Goal: Task Accomplishment & Management: Complete application form

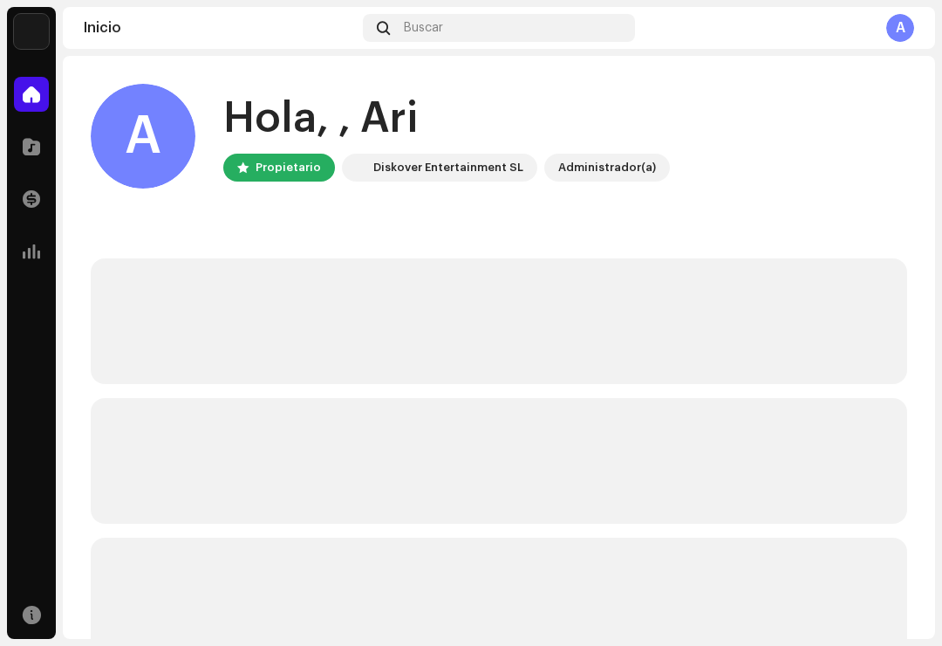
click at [46, 149] on div at bounding box center [31, 146] width 35 height 35
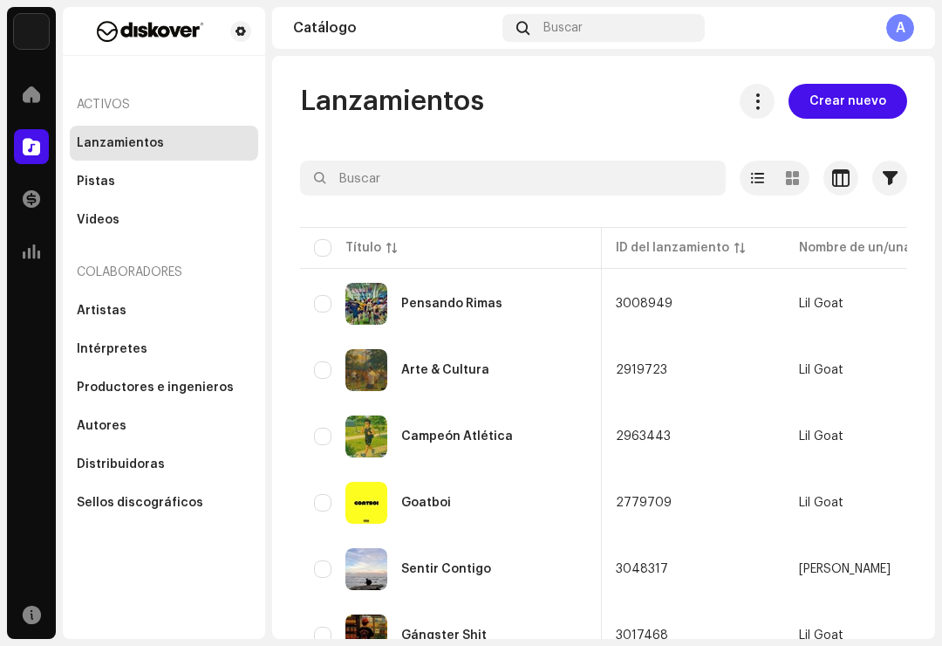
click at [840, 104] on span "Crear nuevo" at bounding box center [848, 101] width 77 height 35
click at [862, 101] on span "Crear nuevo" at bounding box center [848, 101] width 77 height 35
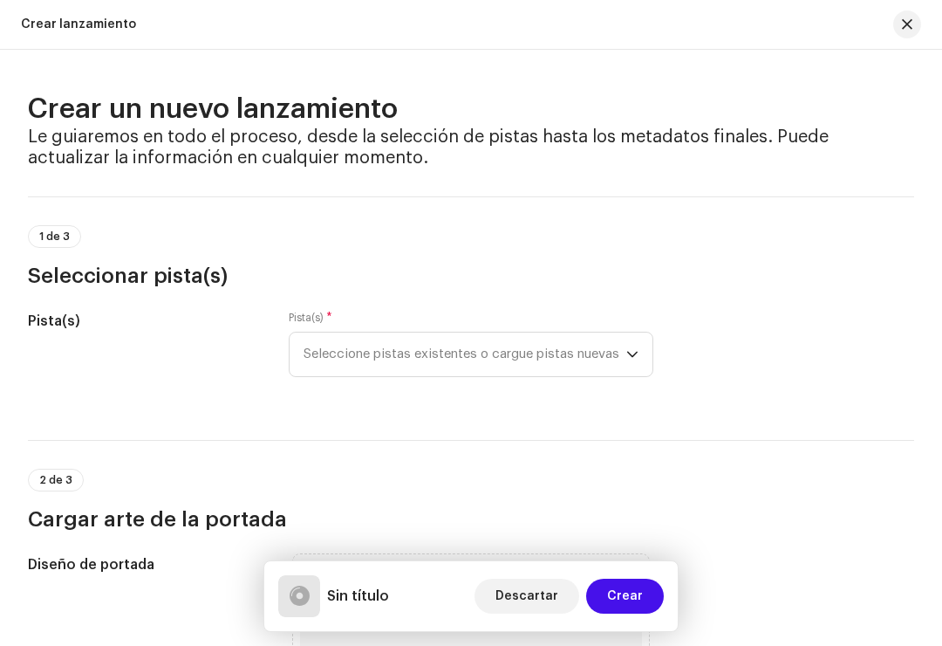
click at [904, 21] on span "button" at bounding box center [907, 24] width 10 height 14
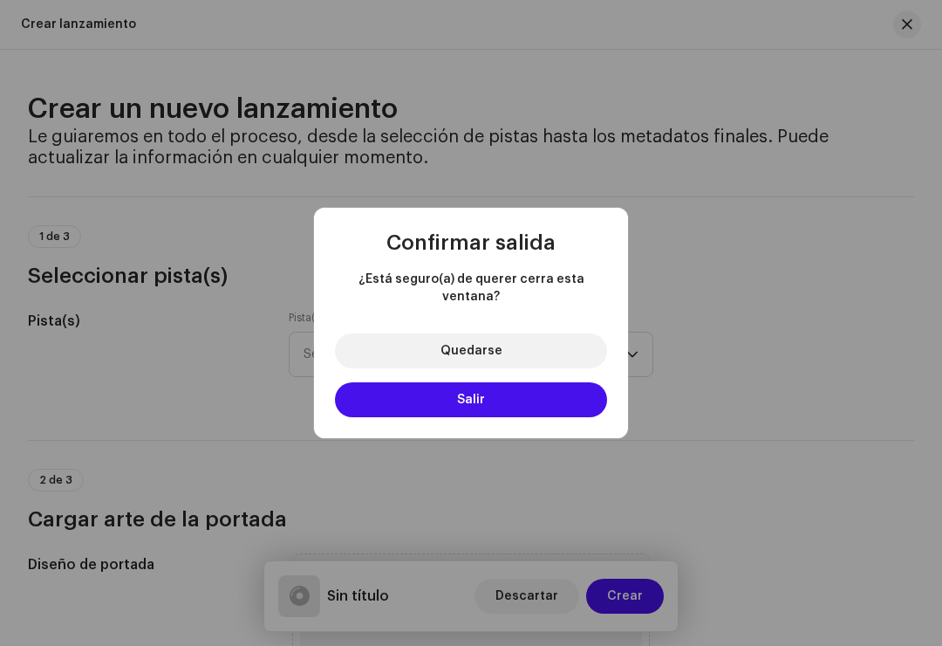
click at [562, 389] on button "Salir" at bounding box center [471, 399] width 272 height 35
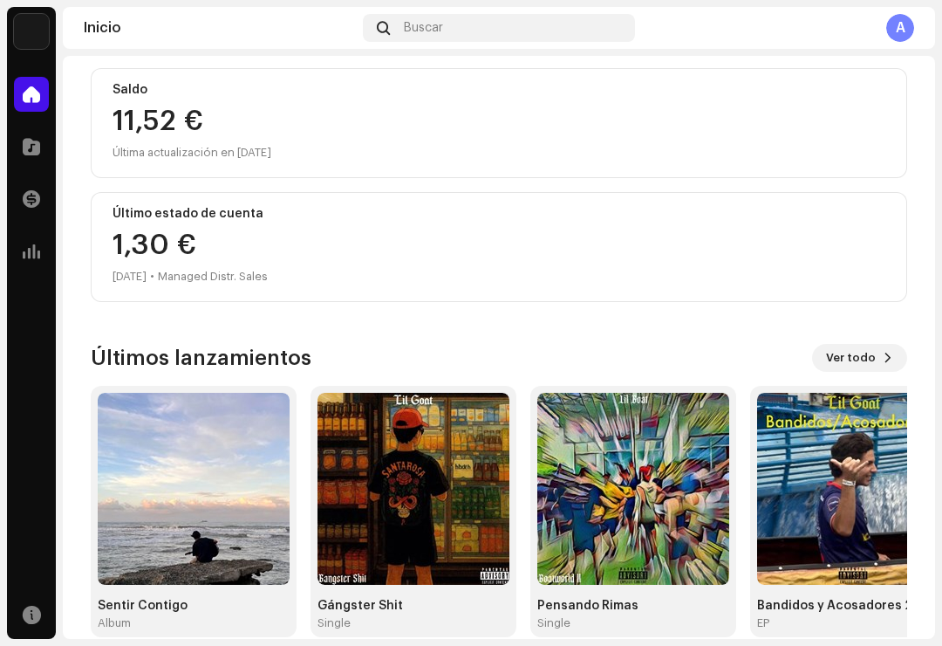
scroll to position [189, 0]
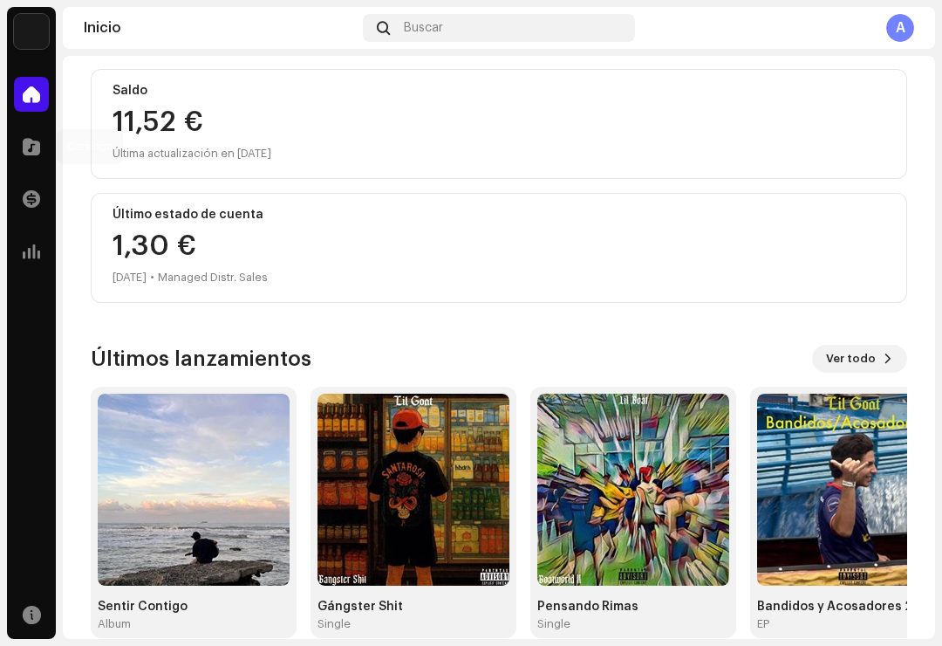
click at [14, 154] on div at bounding box center [31, 146] width 35 height 35
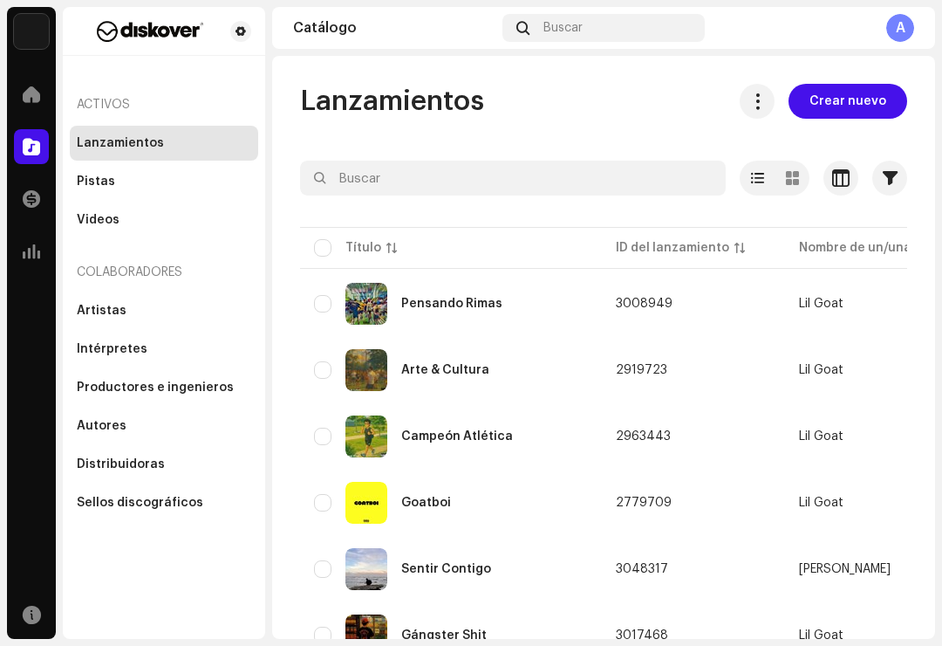
click at [835, 116] on span "Crear nuevo" at bounding box center [848, 101] width 77 height 35
click at [857, 99] on span "Crear nuevo" at bounding box center [848, 101] width 77 height 35
click at [848, 103] on span "Crear nuevo" at bounding box center [848, 101] width 77 height 35
click at [852, 93] on div "Lanzamientos Crear nuevo Seleccionado 0 Opciones Filtros Estado de distribución…" at bounding box center [603, 347] width 663 height 583
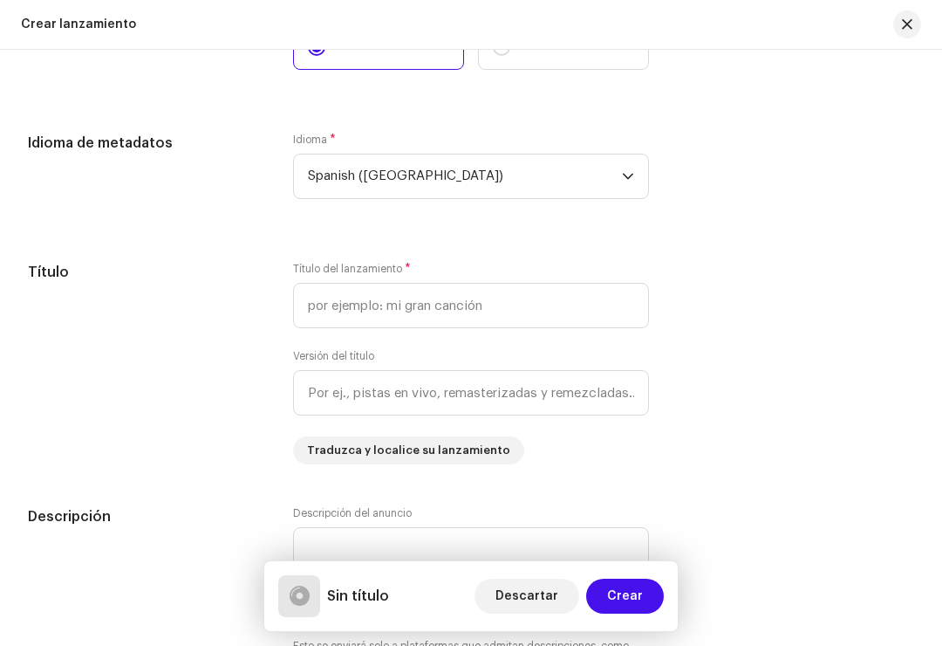
scroll to position [1383, 0]
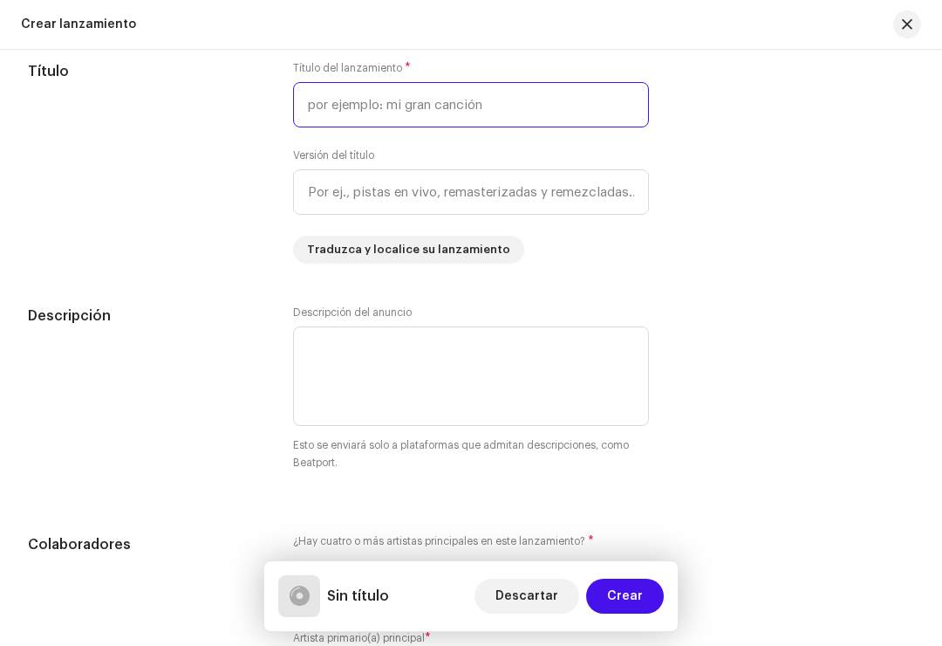
click at [556, 105] on input "text" at bounding box center [471, 104] width 356 height 45
click at [363, 109] on input "Ando a Allison" at bounding box center [471, 104] width 356 height 45
click at [376, 105] on input "Ando a Allison" at bounding box center [471, 104] width 356 height 45
type input "U"
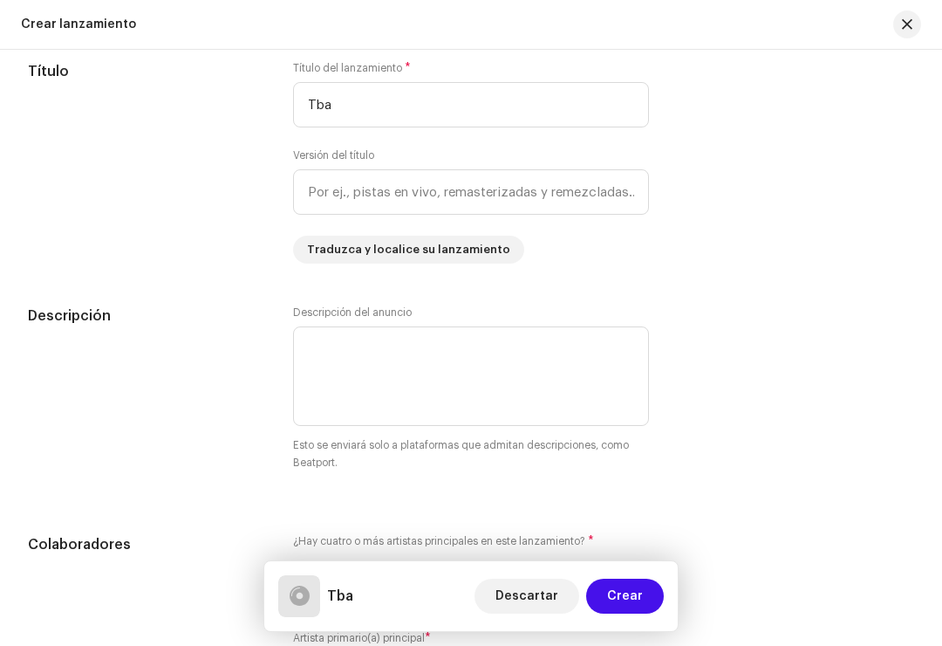
type input "Tba"
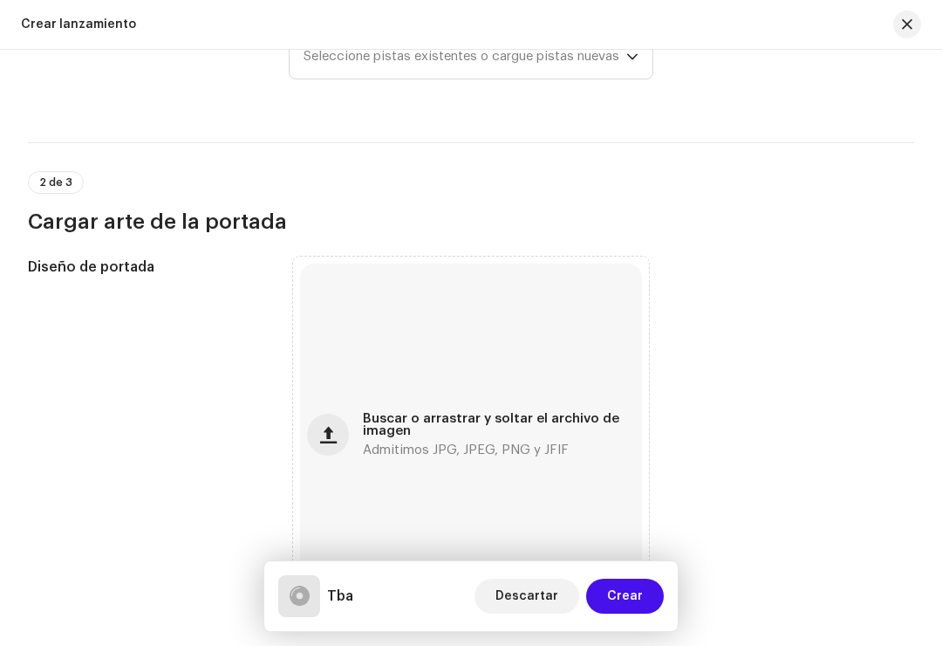
scroll to position [298, 0]
click at [589, 389] on div "Buscar o arrastrar y soltar el archivo de imagen Admitimos JPG, JPEG, PNG y JFIF" at bounding box center [471, 434] width 342 height 342
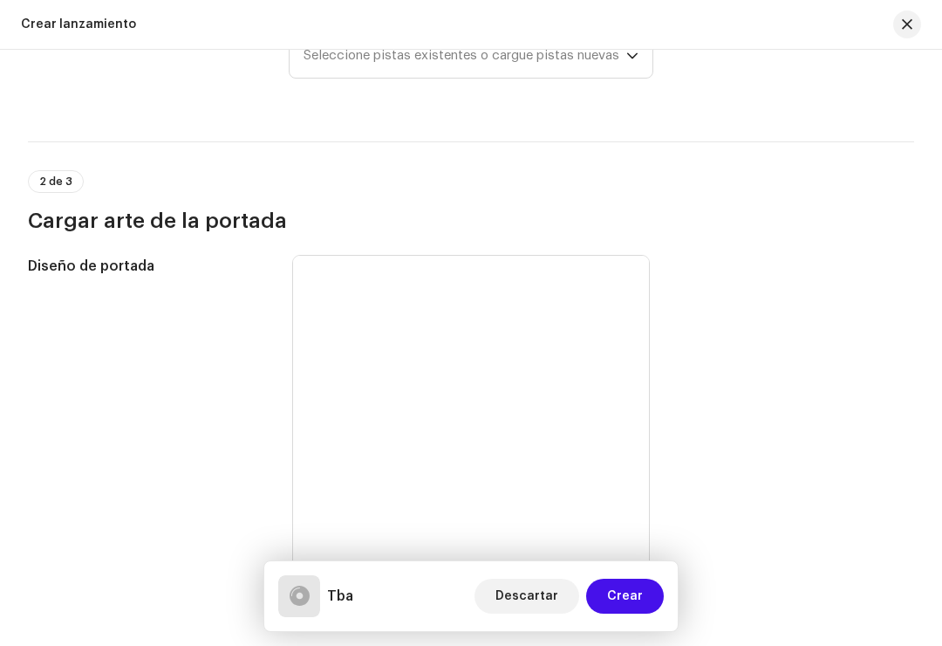
scroll to position [216, 0]
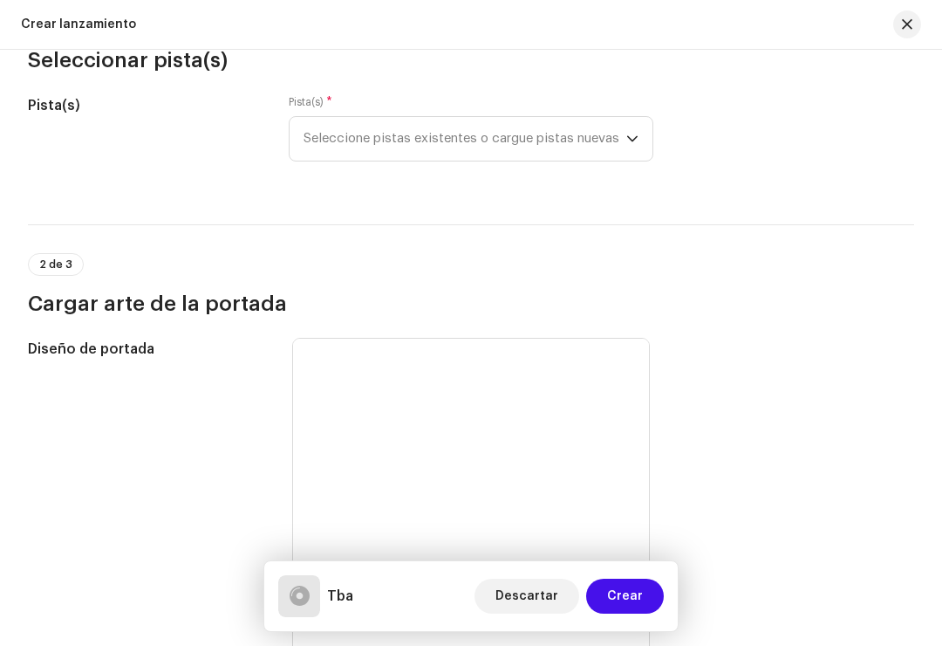
click at [322, 111] on div "Pista(s) * Seleccione pistas existentes o cargue pistas nuevas" at bounding box center [471, 128] width 365 height 66
click at [348, 145] on span "Seleccione pistas existentes o cargue pistas nuevas" at bounding box center [465, 139] width 323 height 44
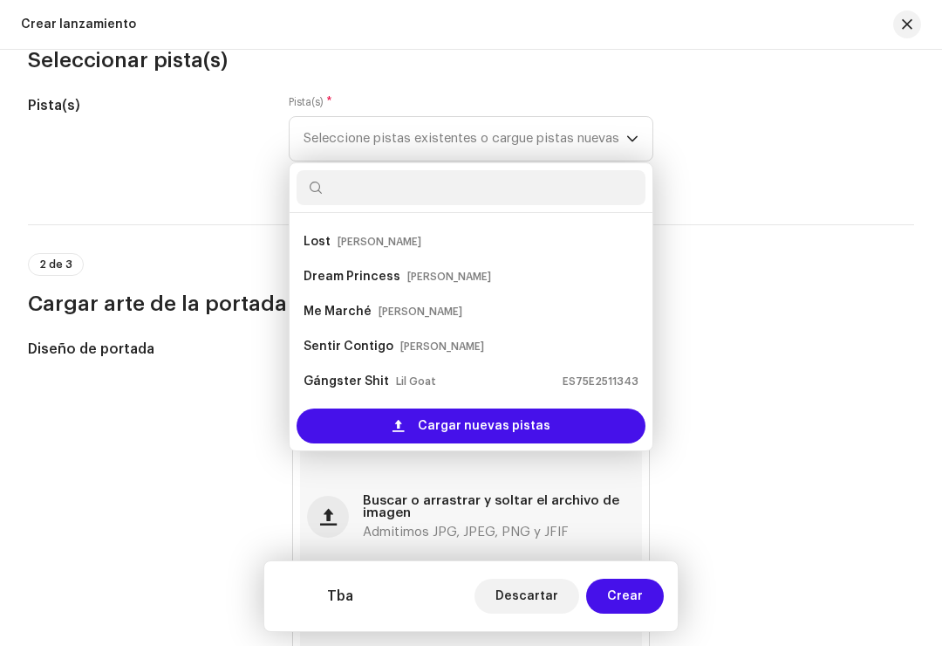
scroll to position [140, 0]
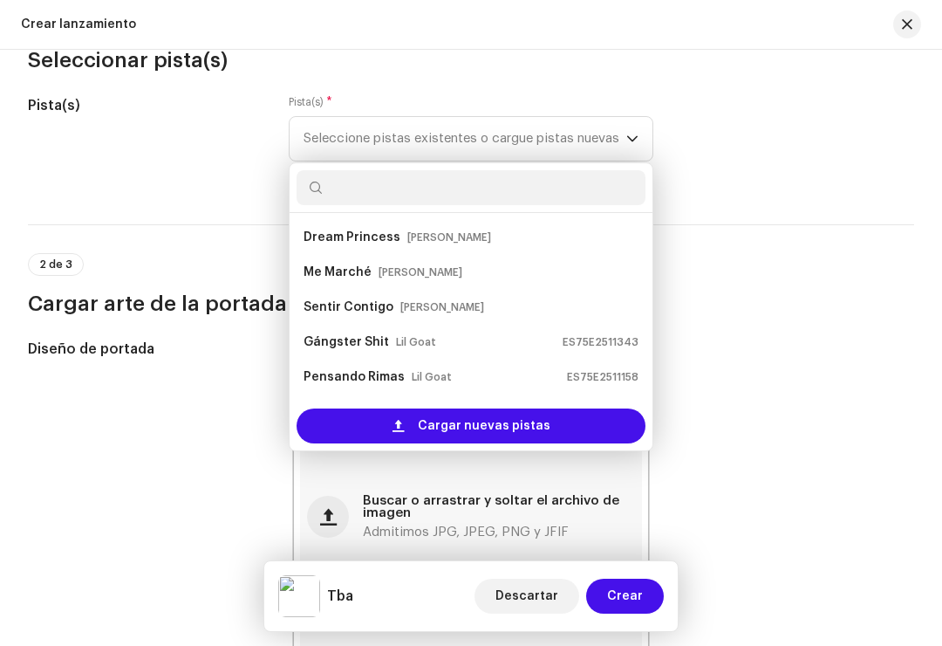
click at [338, 303] on strong "Sentir Contigo" at bounding box center [349, 307] width 90 height 28
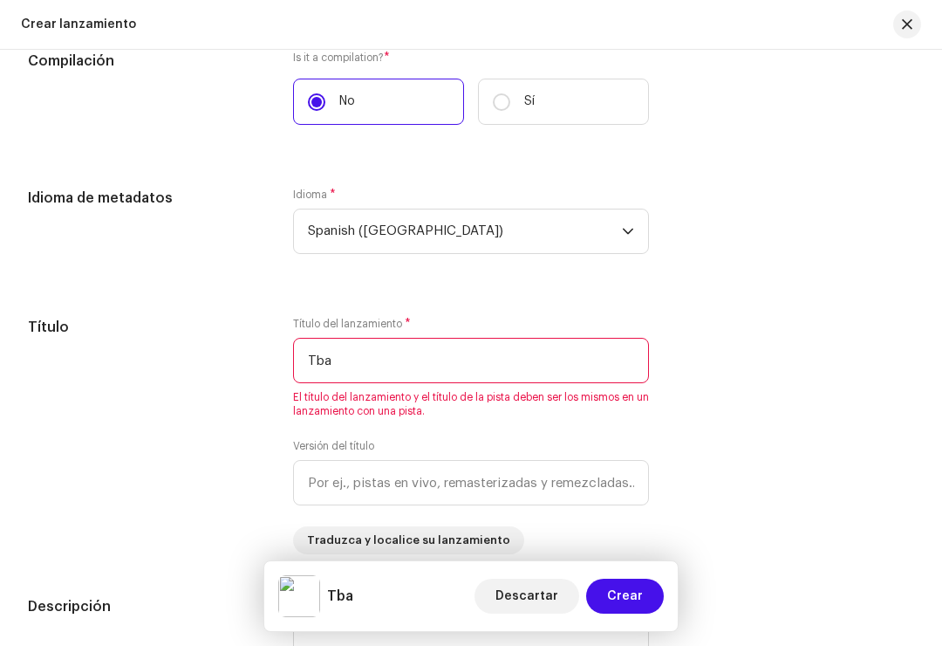
scroll to position [1334, 0]
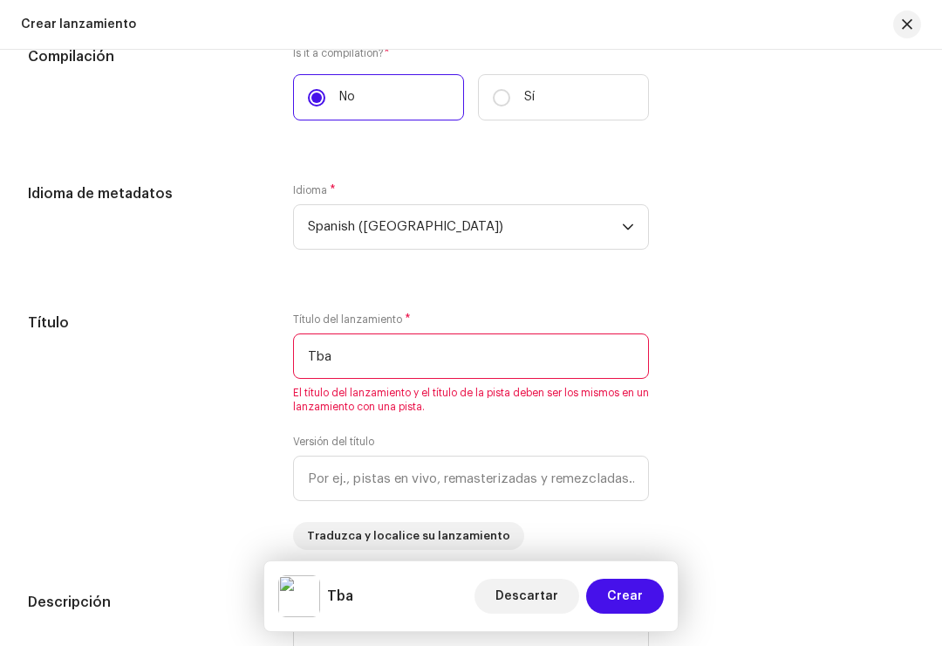
click at [325, 354] on input "Tba" at bounding box center [471, 355] width 356 height 45
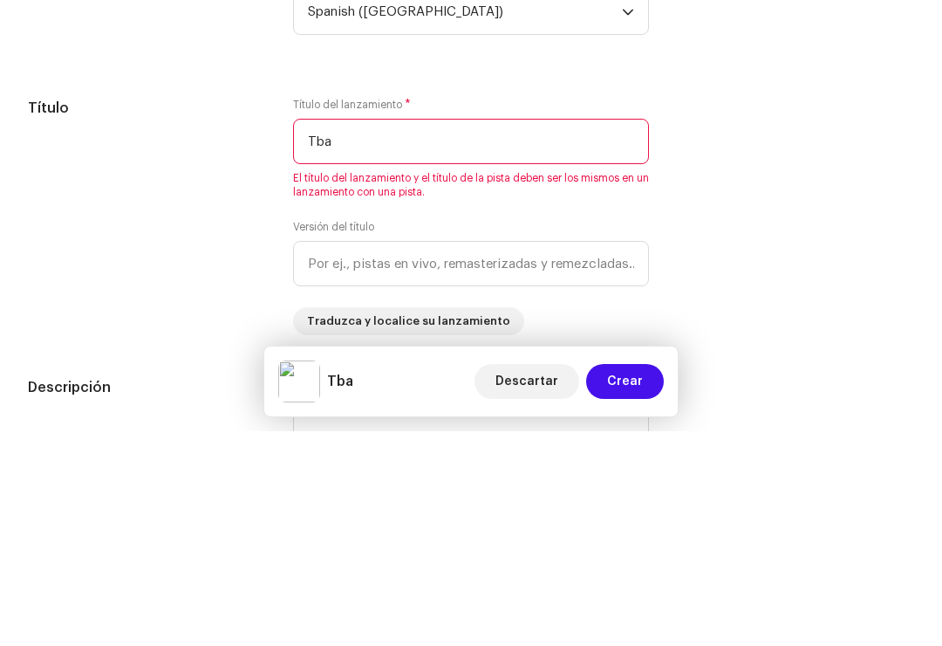
click at [315, 333] on input "Tba" at bounding box center [471, 355] width 356 height 45
click at [310, 333] on input "Tba" at bounding box center [471, 355] width 356 height 45
click at [332, 333] on input "Asentir contigo" at bounding box center [471, 355] width 356 height 45
click at [333, 333] on input "Asentir contigo" at bounding box center [471, 355] width 356 height 45
click at [373, 333] on input "Sentir contigo" at bounding box center [471, 355] width 356 height 45
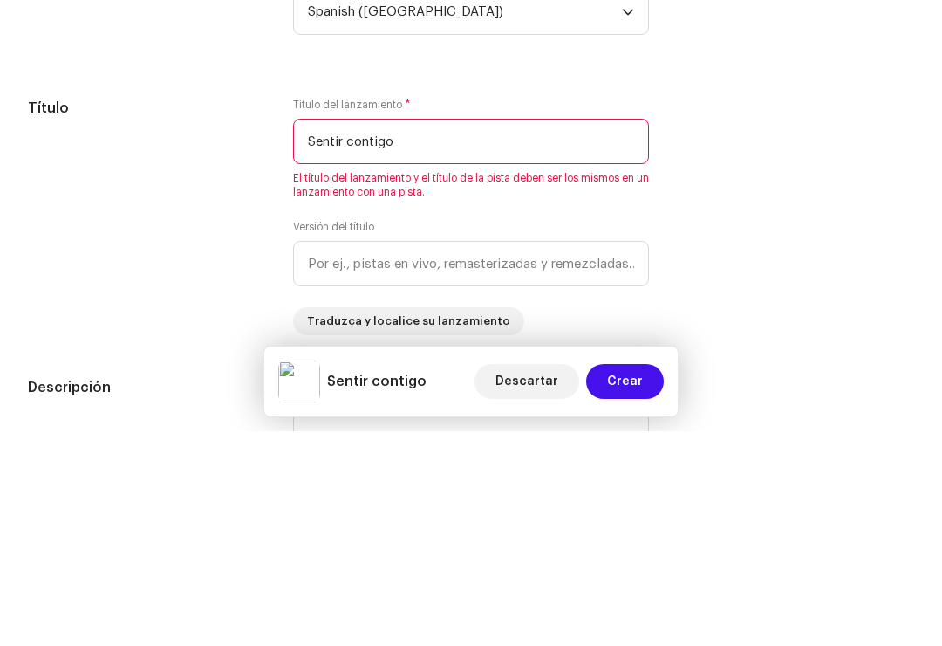
click at [381, 333] on input "Sentir contigo" at bounding box center [471, 355] width 356 height 45
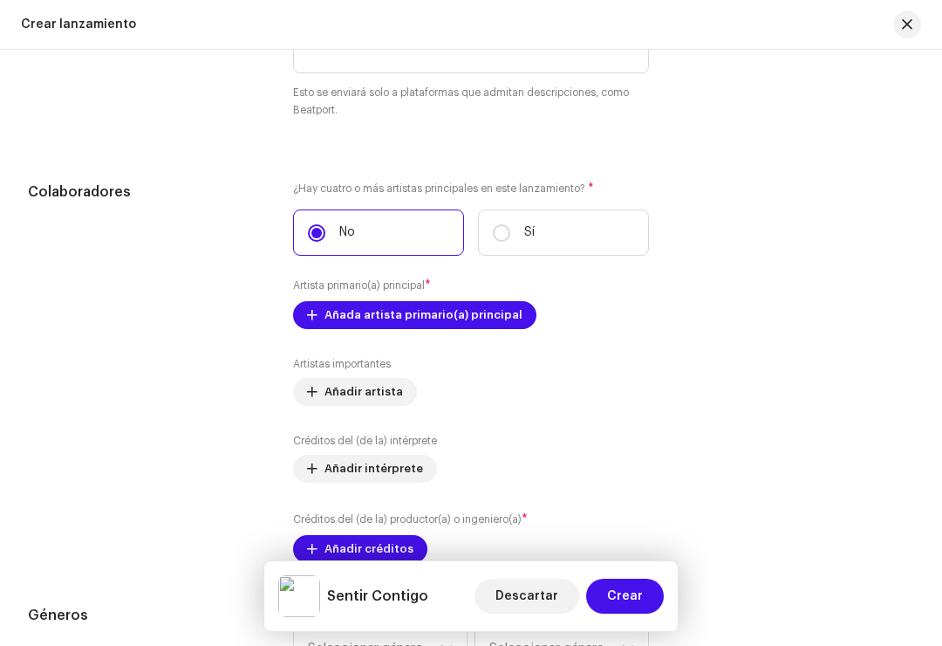
scroll to position [1977, 0]
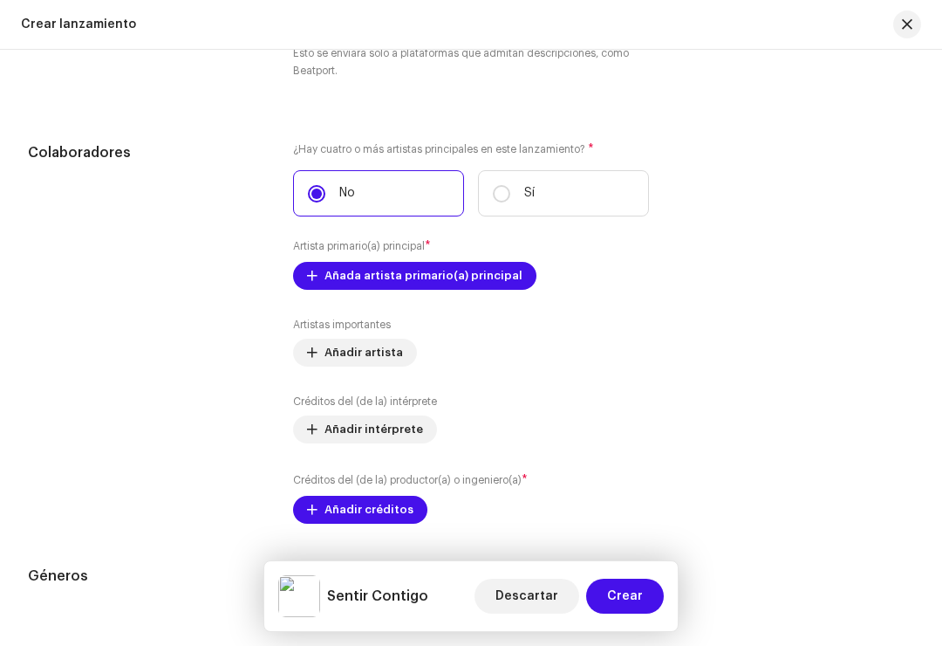
type input "Sentir Contigo"
click at [483, 281] on span "Añada artista primario(a) principal" at bounding box center [424, 275] width 198 height 35
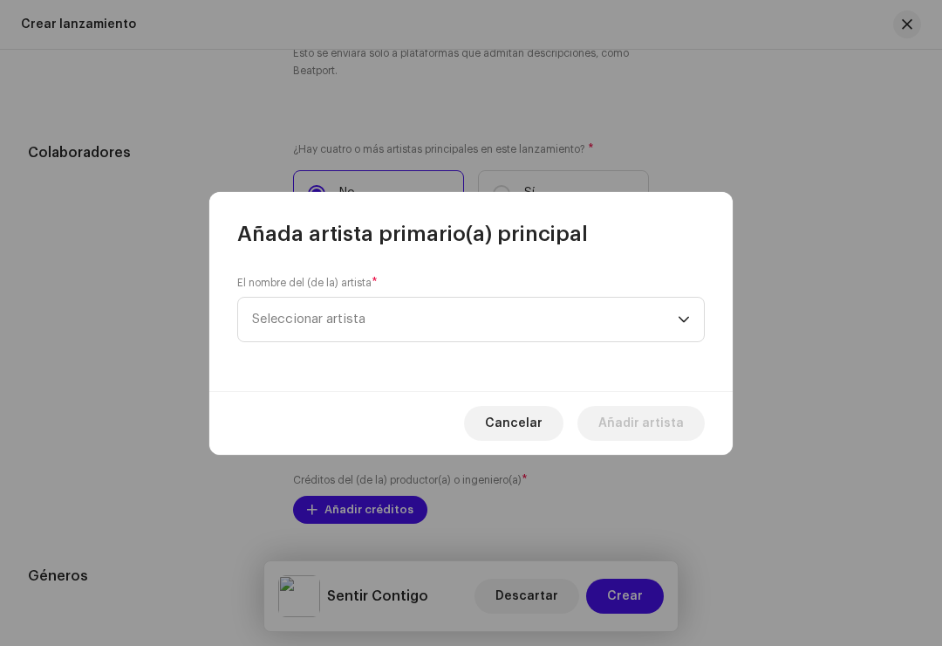
click at [592, 303] on span "Seleccionar artista" at bounding box center [465, 320] width 426 height 44
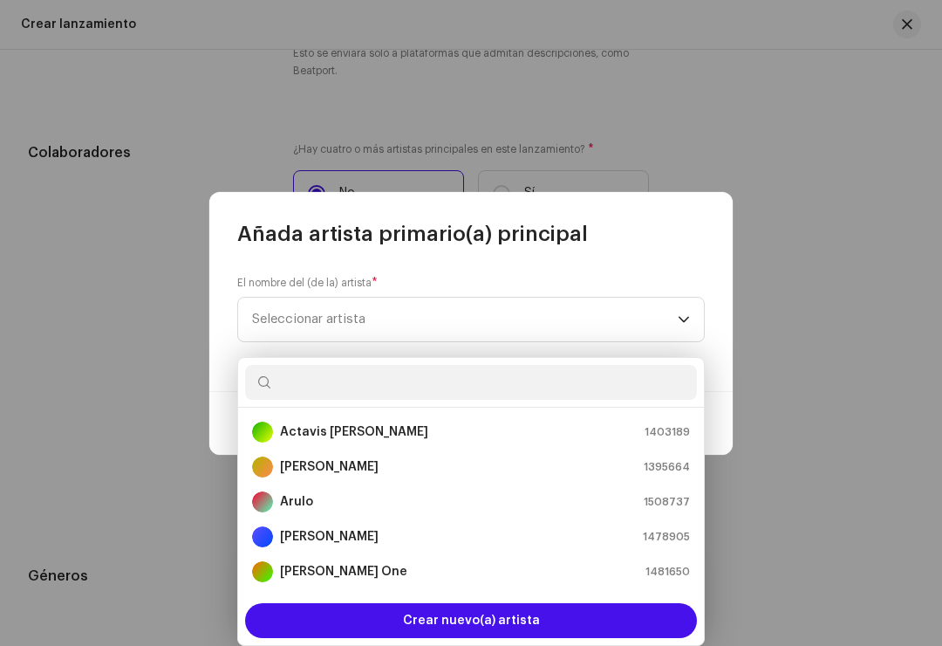
type input "A"
click at [522, 456] on div "Alejandro Klein 1395664" at bounding box center [471, 466] width 438 height 21
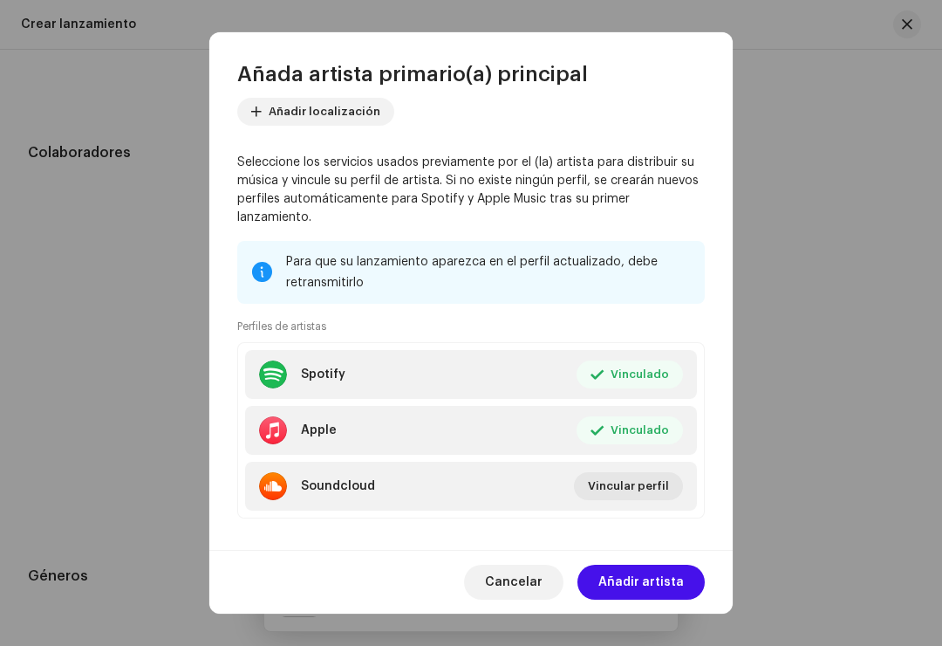
scroll to position [106, 0]
click at [662, 580] on span "Añadir artista" at bounding box center [642, 582] width 86 height 35
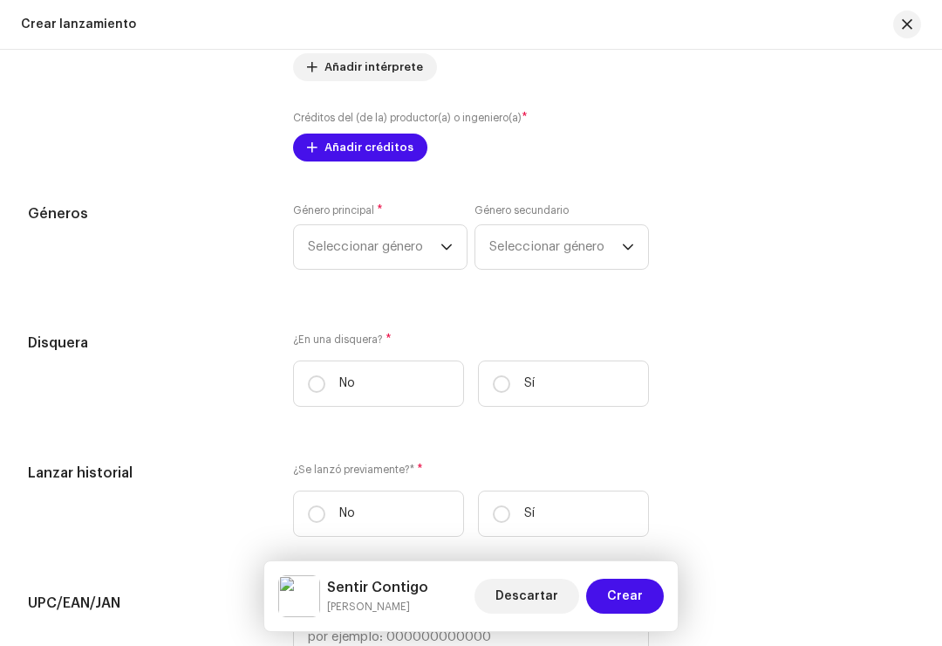
scroll to position [2374, 0]
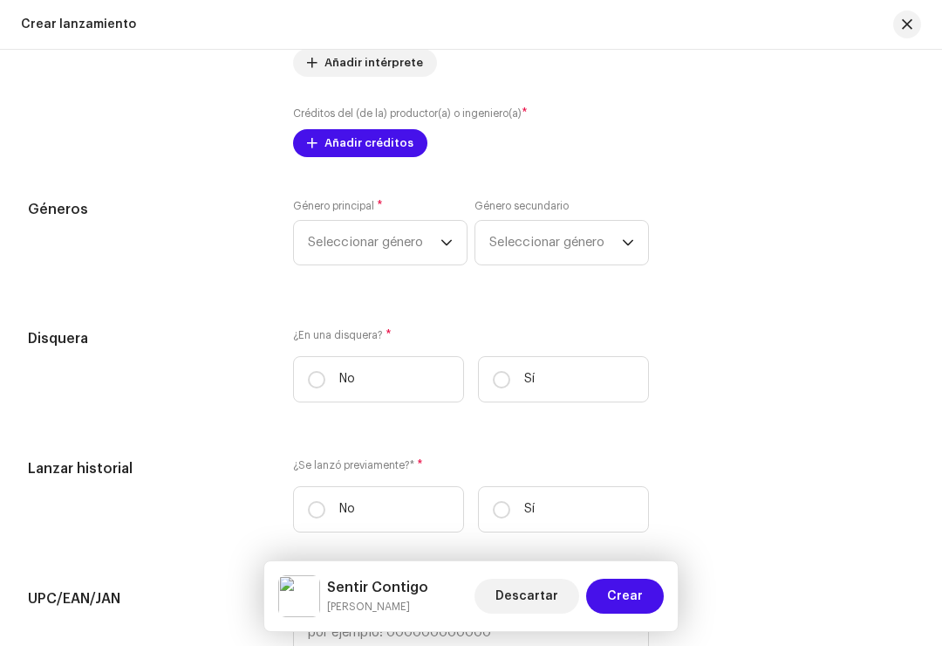
click at [438, 250] on span "Seleccionar género" at bounding box center [374, 243] width 133 height 44
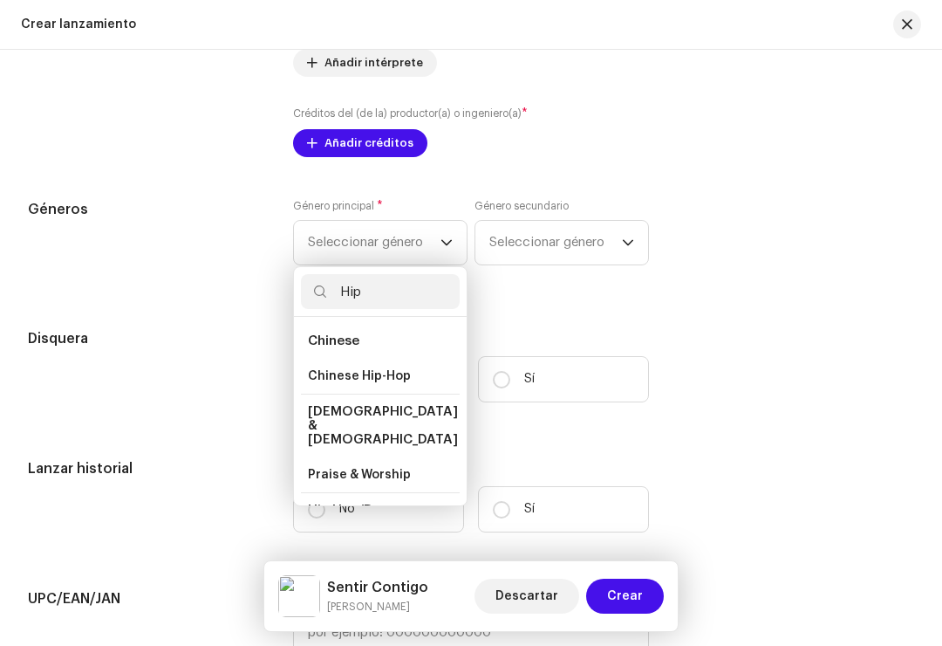
scroll to position [37, 0]
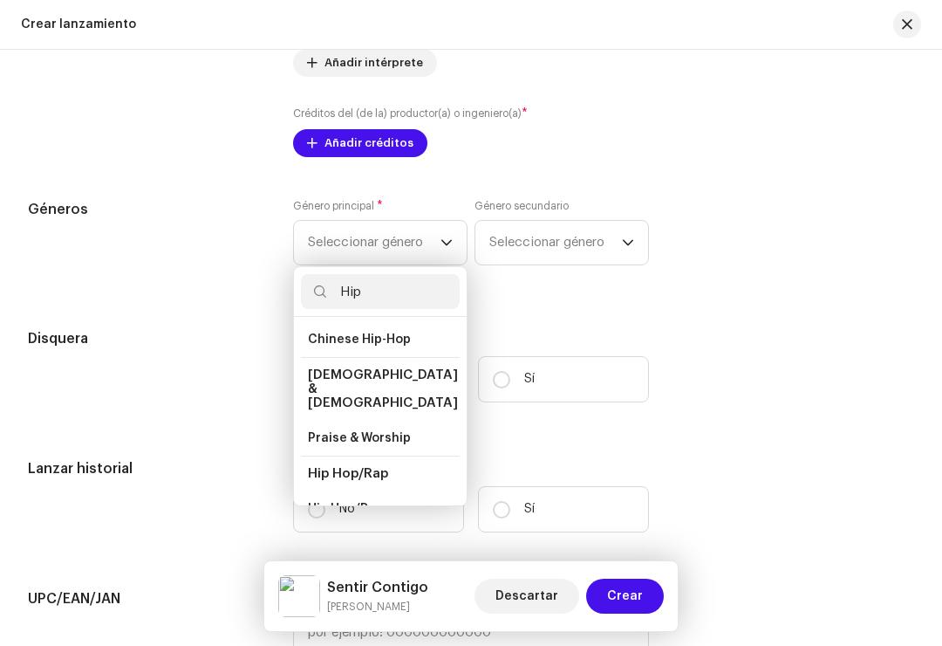
type input "Hip"
click at [398, 491] on li "Hip Hop/Rap" at bounding box center [380, 508] width 159 height 35
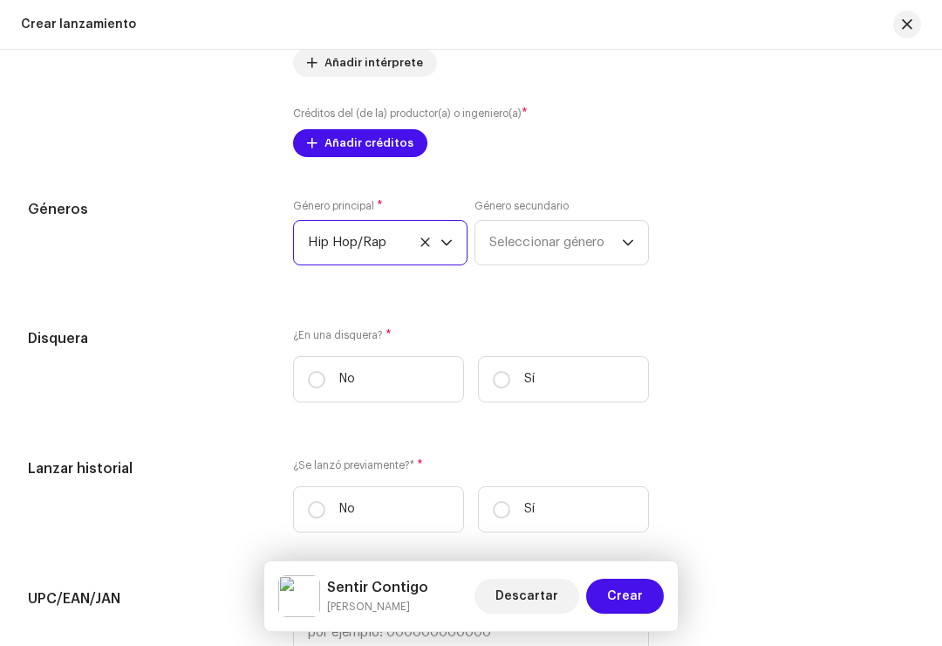
click at [621, 239] on span "Seleccionar género" at bounding box center [556, 243] width 133 height 44
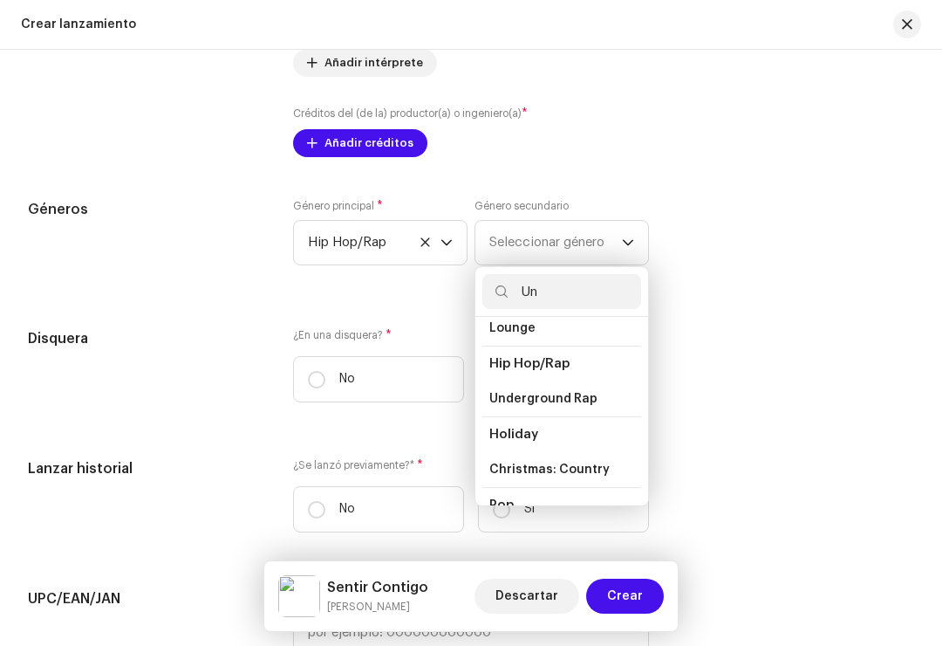
scroll to position [719, 0]
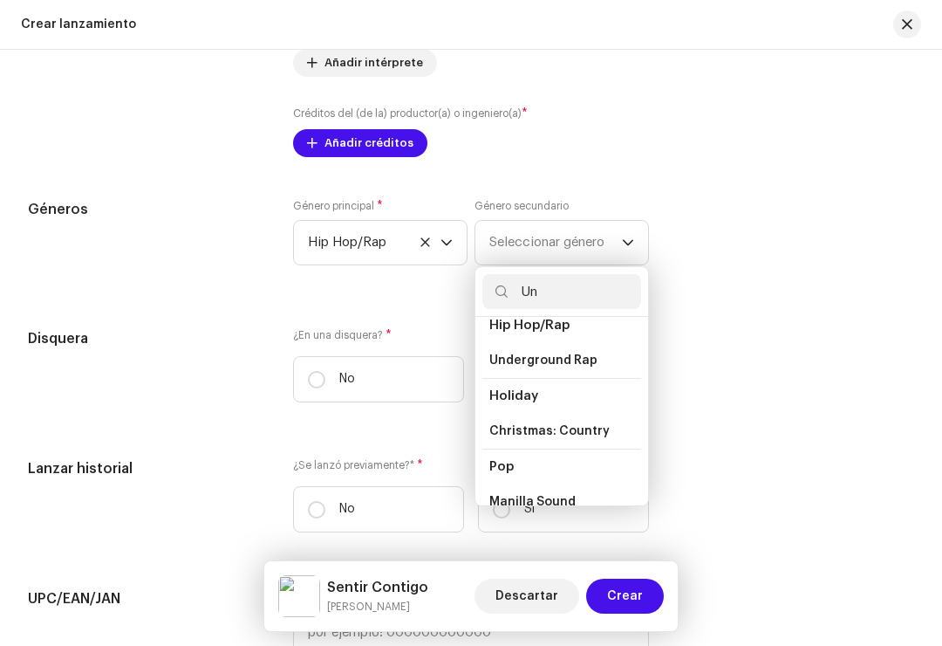
type input "Un"
click at [579, 366] on span "Underground Rap" at bounding box center [544, 360] width 108 height 17
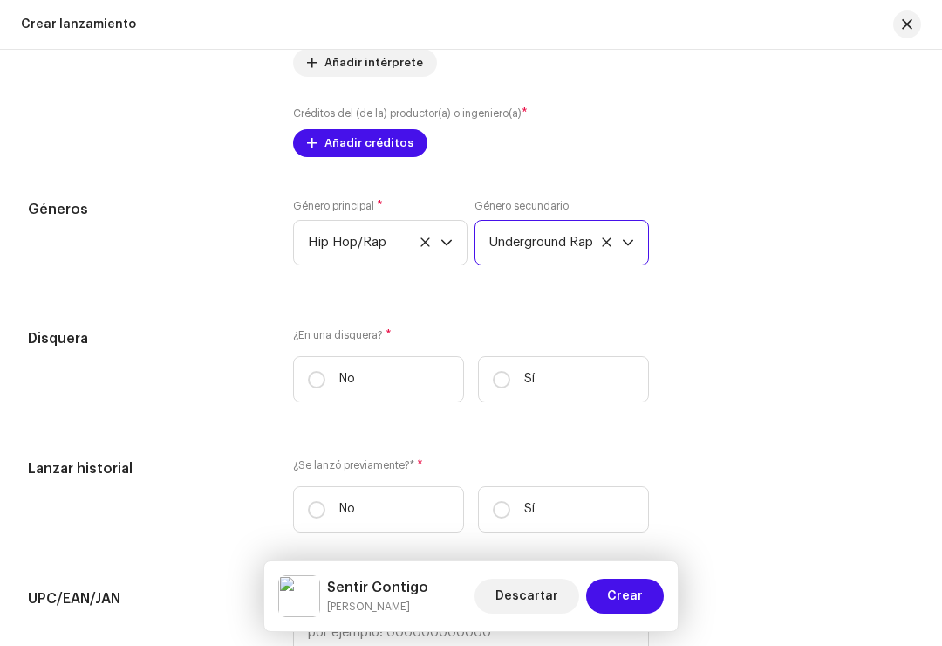
click at [325, 380] on label "No" at bounding box center [378, 379] width 171 height 46
click at [325, 380] on input "No" at bounding box center [316, 379] width 17 height 17
radio input "true"
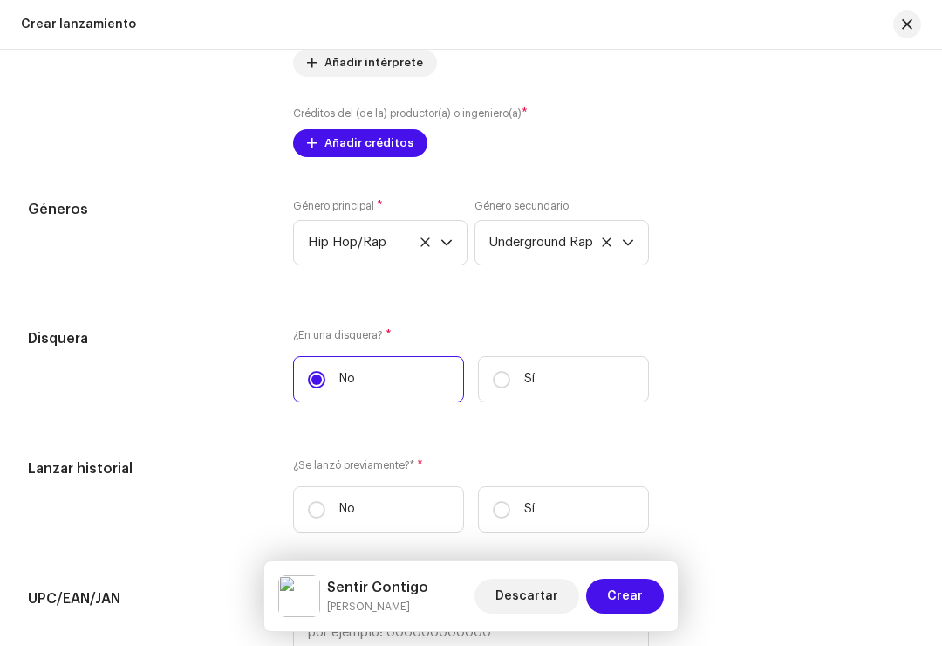
click at [327, 512] on label "No" at bounding box center [378, 509] width 171 height 46
click at [325, 512] on input "No" at bounding box center [316, 509] width 17 height 17
radio input "true"
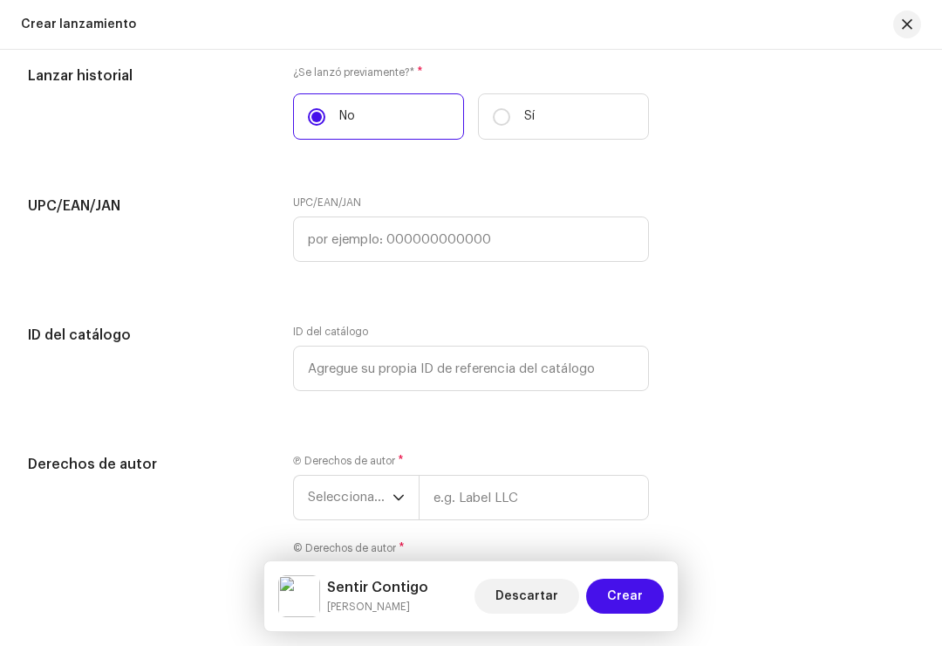
scroll to position [2870, 0]
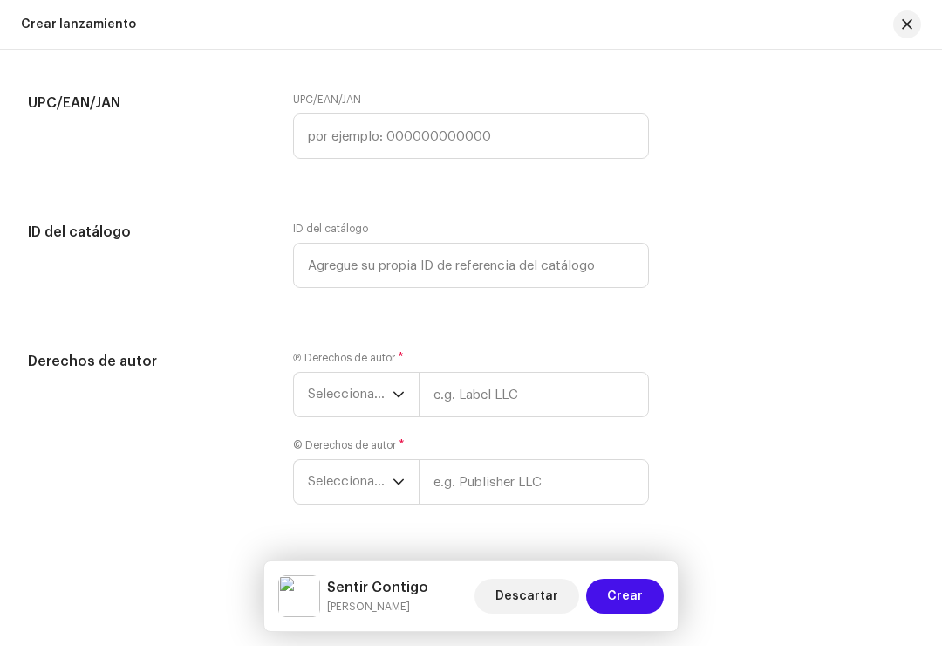
click at [392, 399] on span "Seleccionar año" at bounding box center [350, 395] width 85 height 44
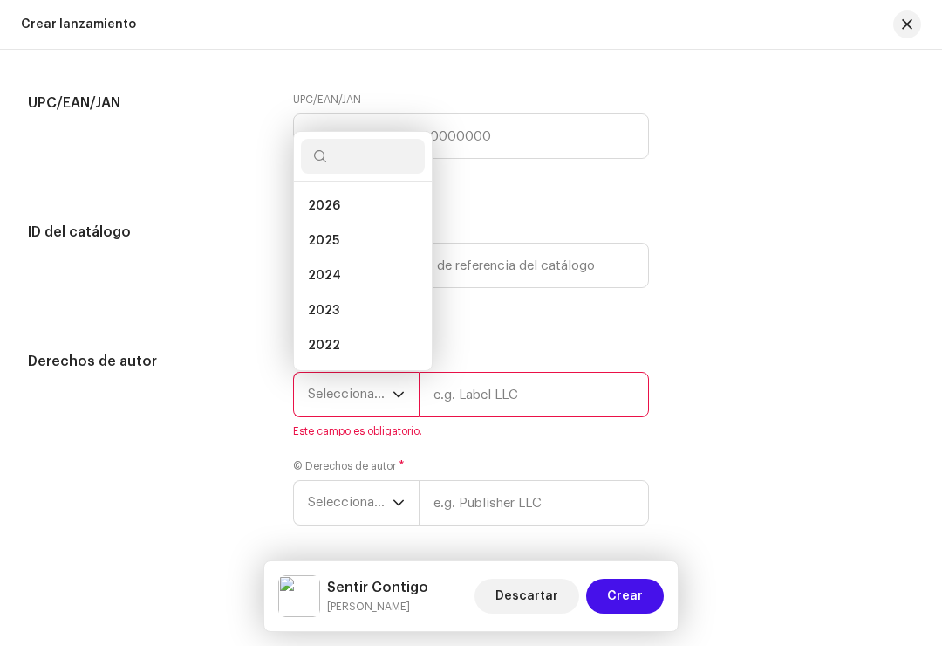
click at [407, 252] on li "2025" at bounding box center [363, 240] width 124 height 35
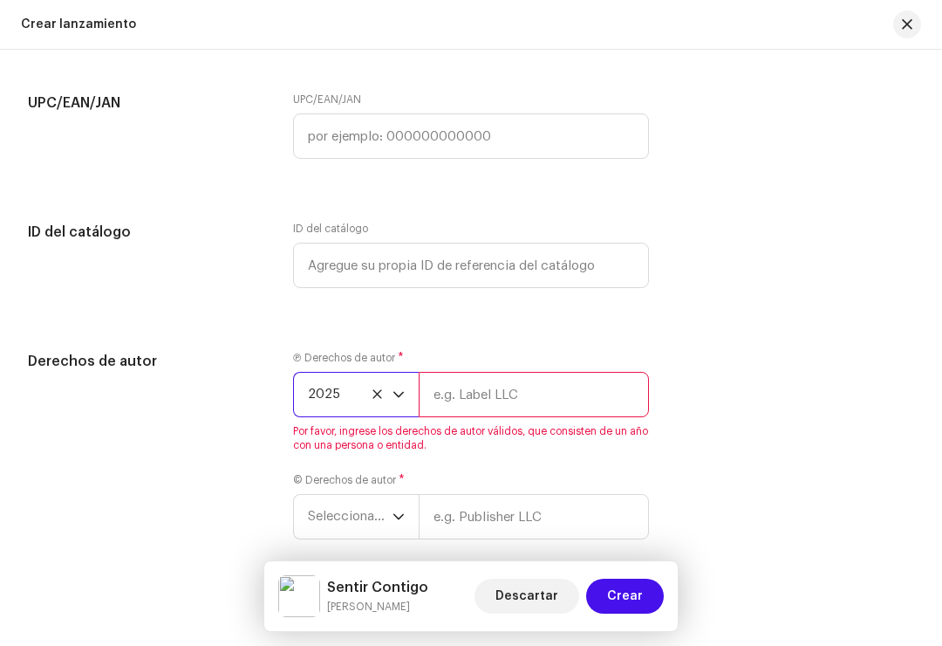
click at [401, 401] on icon "dropdown trigger" at bounding box center [399, 394] width 12 height 12
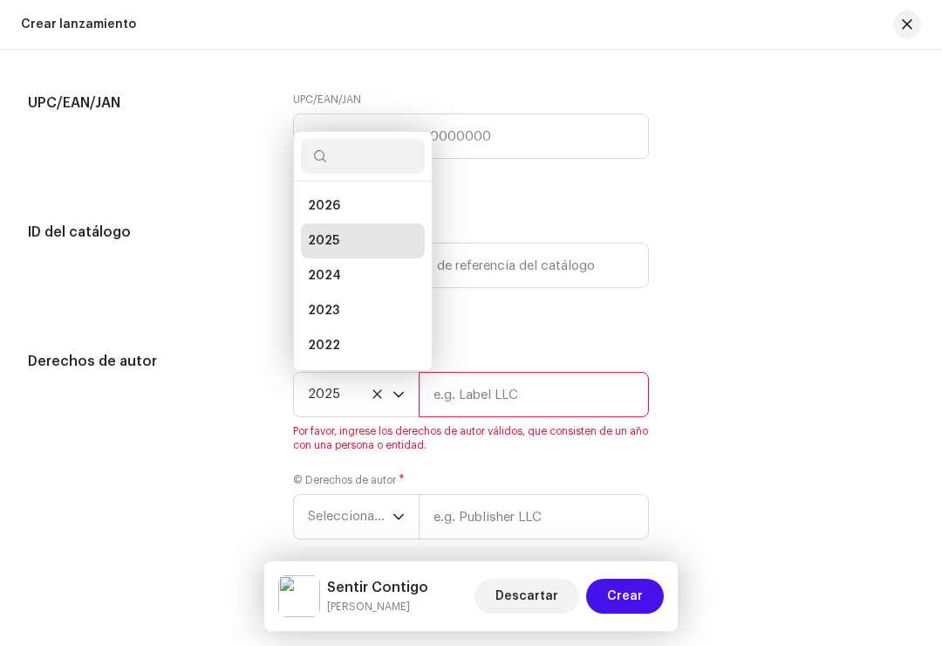
scroll to position [7, 0]
click at [411, 213] on li "2026" at bounding box center [363, 198] width 124 height 35
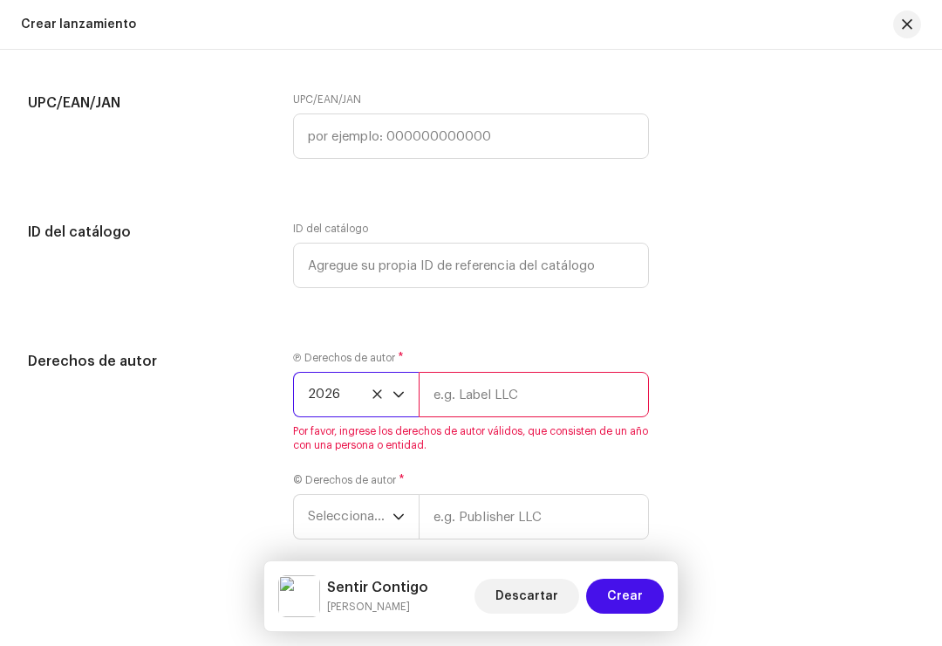
click at [499, 391] on input "text" at bounding box center [534, 394] width 230 height 45
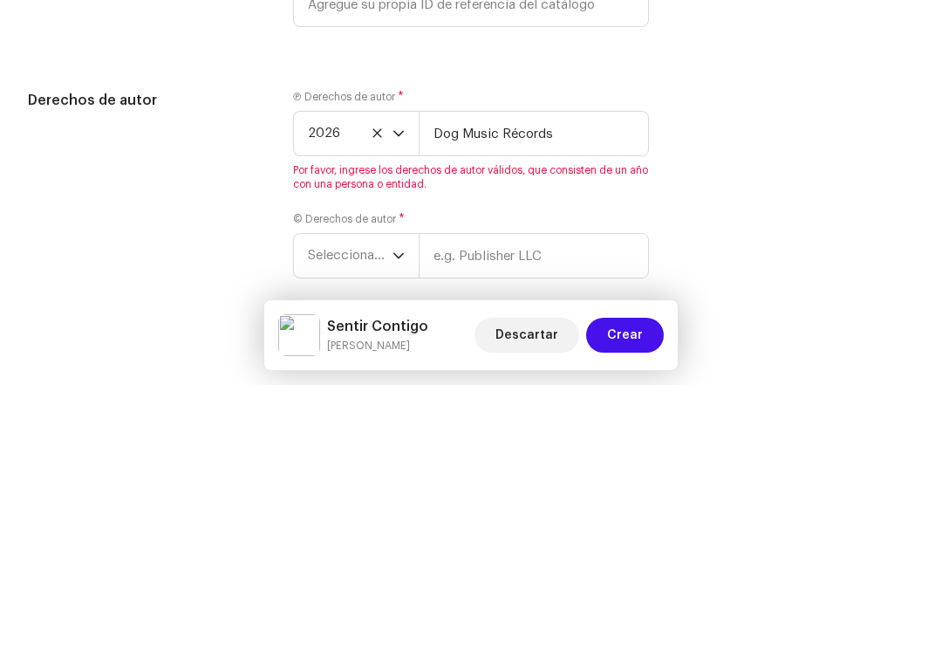
click at [332, 373] on span "2026" at bounding box center [350, 395] width 85 height 44
type input "Dog Music Récords"
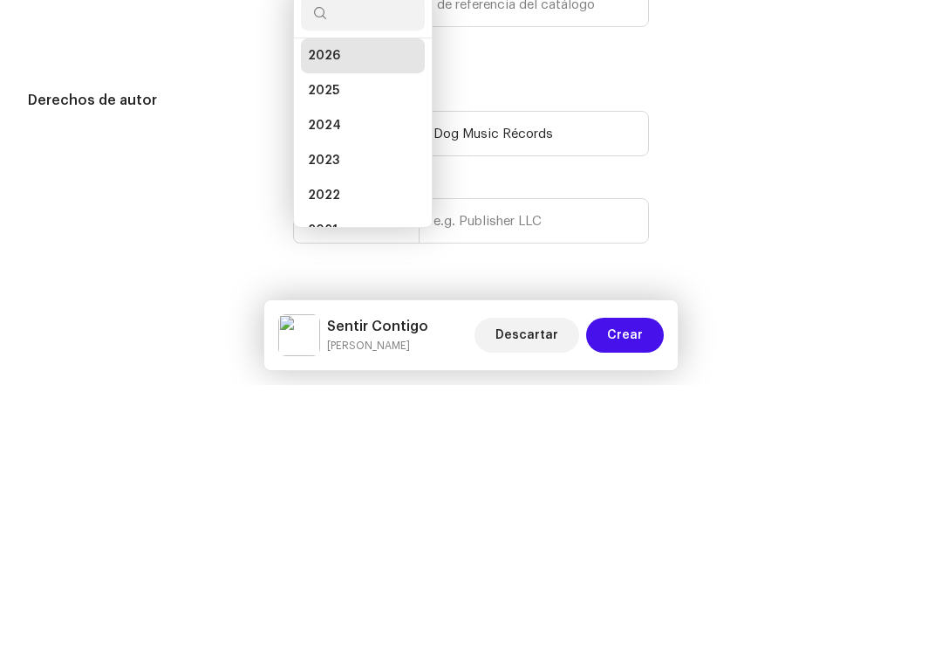
click at [400, 299] on li "2026" at bounding box center [363, 316] width 124 height 35
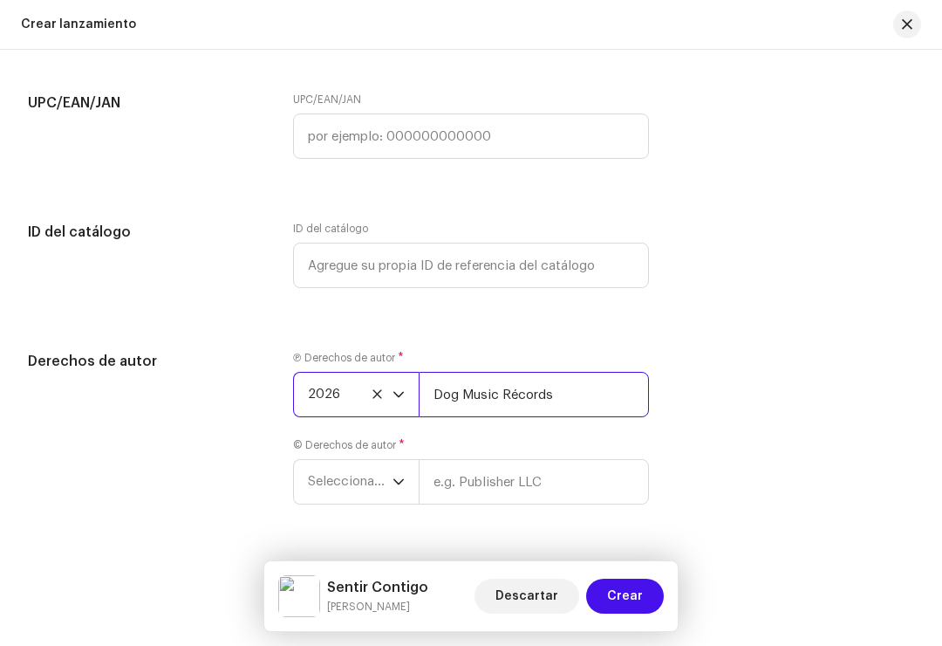
click at [482, 394] on input "Dog Music Récords" at bounding box center [534, 394] width 230 height 45
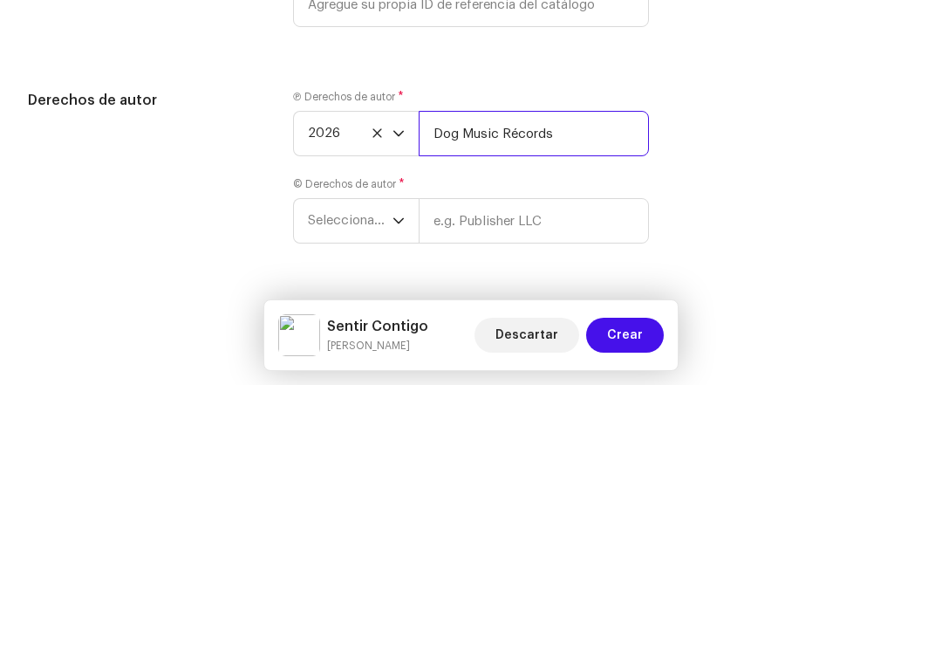
click at [490, 372] on input "Dog Music Récords" at bounding box center [534, 394] width 230 height 45
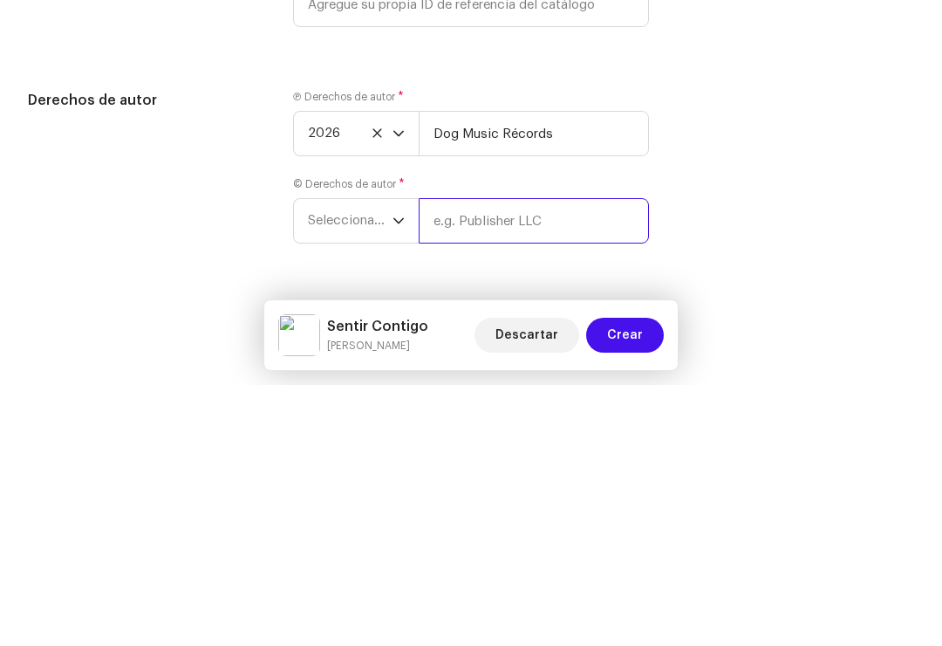
click at [484, 459] on input "text" at bounding box center [534, 481] width 230 height 45
click at [487, 459] on input "text" at bounding box center [534, 481] width 230 height 45
click at [472, 459] on input "text" at bounding box center [534, 481] width 230 height 45
paste input "Dog Music Récords"
type input "Dog Music Récords"
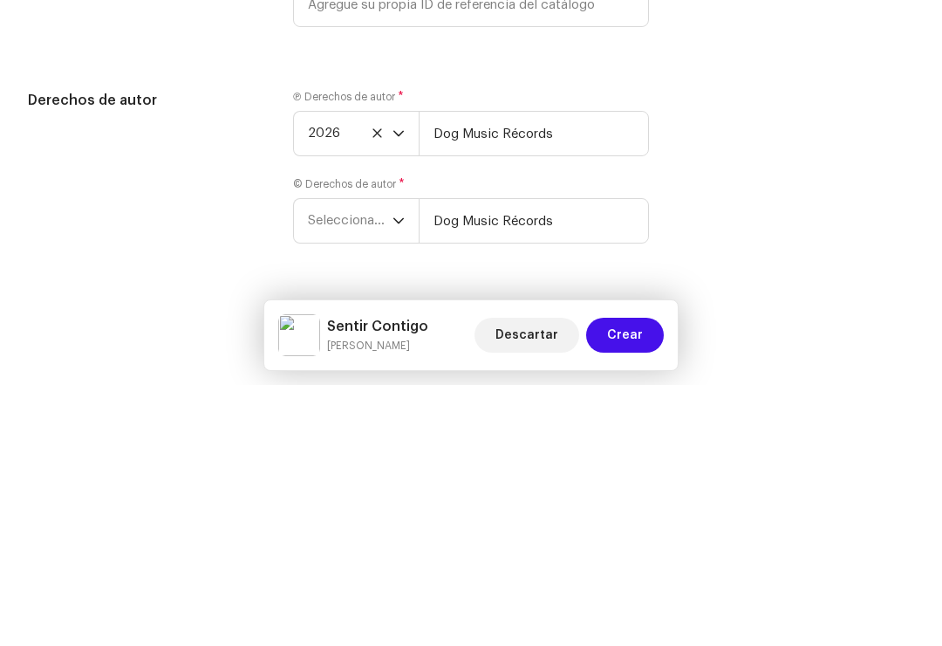
click at [417, 459] on p-select "Seleccionar año" at bounding box center [356, 481] width 126 height 45
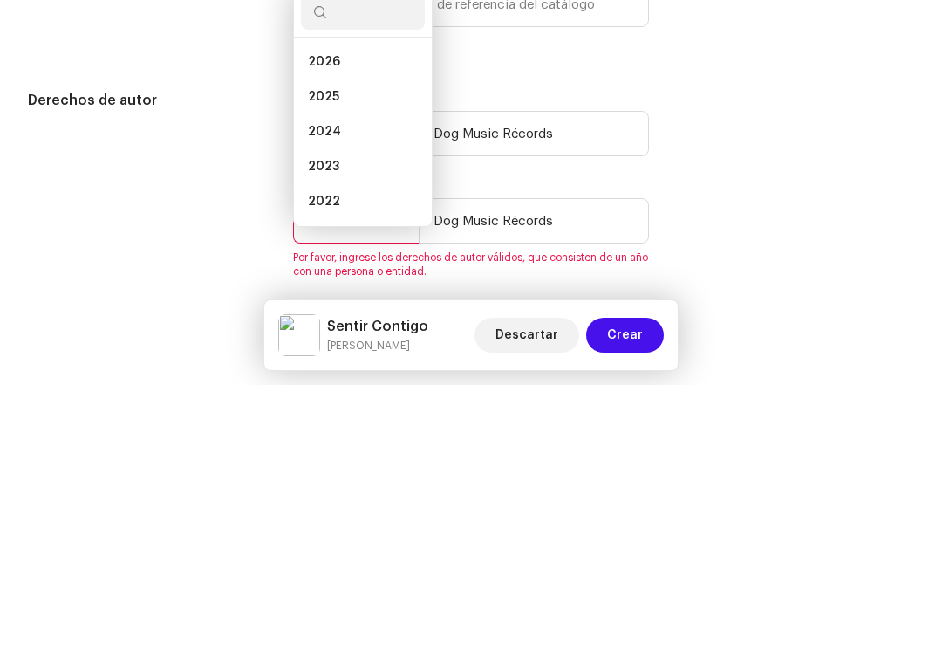
click at [407, 305] on li "2026" at bounding box center [363, 322] width 124 height 35
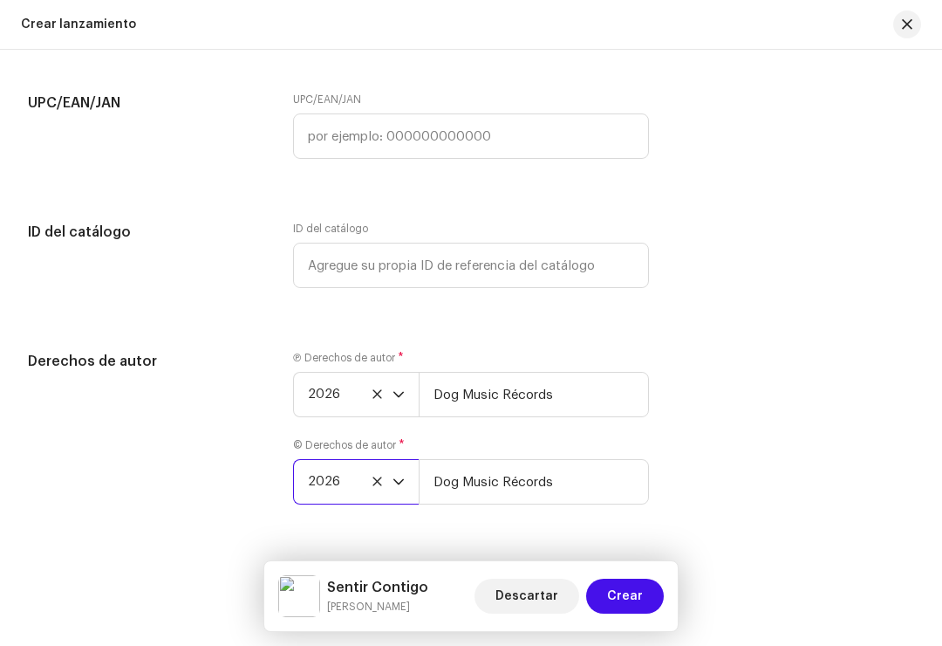
click at [640, 594] on span "Crear" at bounding box center [625, 596] width 36 height 35
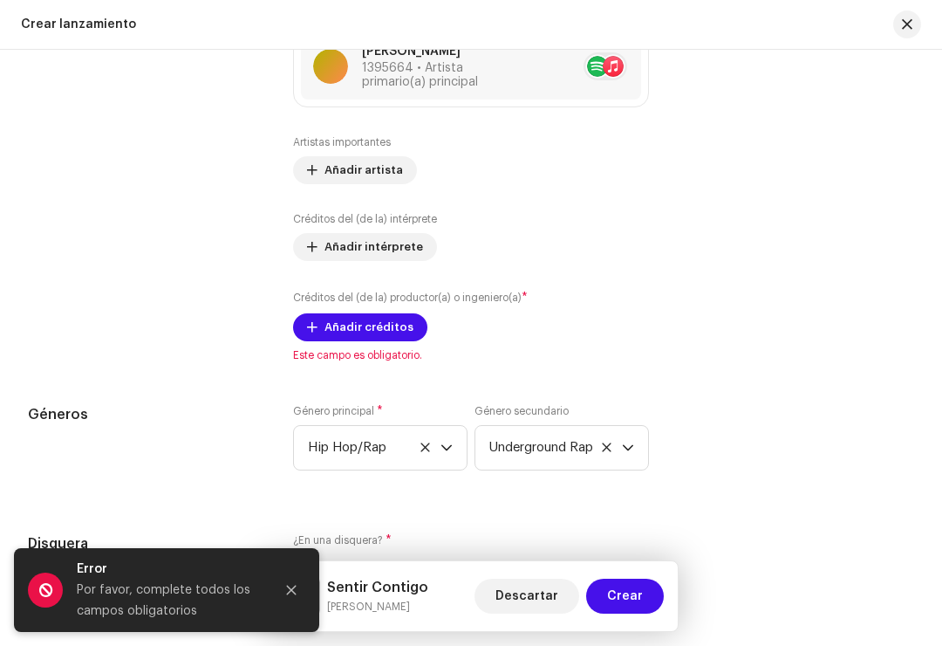
scroll to position [2090, 0]
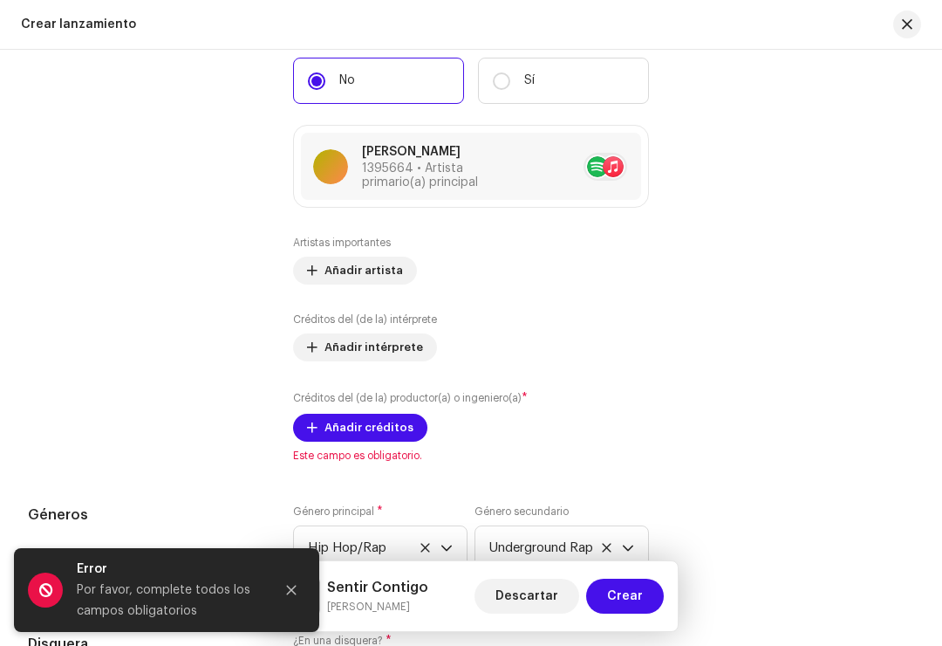
click at [391, 429] on span "Añadir créditos" at bounding box center [369, 427] width 89 height 35
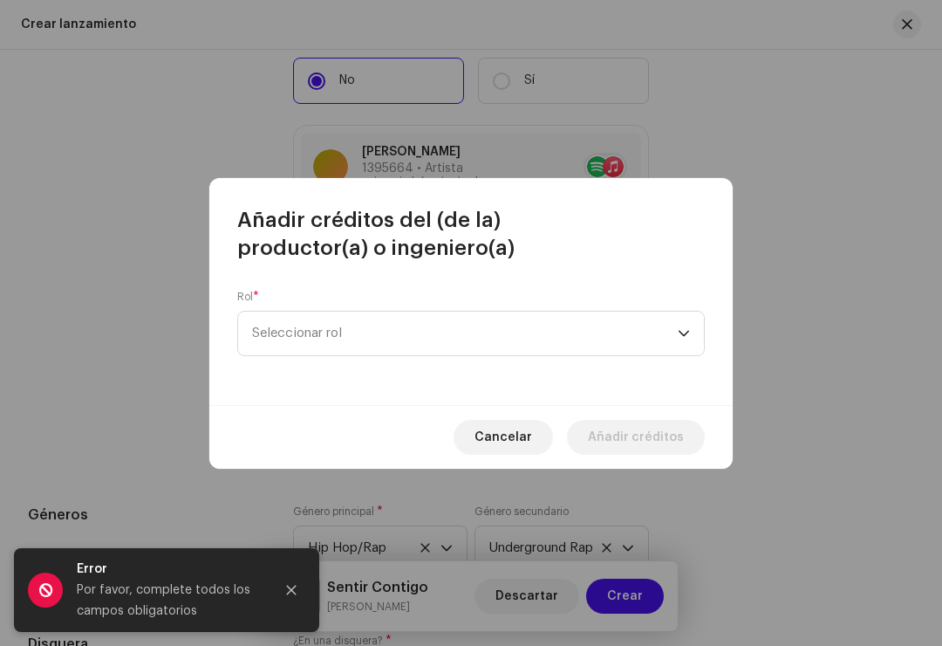
click at [430, 330] on span "Seleccionar rol" at bounding box center [465, 334] width 426 height 44
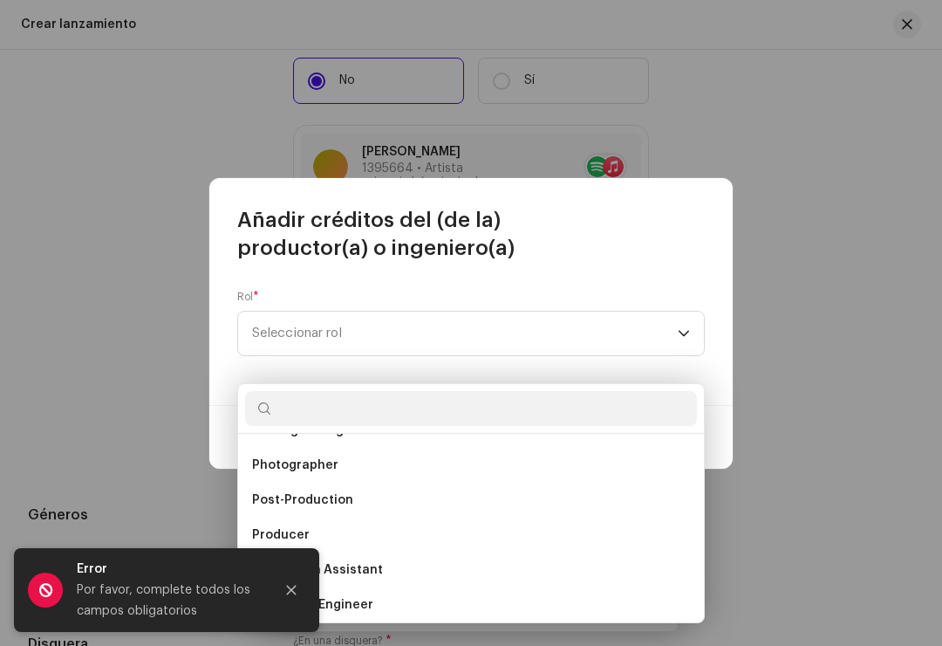
scroll to position [623, 0]
click at [318, 516] on li "Producer" at bounding box center [471, 533] width 452 height 35
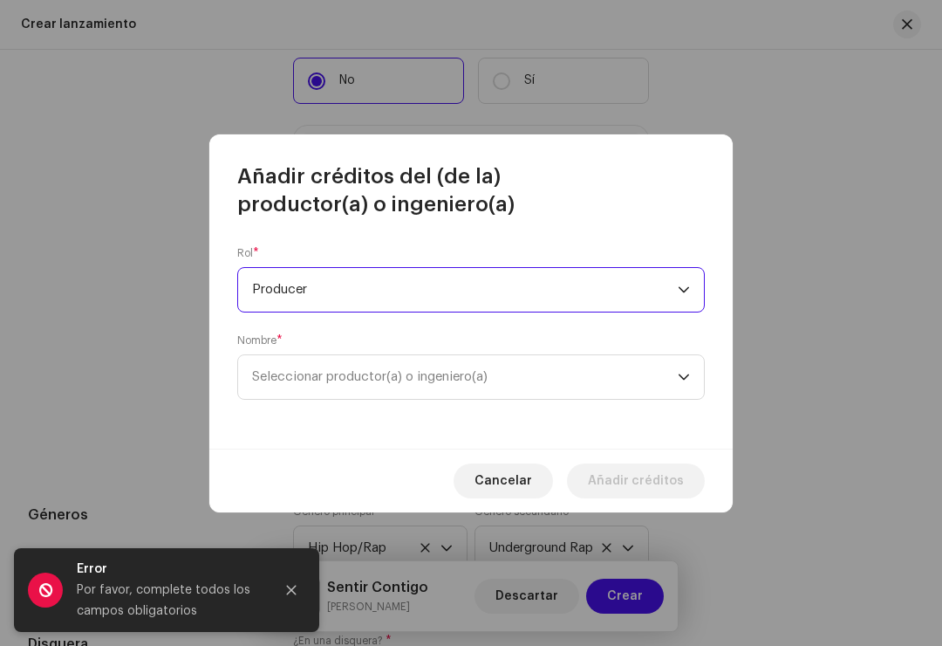
click at [402, 380] on span "Seleccionar productor(a) o ingeniero(a)" at bounding box center [370, 376] width 236 height 13
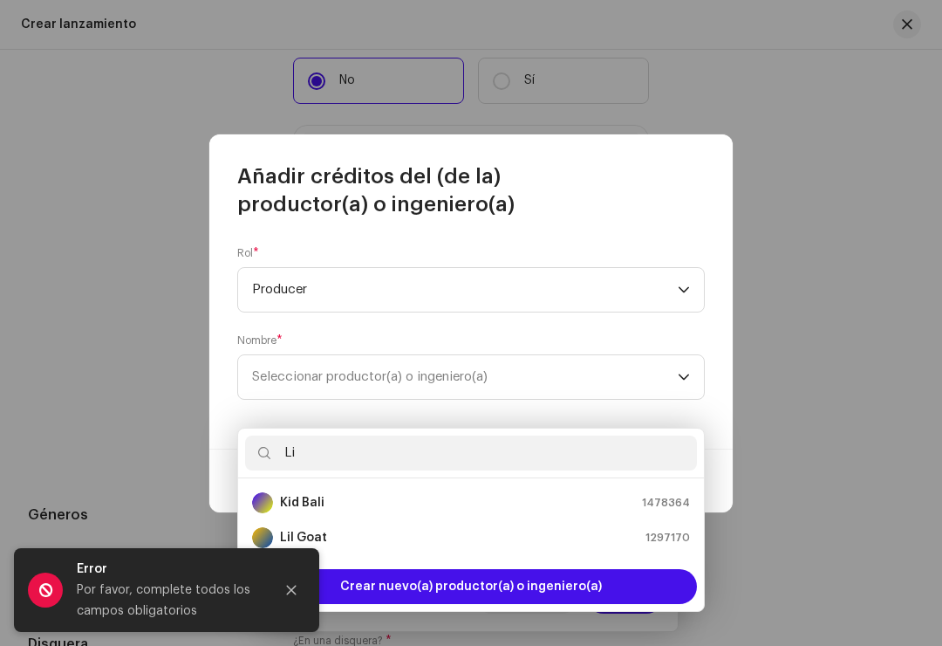
type input "Lil"
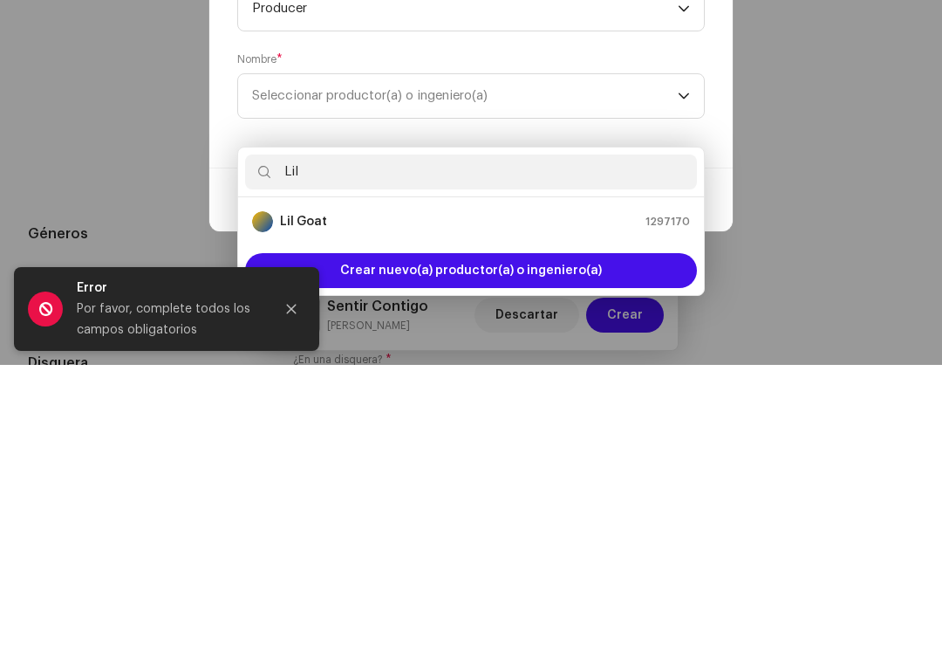
click at [628, 492] on div "Lil Goat 1297170" at bounding box center [471, 502] width 438 height 21
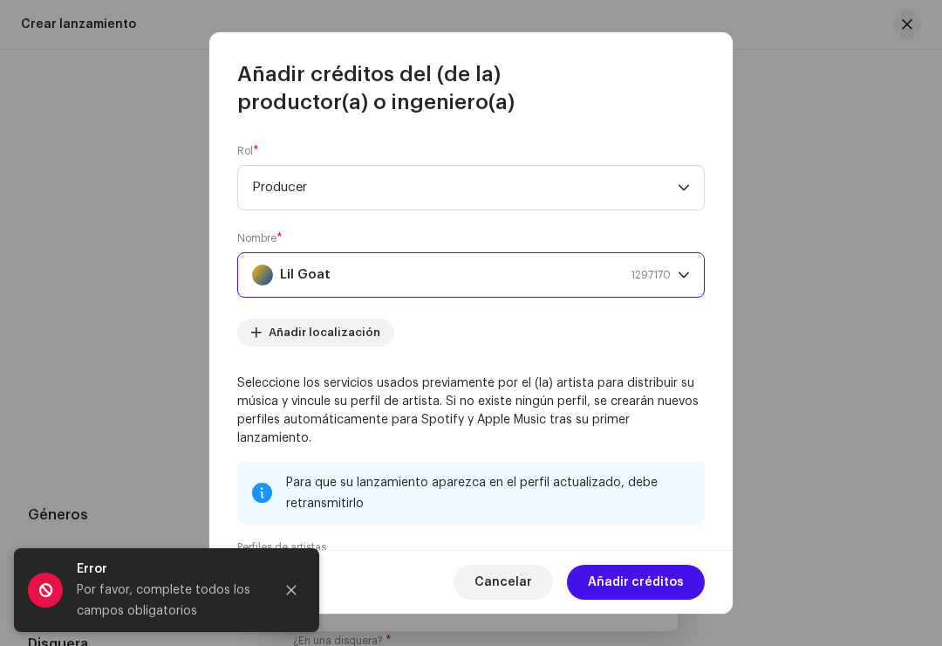
click at [647, 587] on span "Añadir créditos" at bounding box center [636, 582] width 96 height 35
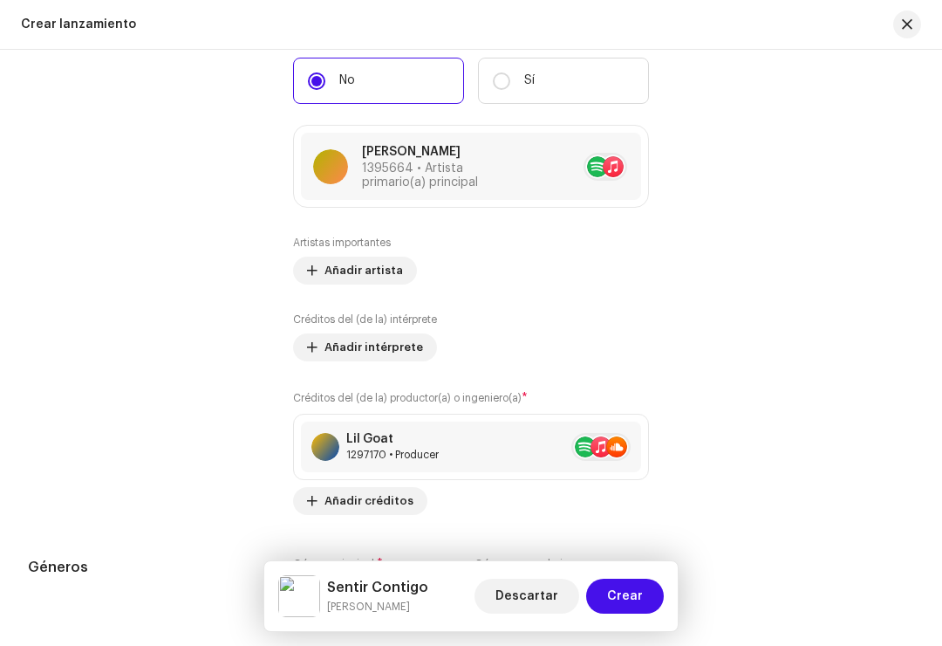
click at [635, 592] on span "Crear" at bounding box center [625, 596] width 36 height 35
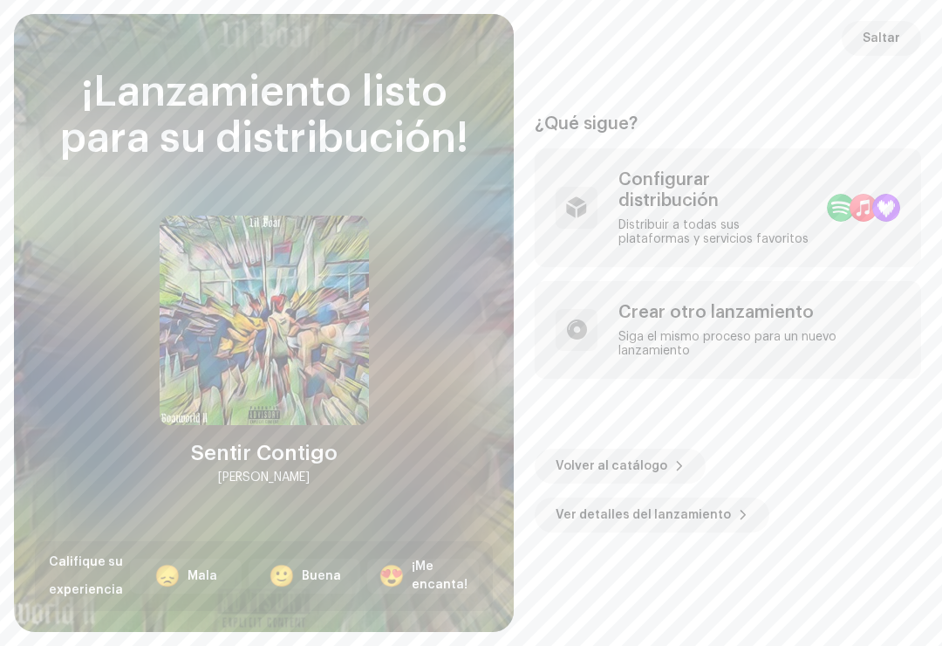
click at [887, 22] on span "Saltar" at bounding box center [882, 38] width 38 height 35
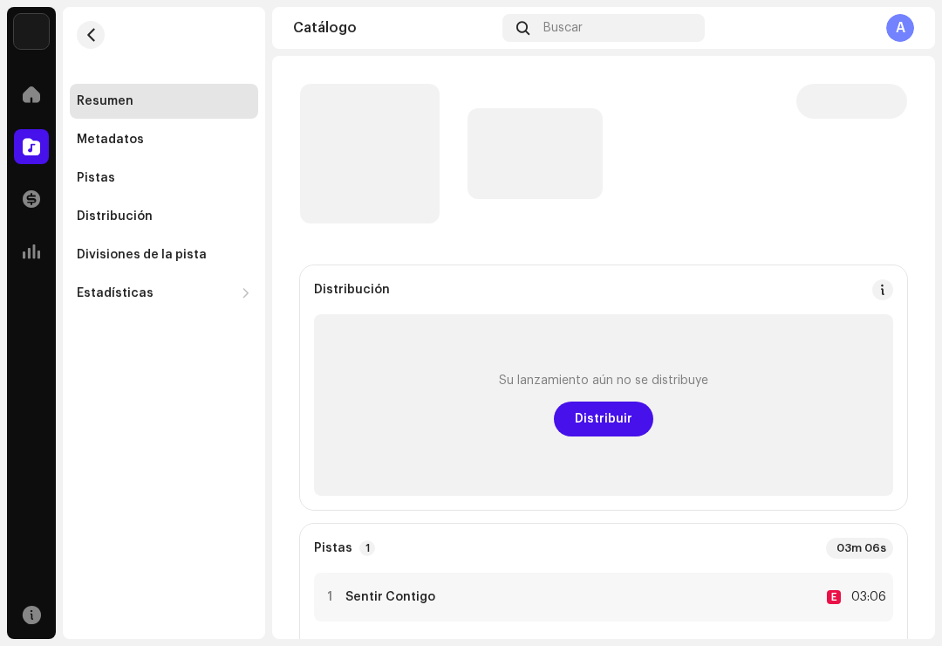
click at [27, 101] on span at bounding box center [31, 94] width 17 height 14
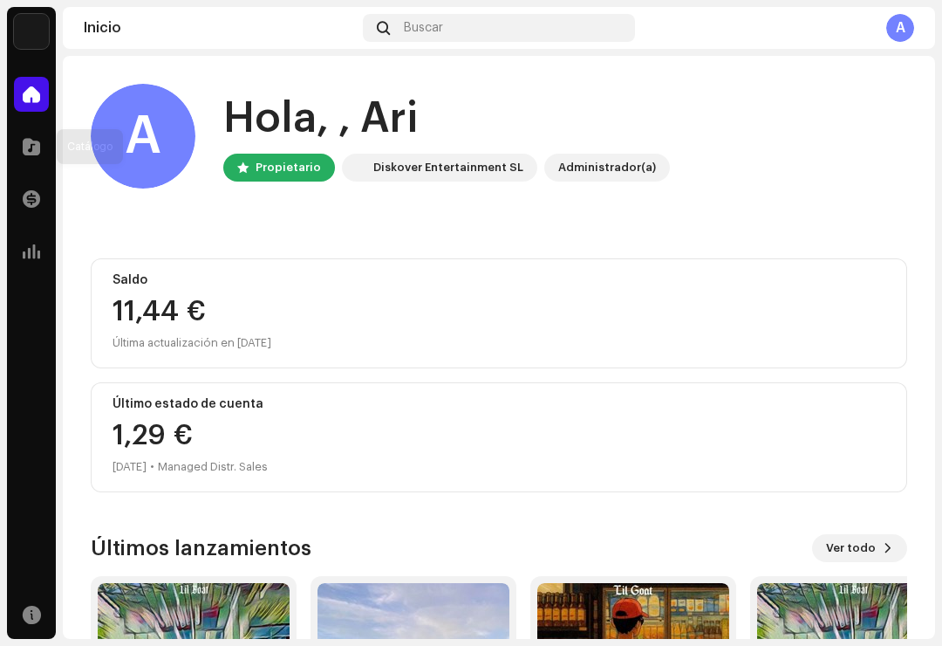
click at [24, 154] on span at bounding box center [31, 147] width 17 height 14
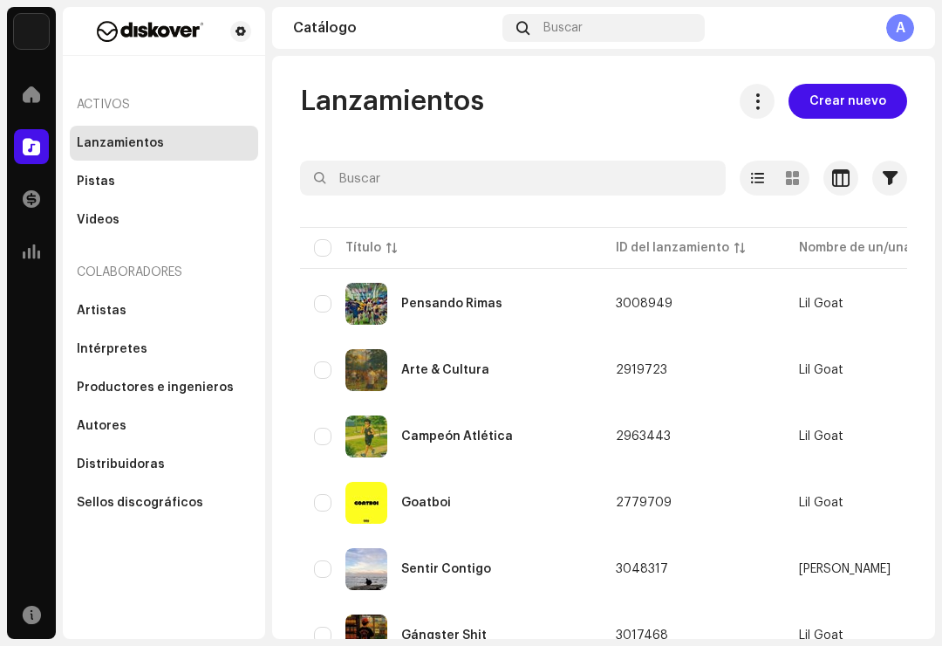
click at [864, 92] on span "Crear nuevo" at bounding box center [848, 101] width 77 height 35
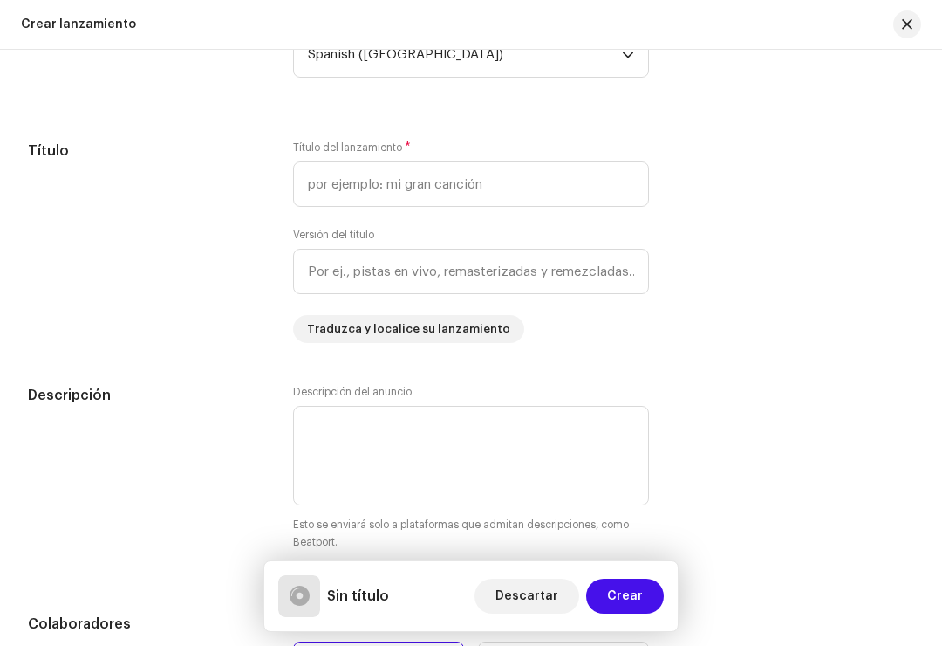
scroll to position [1286, 0]
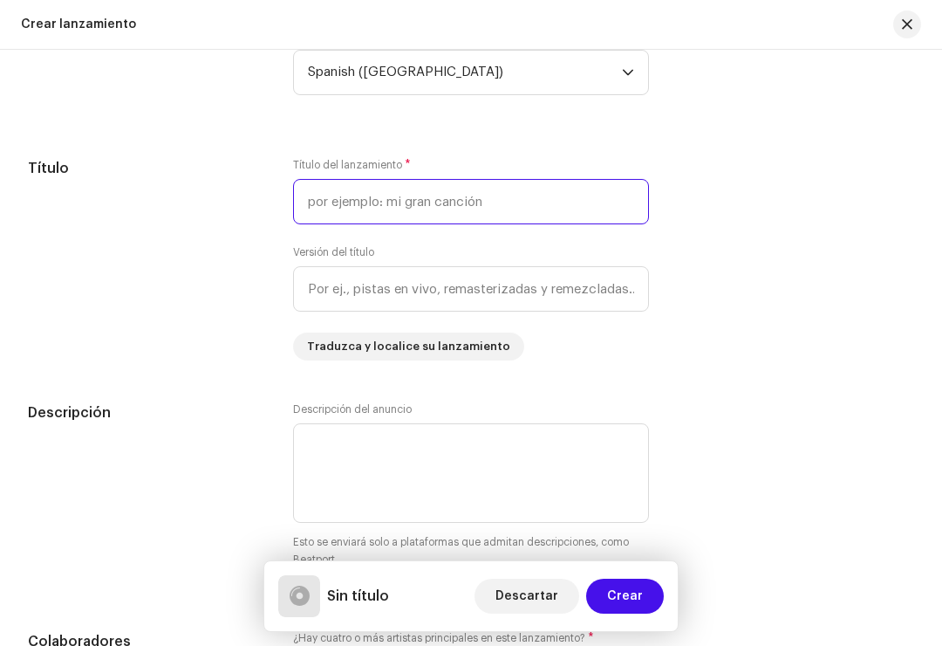
click at [490, 224] on input "text" at bounding box center [471, 201] width 356 height 45
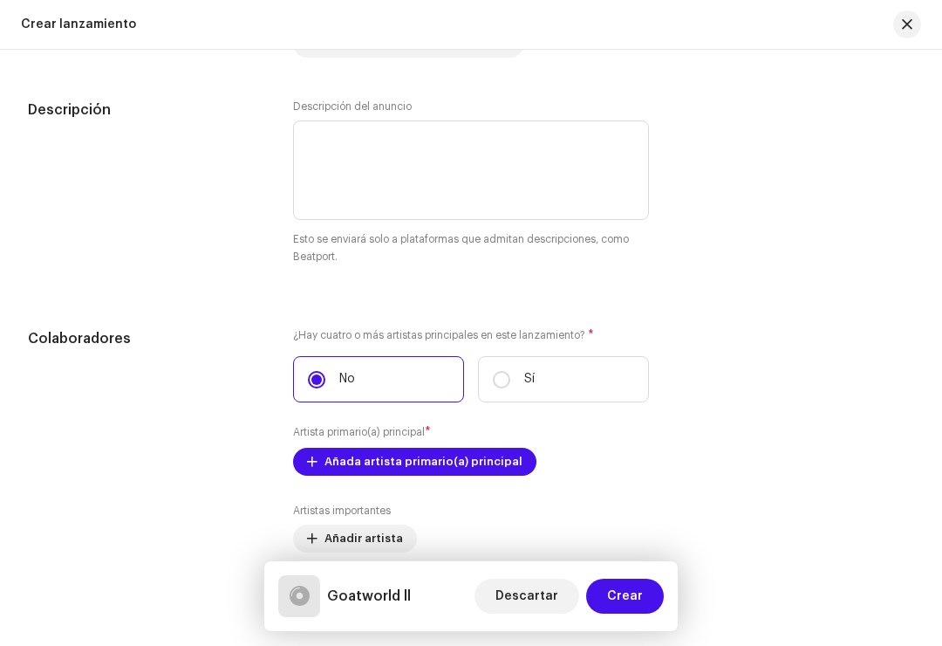
scroll to position [1640, 0]
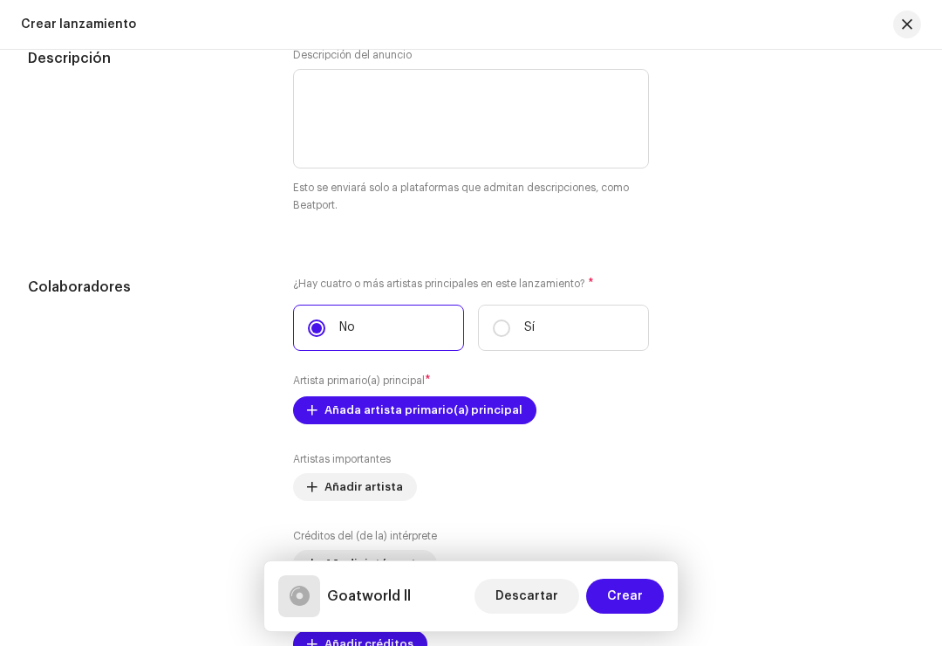
type input "Goatworld ll"
click at [480, 412] on span "Añada artista primario(a) principal" at bounding box center [424, 410] width 198 height 35
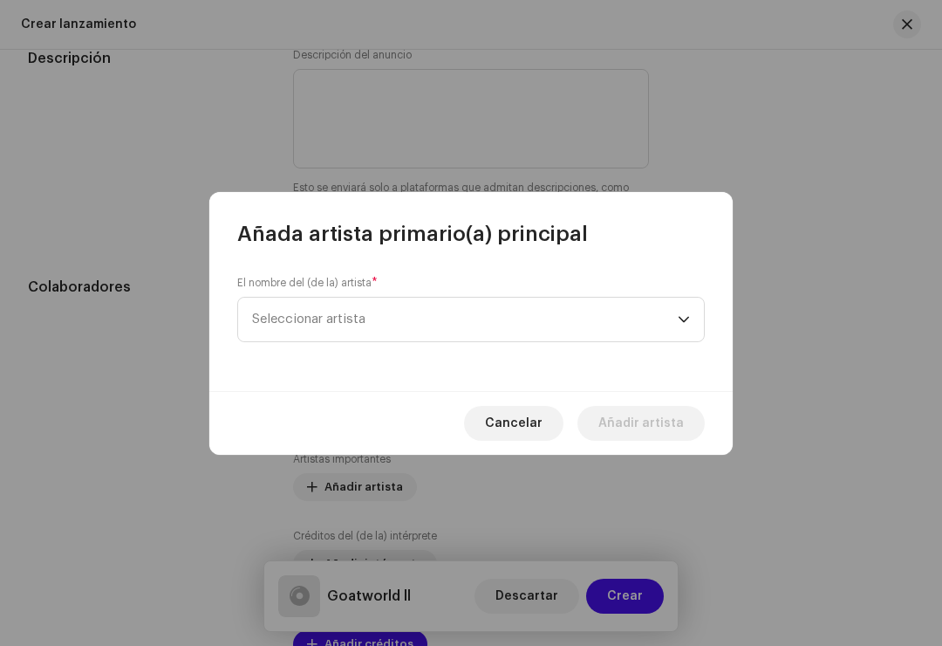
click at [533, 324] on span "Seleccionar artista" at bounding box center [465, 320] width 426 height 44
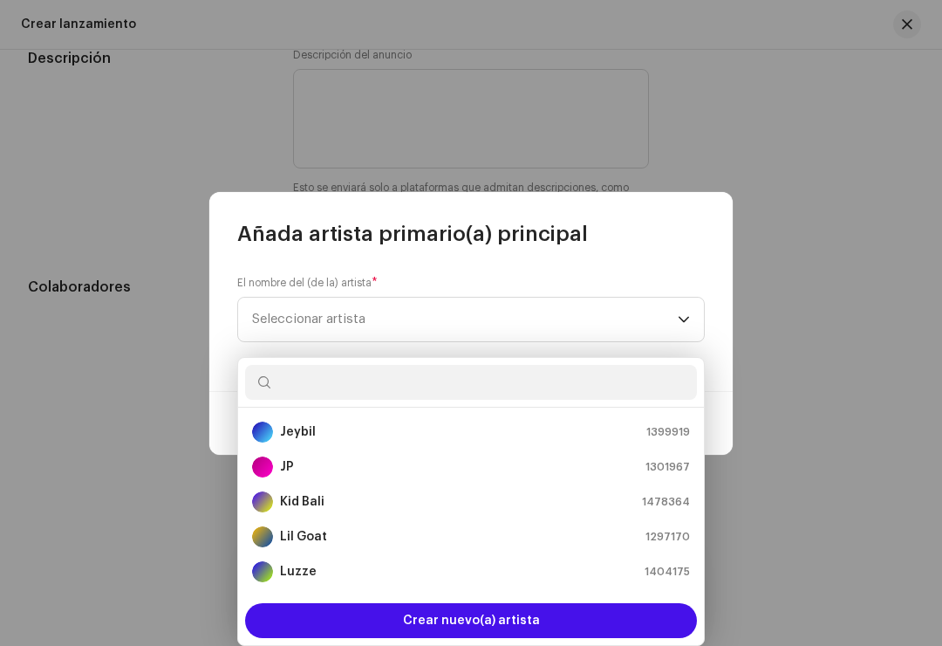
scroll to position [349, 0]
click at [390, 526] on div "Lil Goat 1297170" at bounding box center [471, 536] width 438 height 21
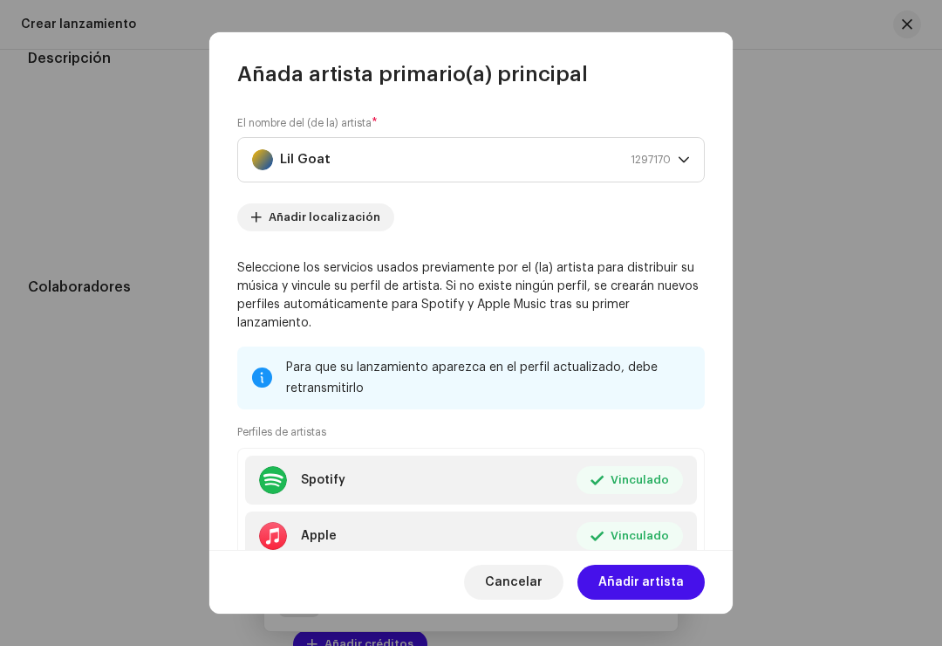
click at [656, 577] on span "Añadir artista" at bounding box center [642, 582] width 86 height 35
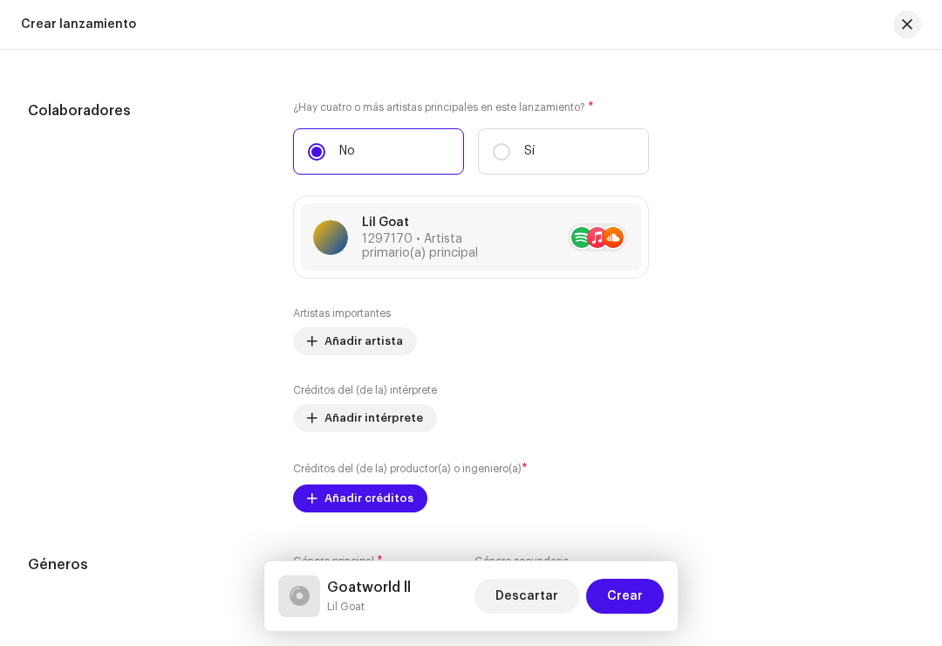
scroll to position [1975, 0]
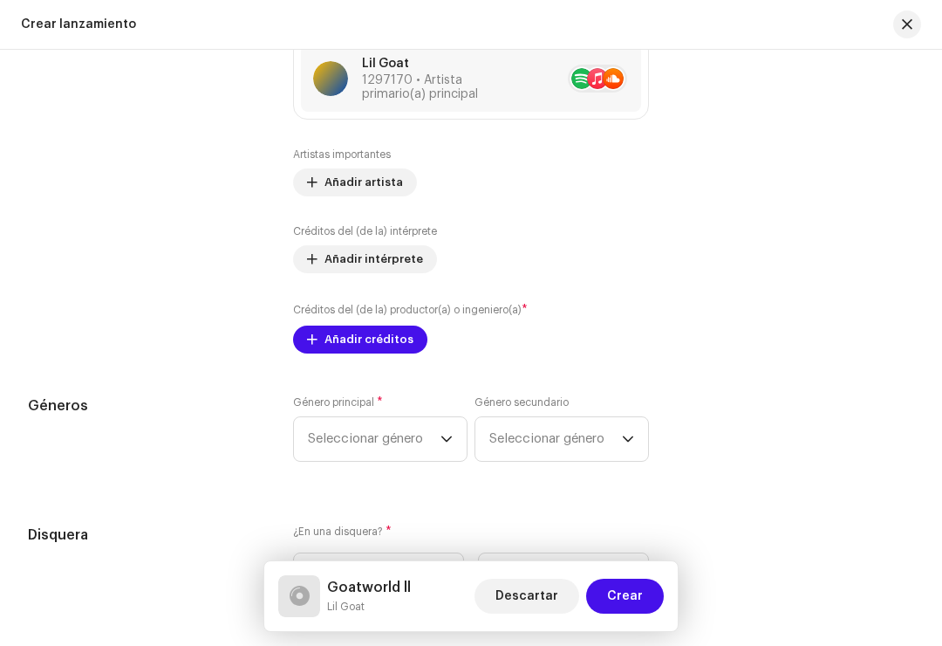
click at [407, 351] on span "Añadir créditos" at bounding box center [369, 339] width 89 height 35
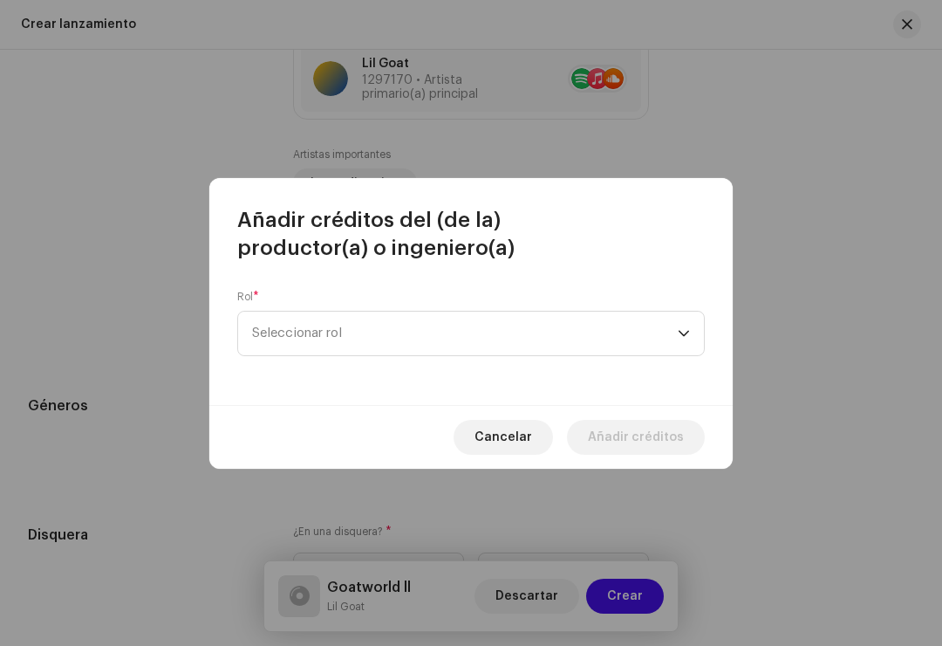
click at [533, 327] on span "Seleccionar rol" at bounding box center [465, 334] width 426 height 44
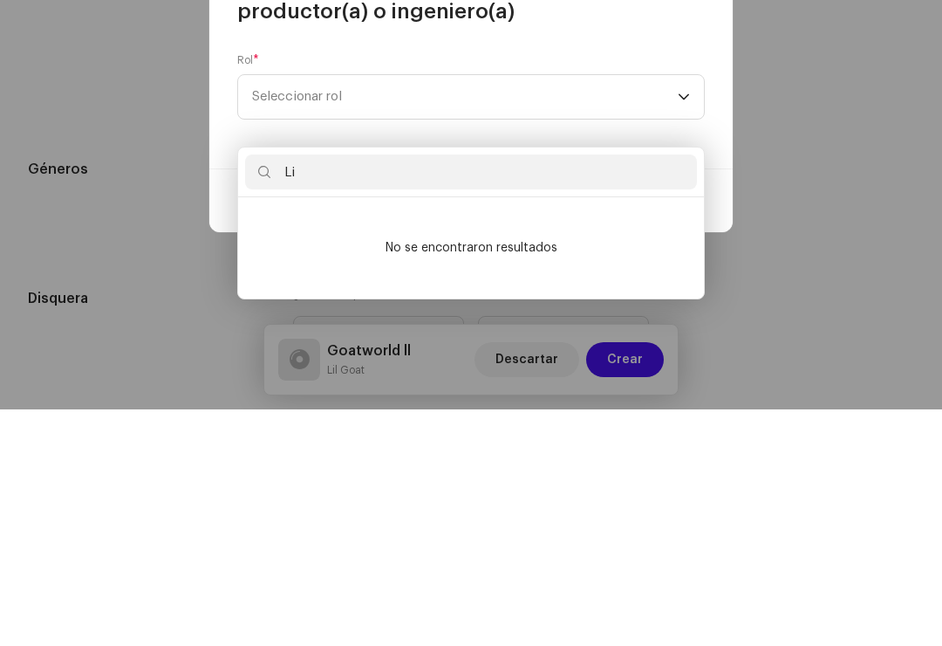
type input "L"
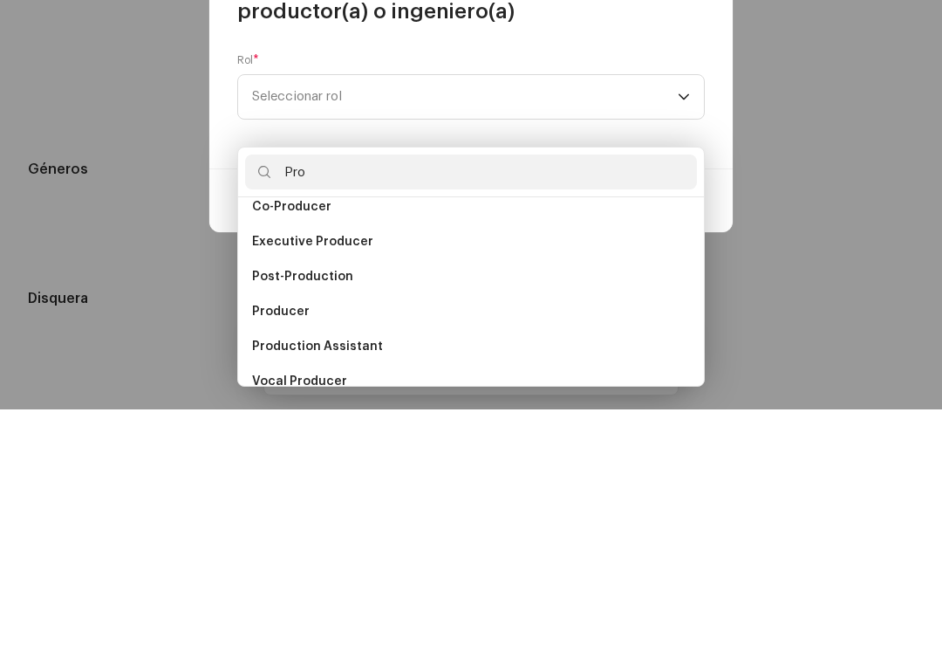
scroll to position [69, 0]
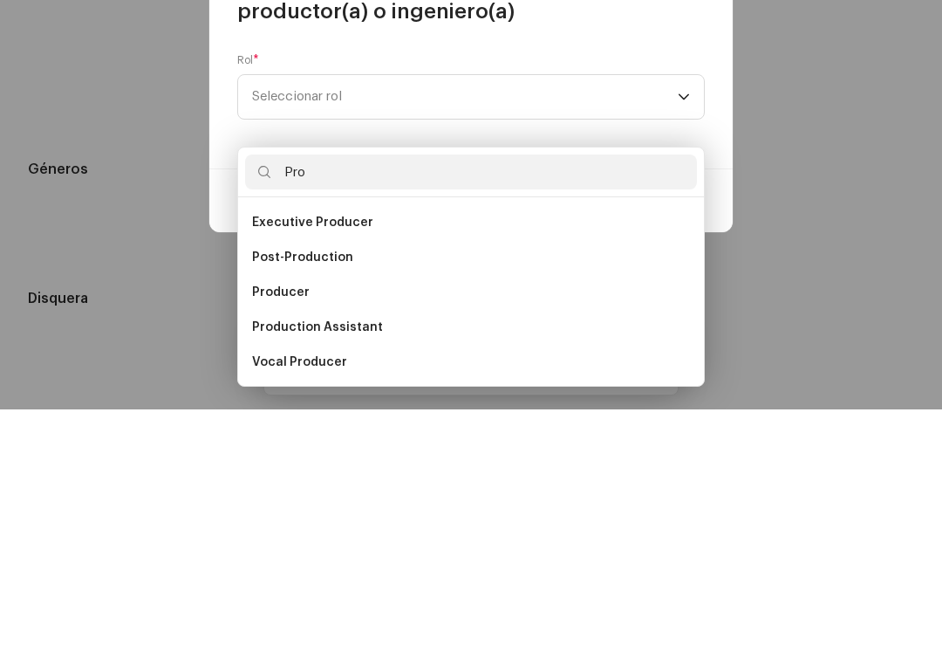
type input "Pro"
click at [433, 511] on li "Producer" at bounding box center [471, 528] width 452 height 35
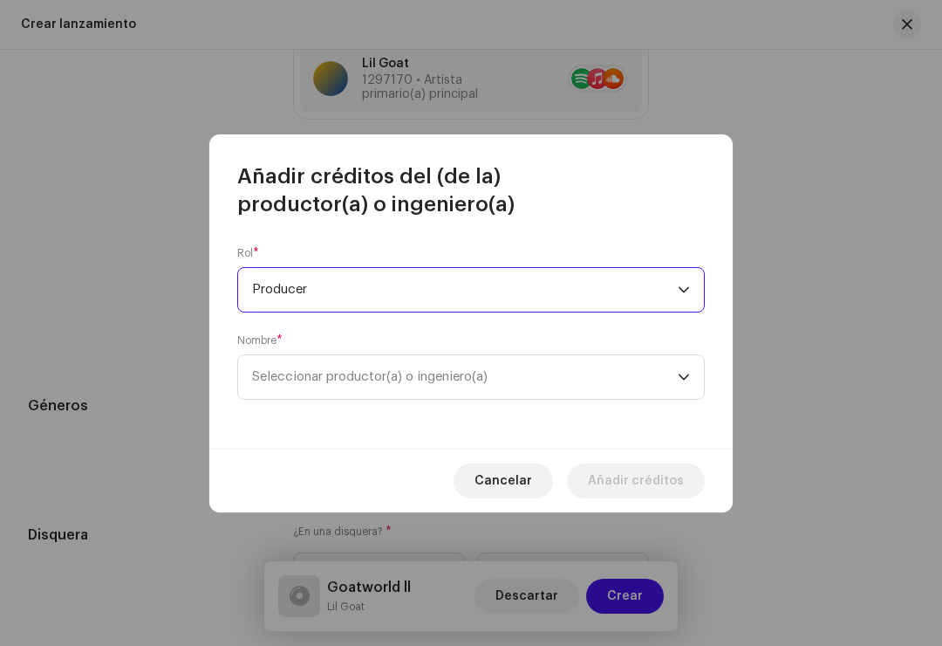
click at [642, 386] on span "Seleccionar productor(a) o ingeniero(a)" at bounding box center [465, 377] width 426 height 44
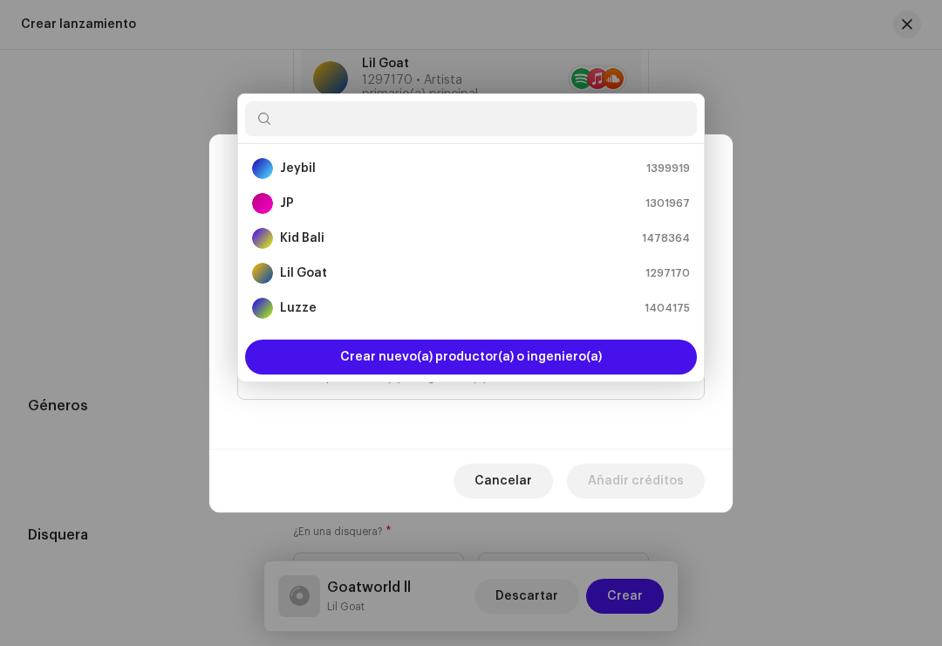
scroll to position [349, 0]
click at [406, 263] on div "Lil Goat 1297170" at bounding box center [471, 273] width 438 height 21
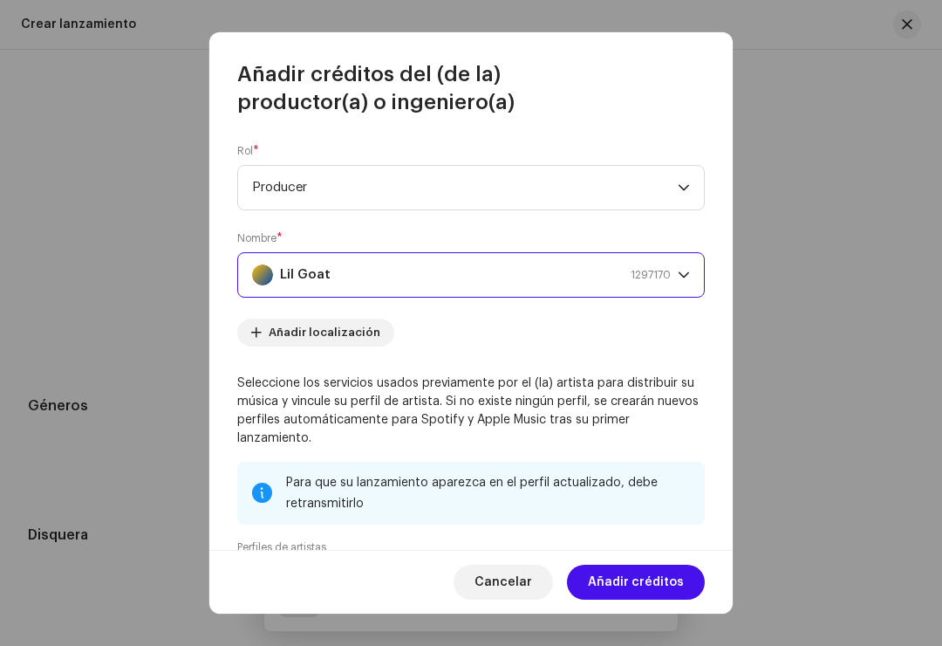
click at [640, 589] on span "Añadir créditos" at bounding box center [636, 582] width 96 height 35
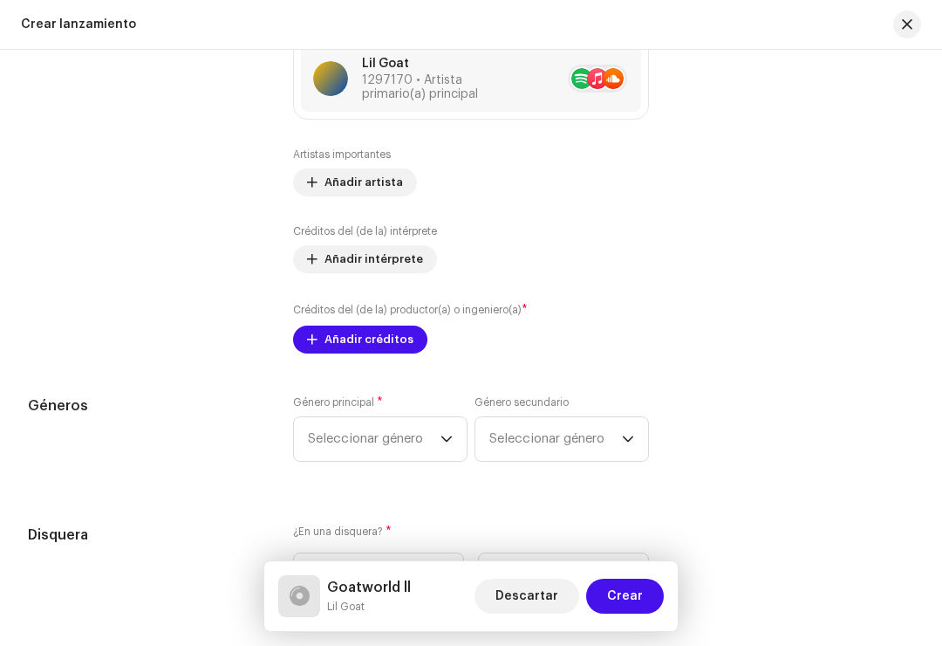
scroll to position [2180, 0]
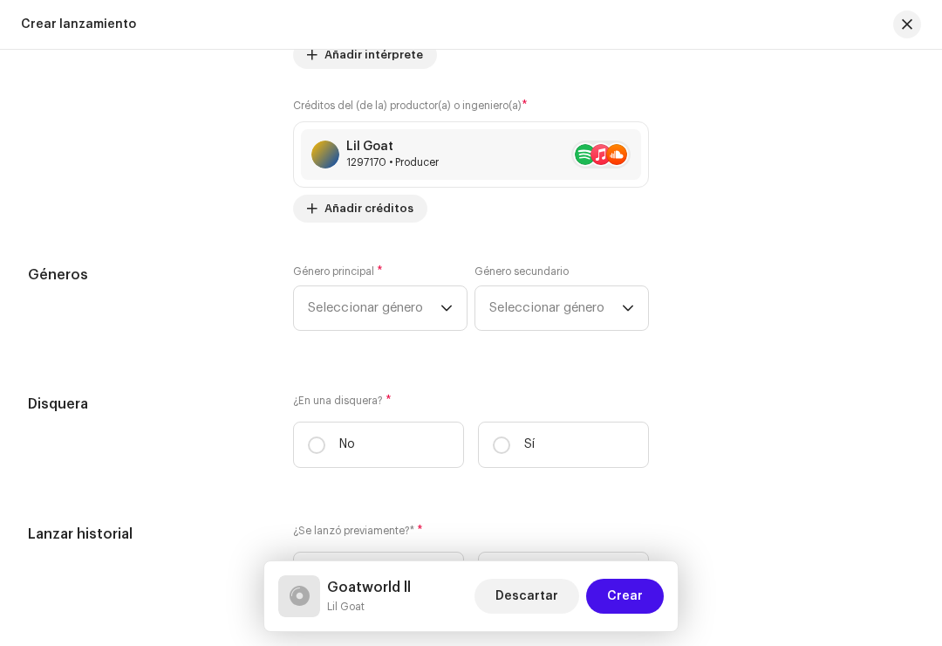
click at [438, 307] on span "Seleccionar género" at bounding box center [374, 308] width 133 height 44
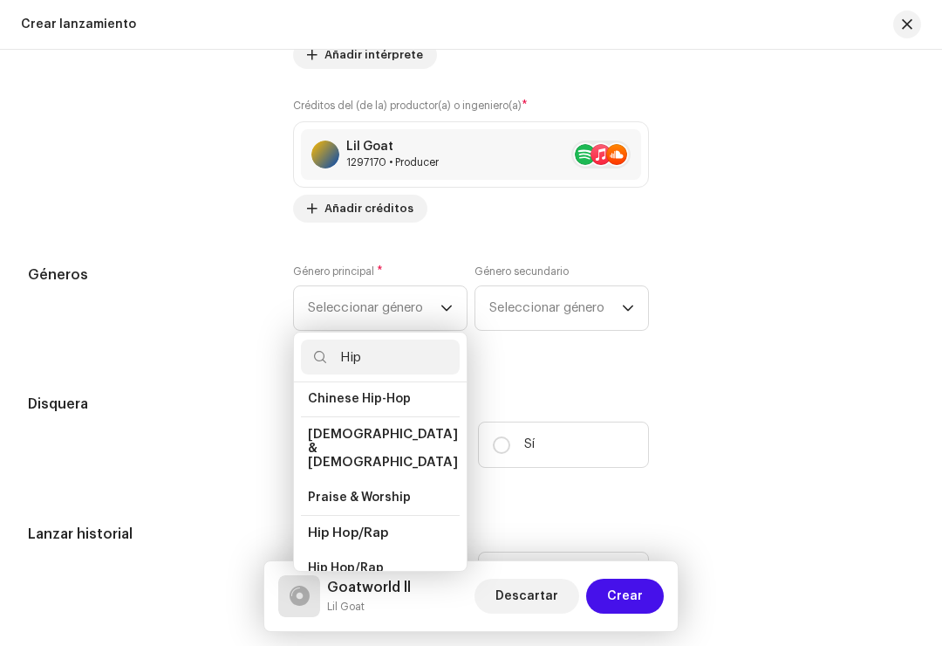
scroll to position [58, 0]
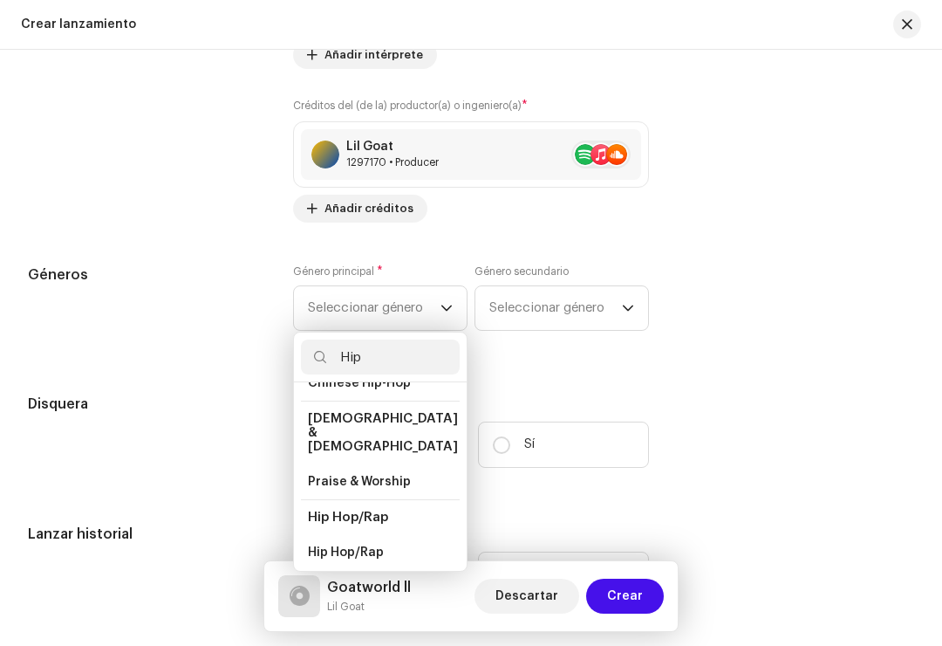
type input "Hip"
click at [384, 535] on li "Hip Hop/Rap" at bounding box center [380, 552] width 159 height 35
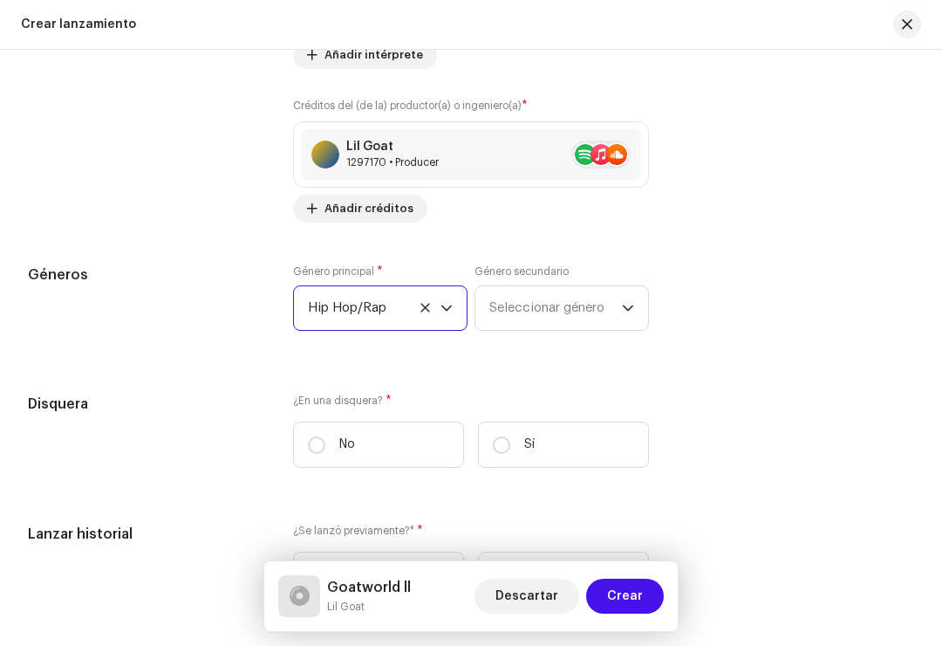
click at [648, 300] on p-select "Seleccionar género" at bounding box center [562, 307] width 175 height 45
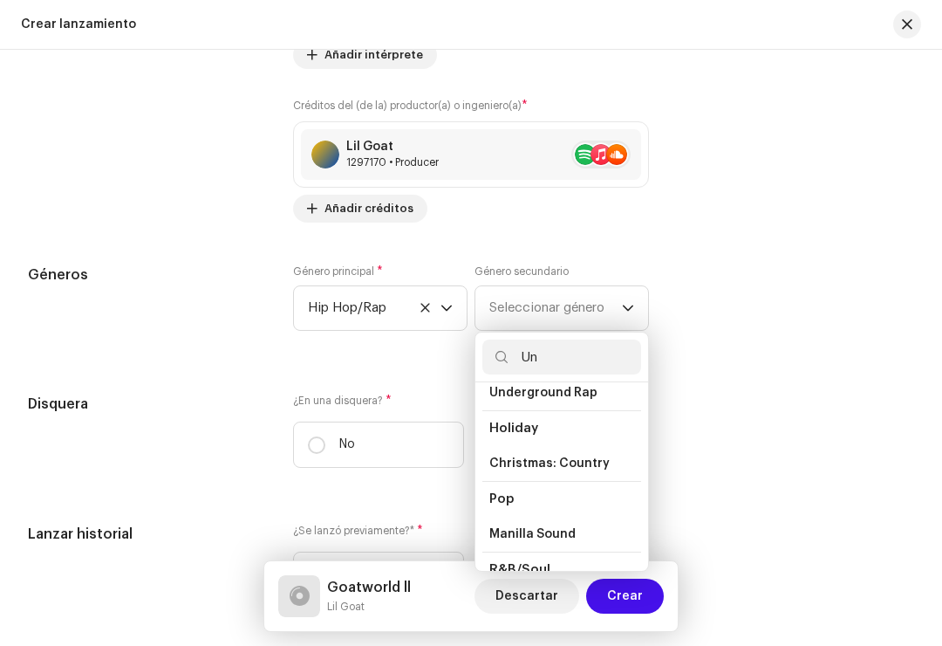
scroll to position [745, 0]
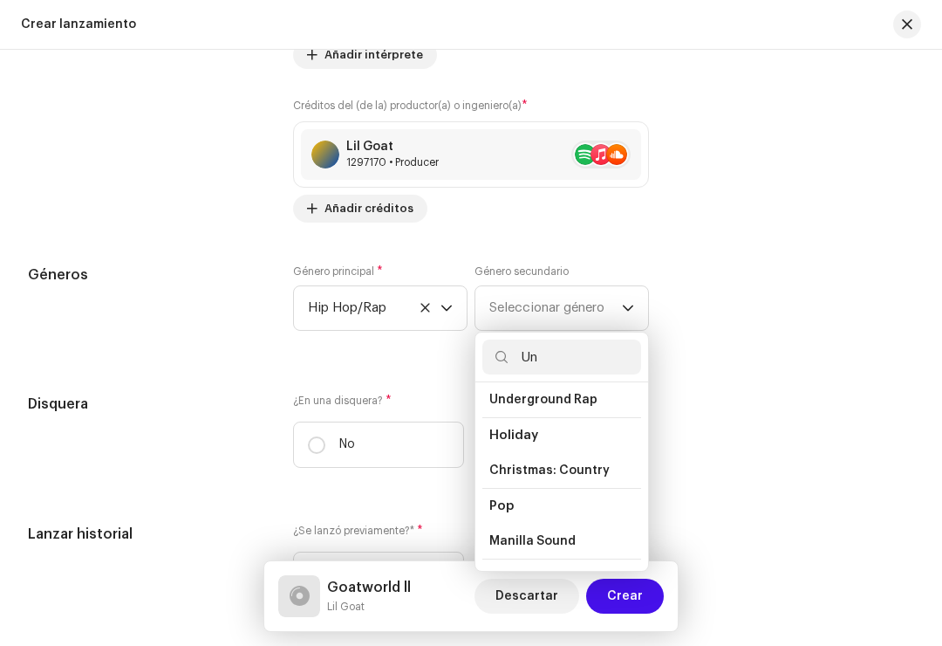
type input "Un"
click at [599, 404] on li "Underground Rap" at bounding box center [562, 399] width 159 height 35
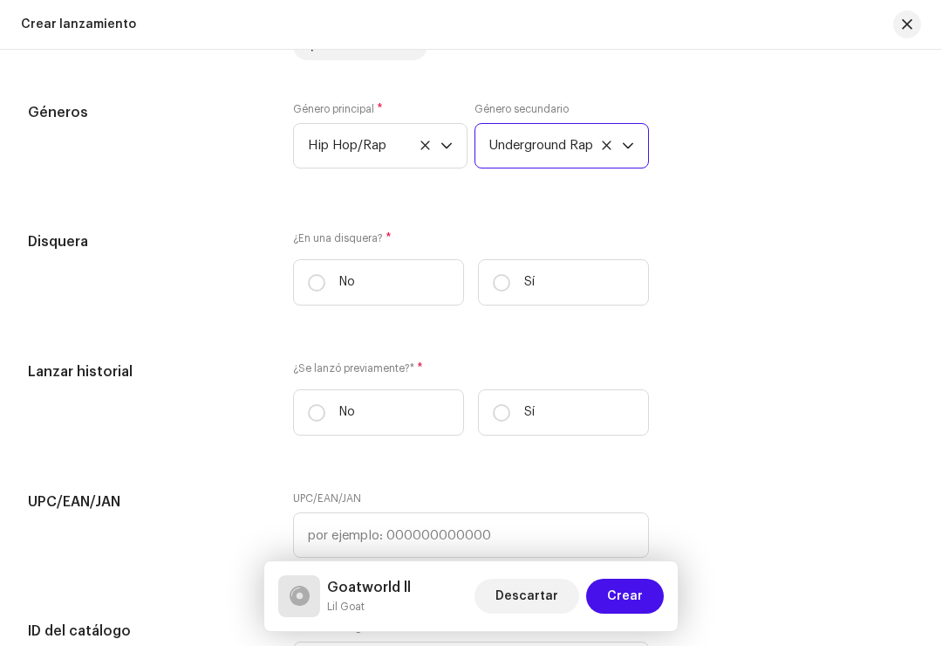
scroll to position [2365, 0]
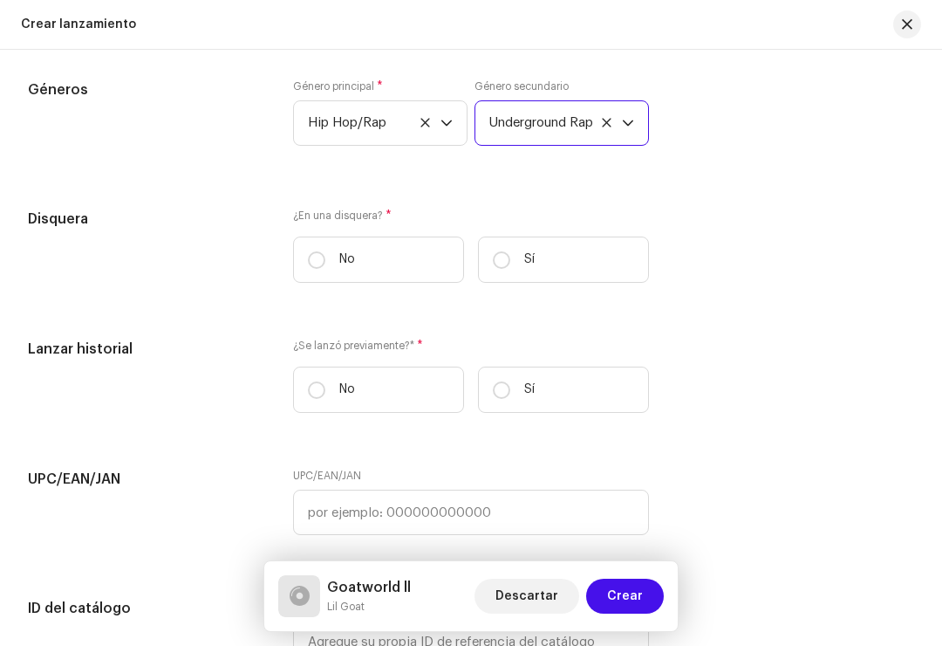
click at [333, 264] on label "No" at bounding box center [378, 259] width 171 height 46
click at [325, 264] on input "No" at bounding box center [316, 259] width 17 height 17
radio input "true"
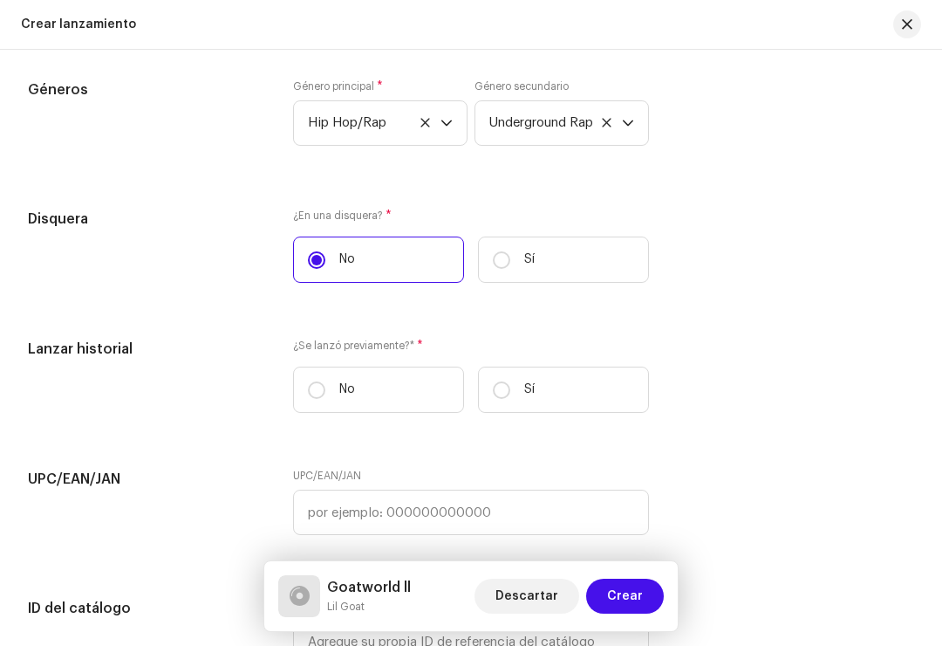
click at [333, 392] on label "No" at bounding box center [378, 389] width 171 height 46
click at [325, 392] on input "No" at bounding box center [316, 389] width 17 height 17
radio input "true"
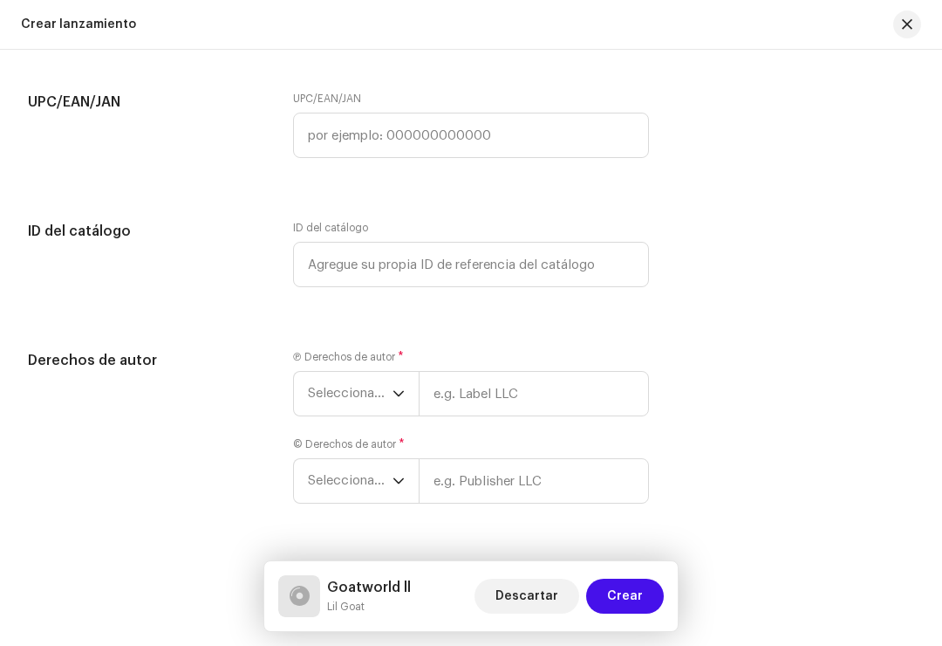
scroll to position [2740, 0]
click at [484, 417] on input "text" at bounding box center [534, 395] width 230 height 45
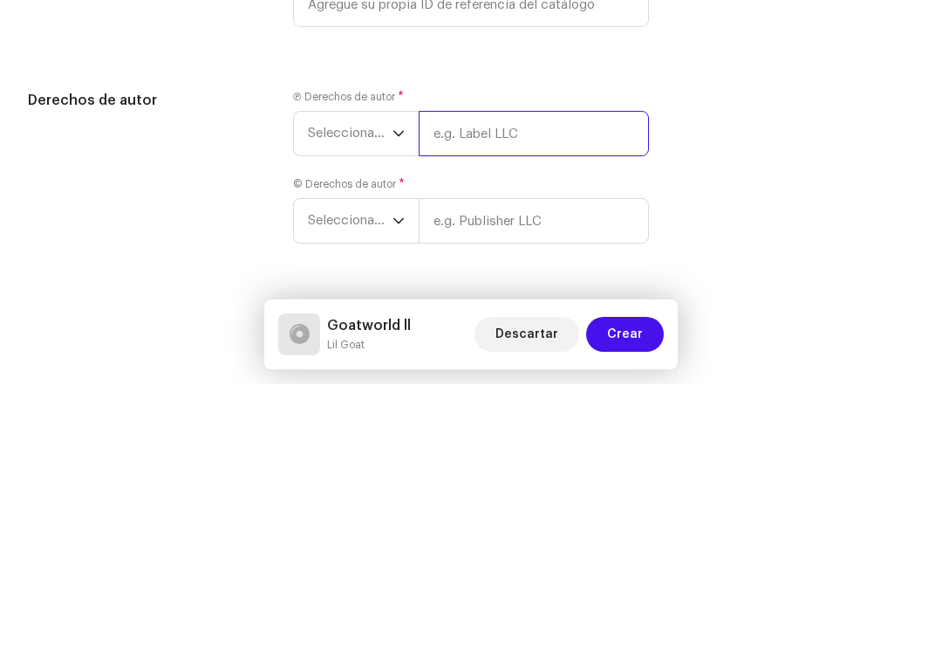
click at [500, 373] on input "text" at bounding box center [534, 395] width 230 height 45
paste input "Dog Music Récords"
type input "Dog Music Récords"
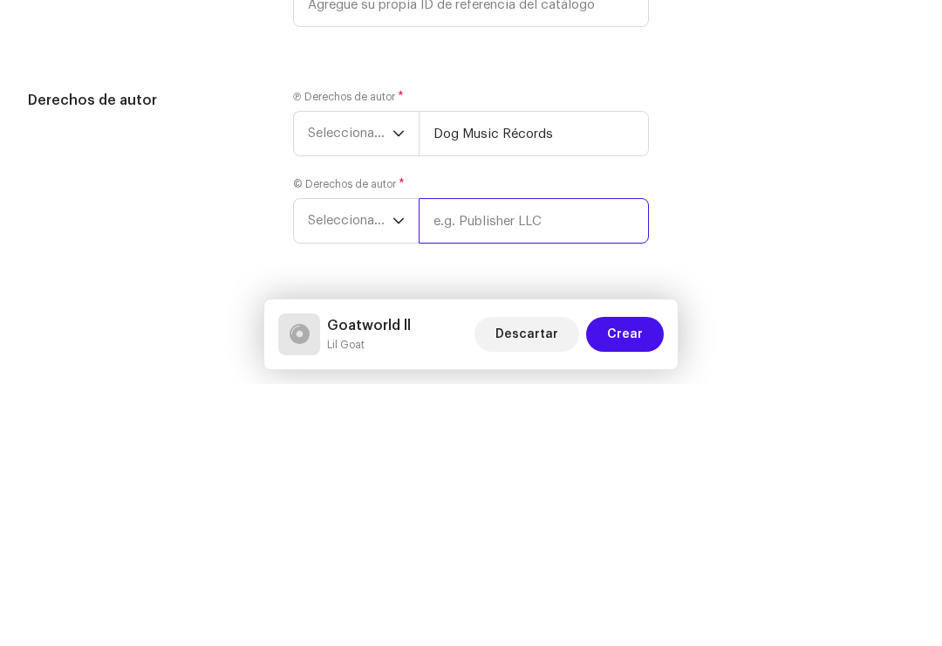
click at [487, 439] on div "© Derechos de autor * Seleccionar año" at bounding box center [471, 472] width 356 height 66
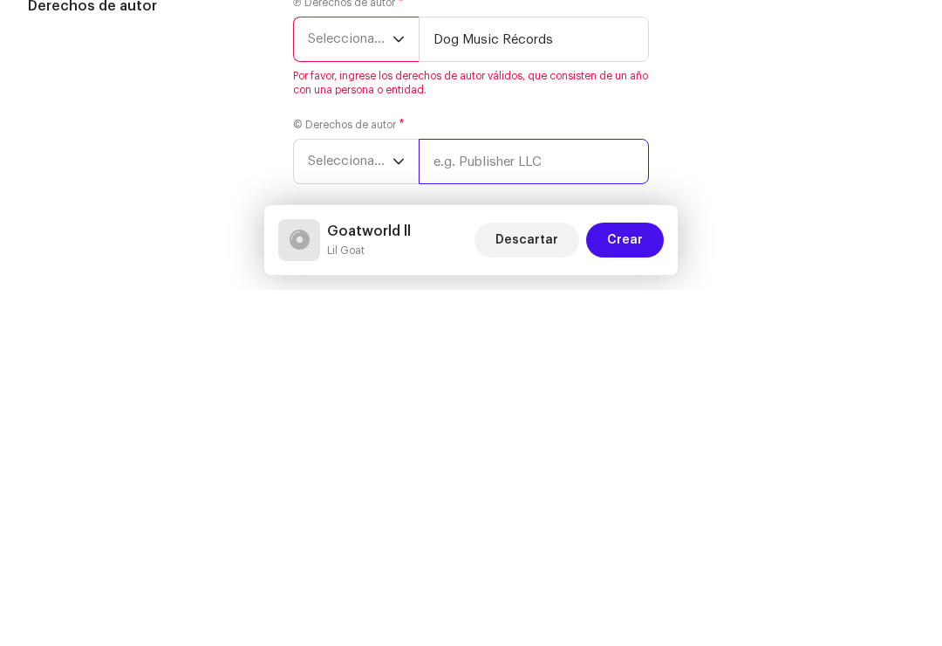
click at [462, 495] on input "text" at bounding box center [534, 517] width 230 height 45
paste input "Dog Music Récords"
type input "Dog Music Récords"
click at [392, 373] on span "Seleccionar año" at bounding box center [350, 395] width 85 height 44
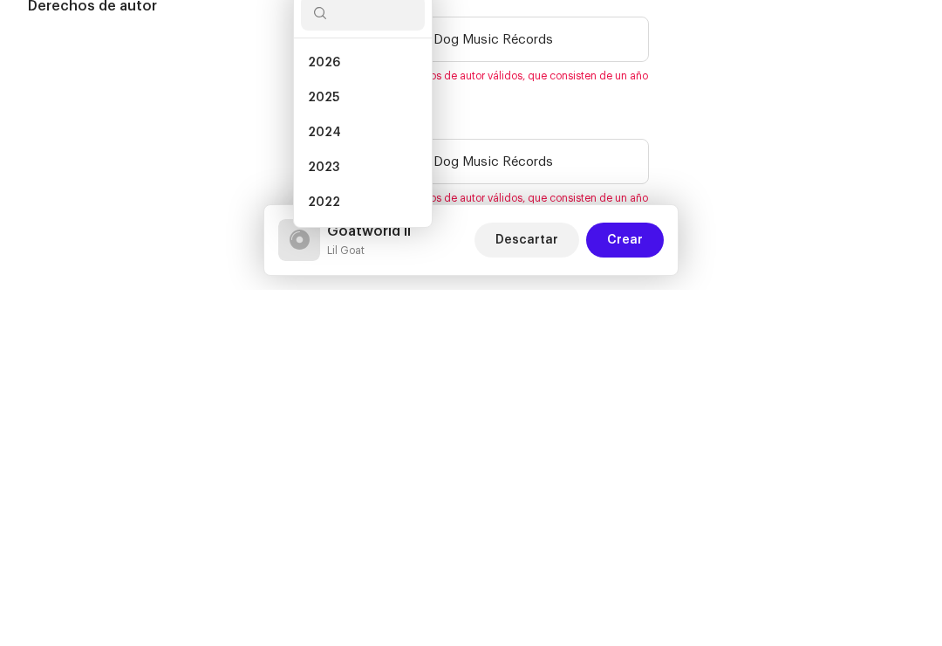
click at [417, 401] on li "2026" at bounding box center [363, 418] width 124 height 35
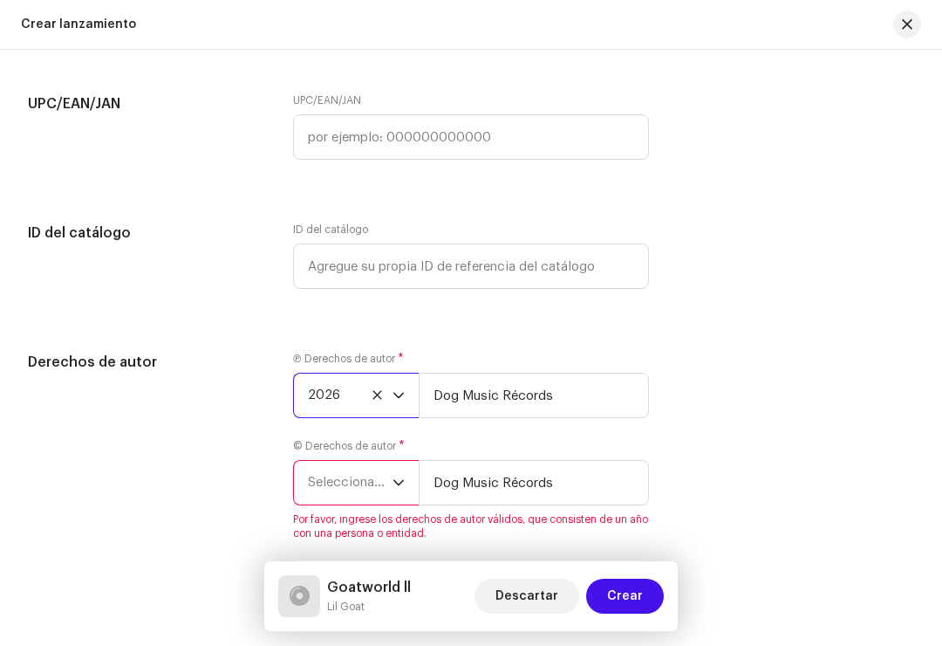
click at [392, 485] on span "Seleccionar año" at bounding box center [350, 483] width 85 height 44
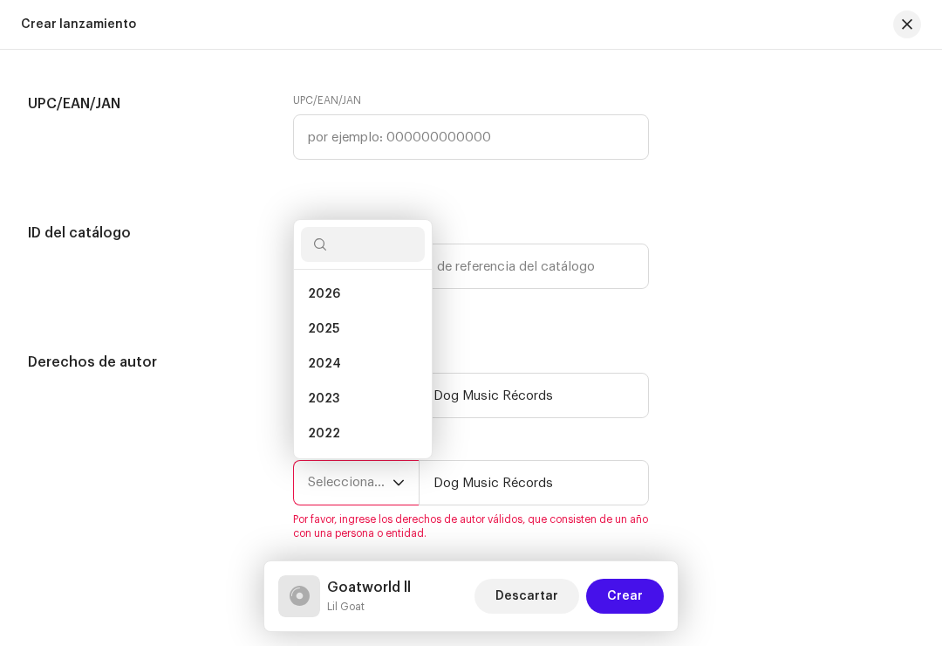
click at [387, 312] on li "2026" at bounding box center [363, 294] width 124 height 35
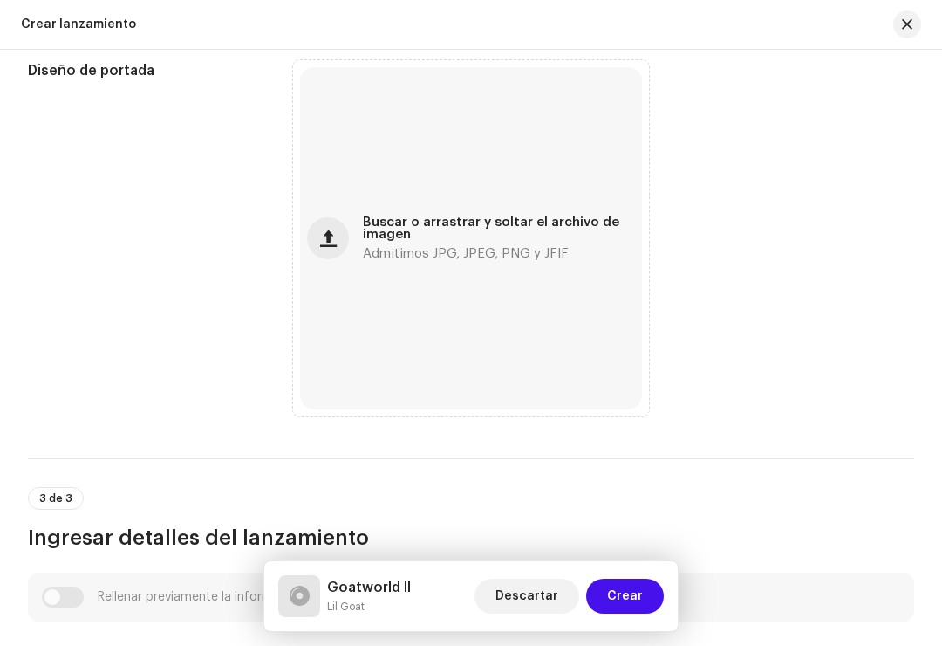
scroll to position [493, 0]
click at [559, 291] on div "Buscar o arrastrar y soltar el archivo de imagen Admitimos JPG, JPEG, PNG y JFIF" at bounding box center [471, 239] width 342 height 342
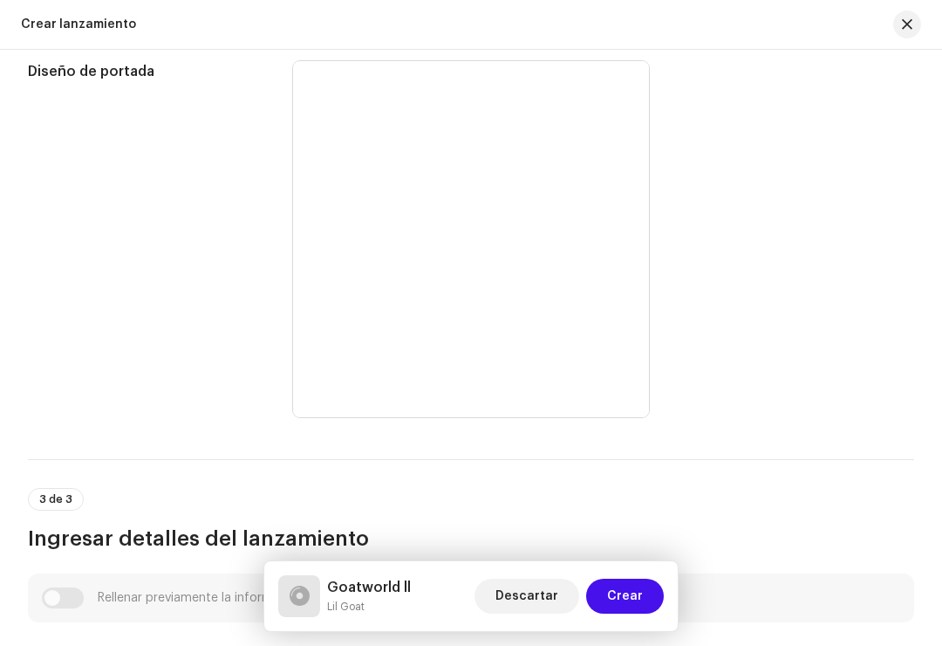
scroll to position [72, 0]
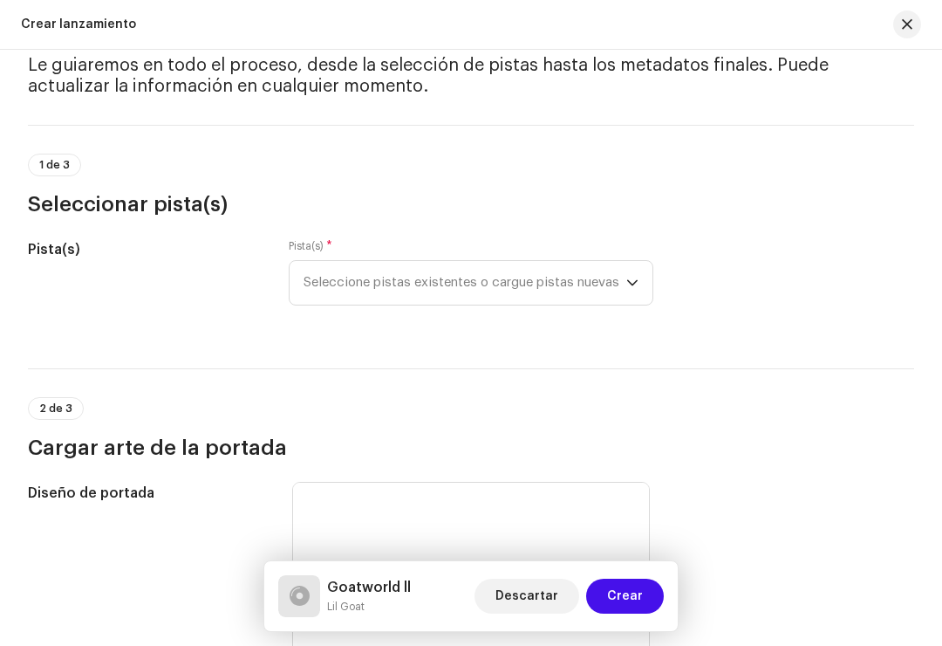
click at [626, 280] on span "Seleccione pistas existentes o cargue pistas nuevas" at bounding box center [465, 283] width 323 height 44
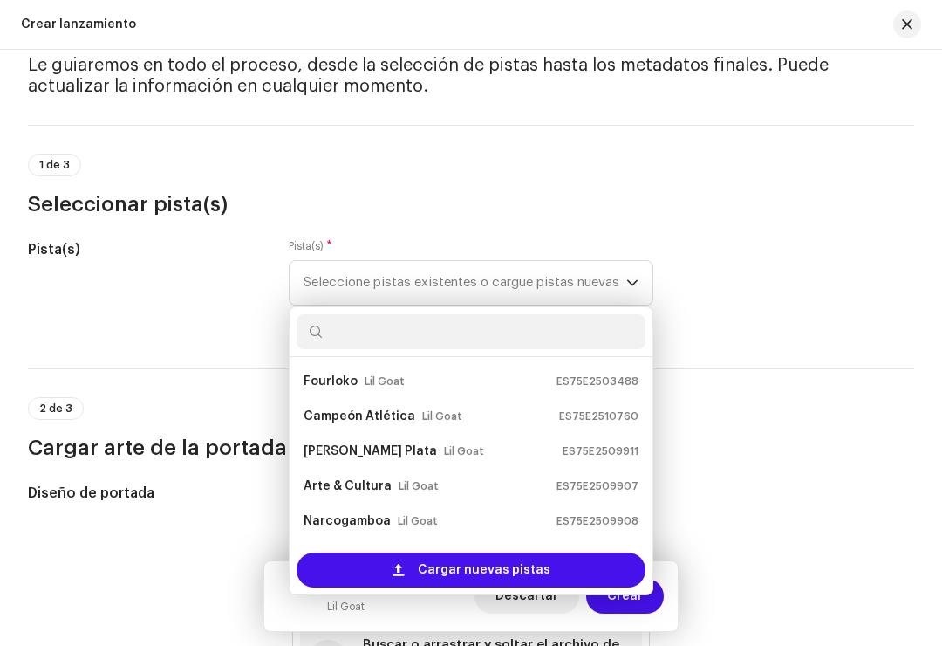
scroll to position [349, 0]
click at [521, 487] on div "Arte & Cultura Lil Goat ES75E2509907" at bounding box center [471, 486] width 335 height 28
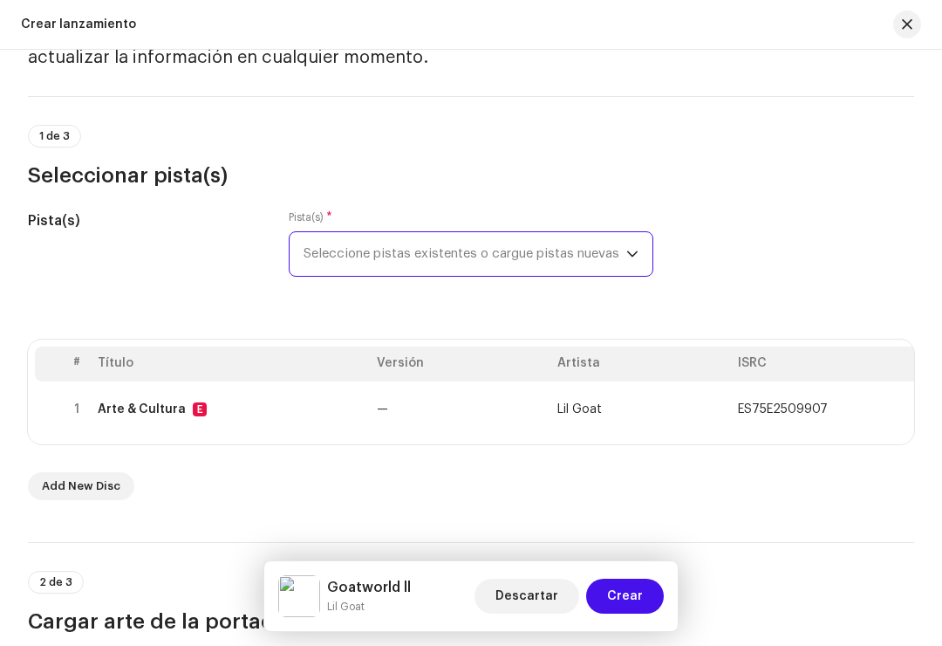
scroll to position [101, 0]
click at [637, 258] on icon "dropdown trigger" at bounding box center [632, 253] width 12 height 12
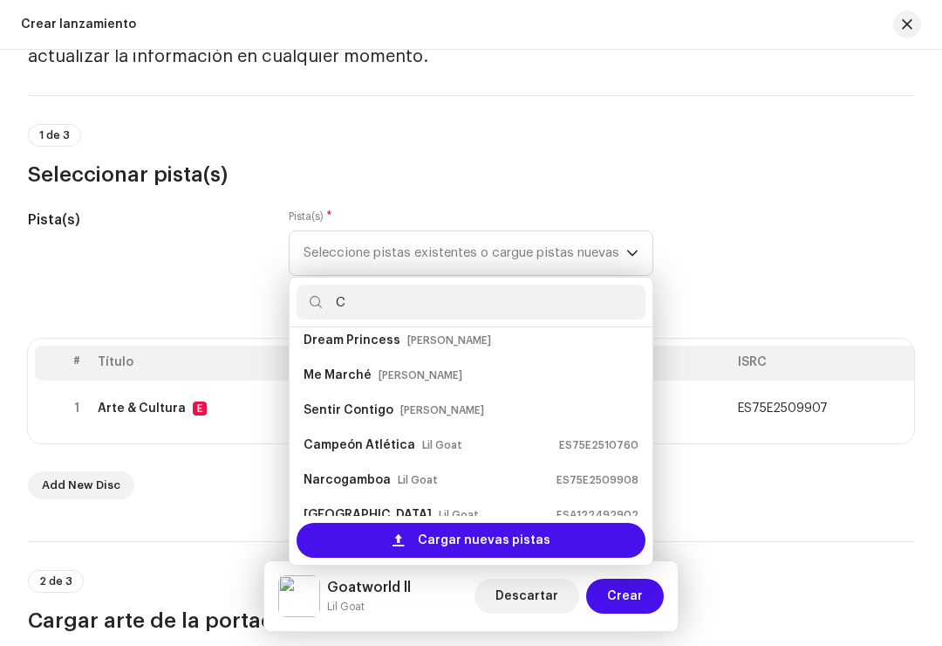
scroll to position [49, 0]
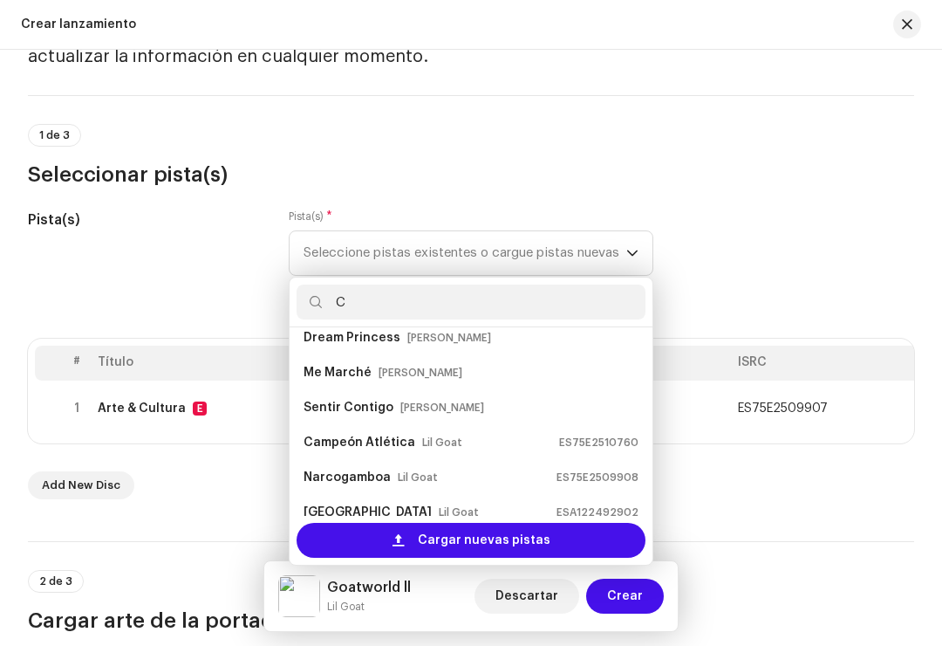
click at [491, 303] on input "C" at bounding box center [471, 301] width 349 height 35
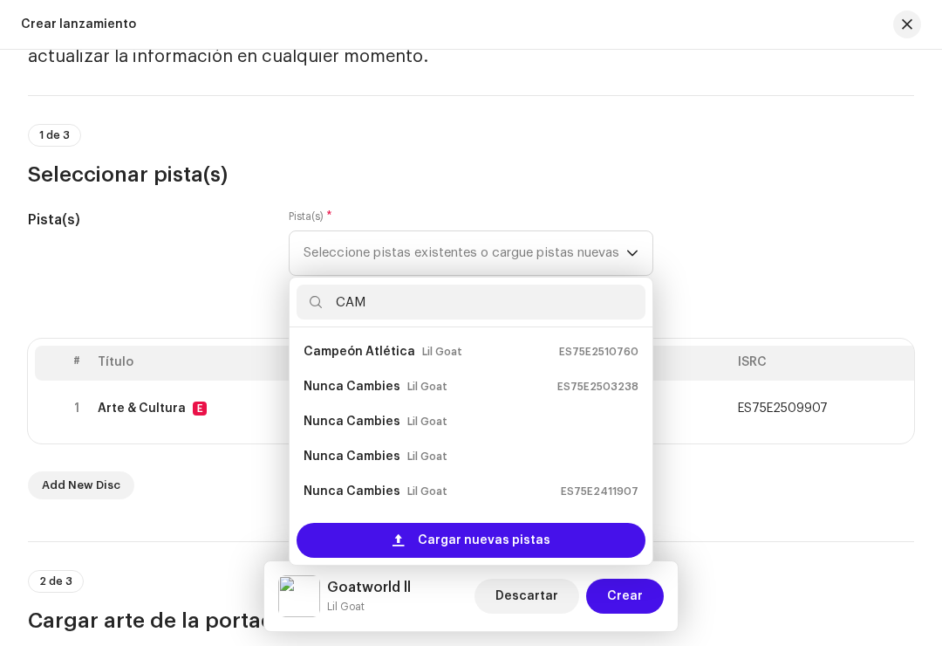
scroll to position [0, 0]
type input "CAM"
click at [758, 260] on div "Pista(s) Pista(s) * Seleccione pistas existentes o cargue pistas nuevas CAM Cam…" at bounding box center [471, 252] width 887 height 87
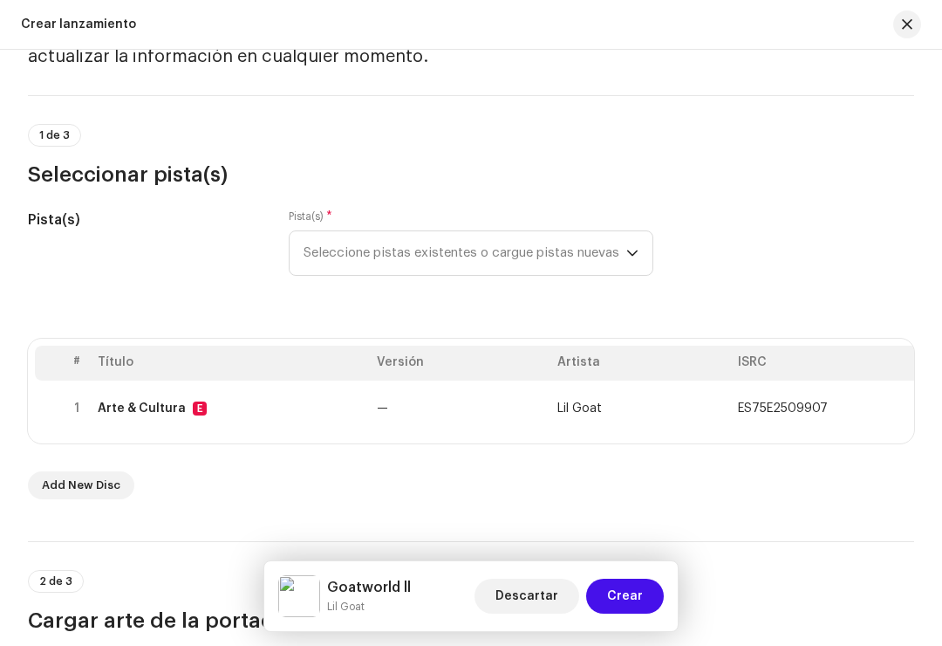
click at [616, 264] on span "Seleccione pistas existentes o cargue pistas nuevas" at bounding box center [465, 253] width 323 height 44
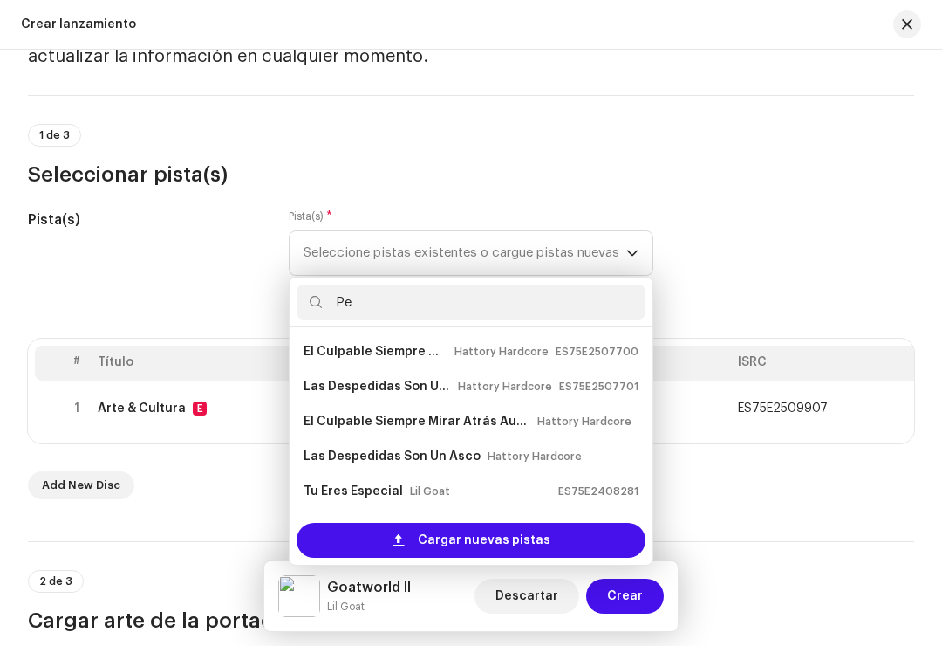
scroll to position [279, 0]
click at [572, 301] on input "Pe" at bounding box center [471, 301] width 349 height 35
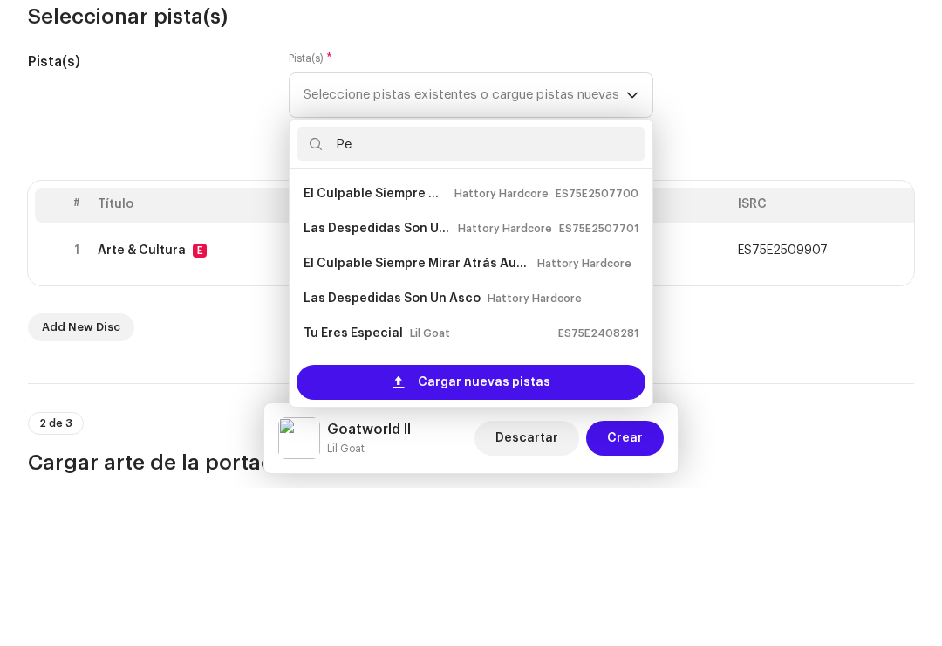
type input "P"
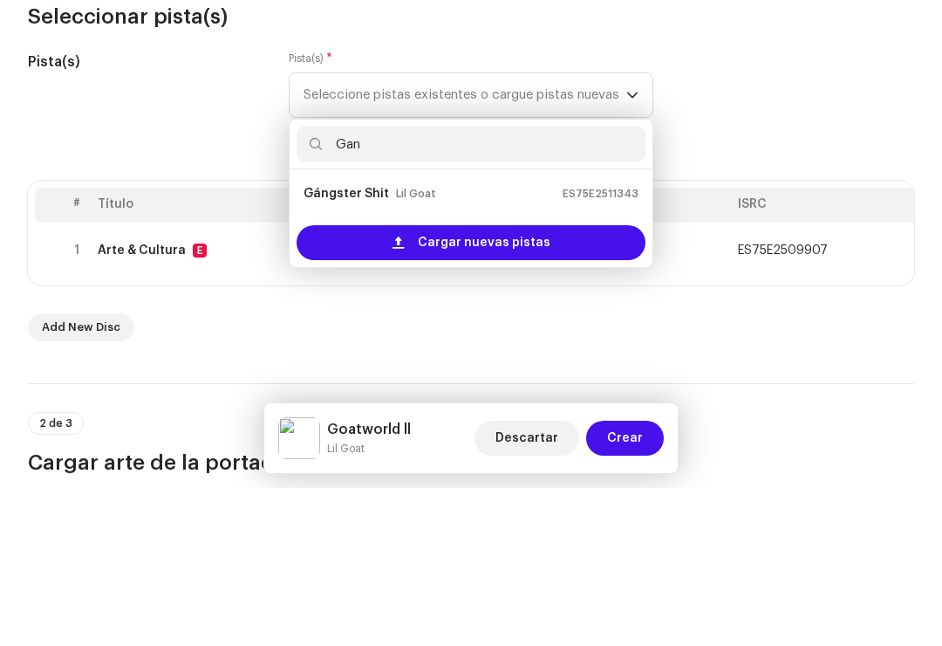
scroll to position [0, 0]
type input "Gan"
click at [617, 338] on div "Gángster Shit Lil Goat ES75E2511343" at bounding box center [471, 352] width 335 height 28
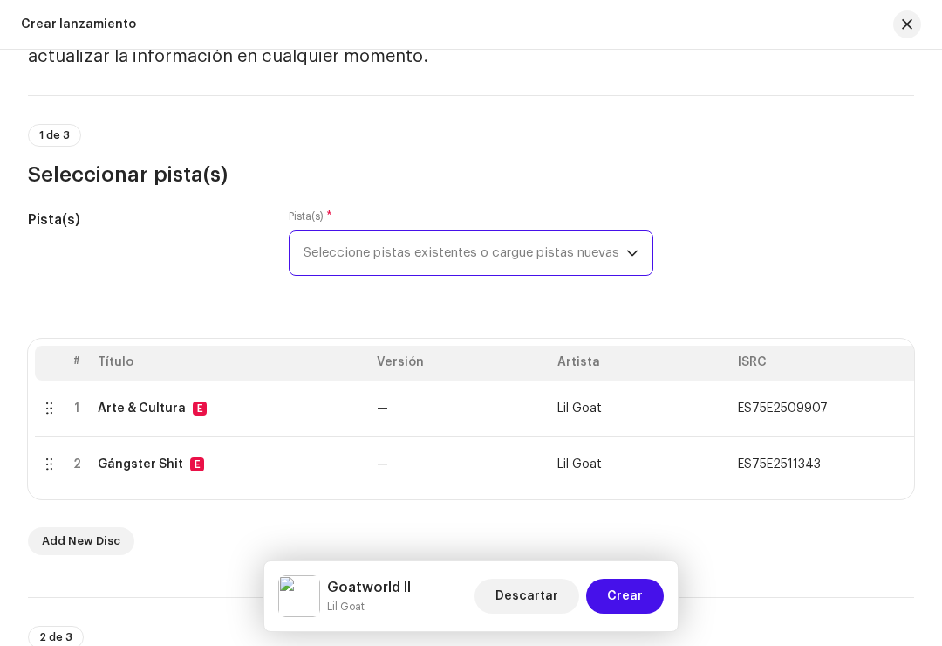
click at [624, 263] on span "Seleccione pistas existentes o cargue pistas nuevas" at bounding box center [465, 253] width 323 height 44
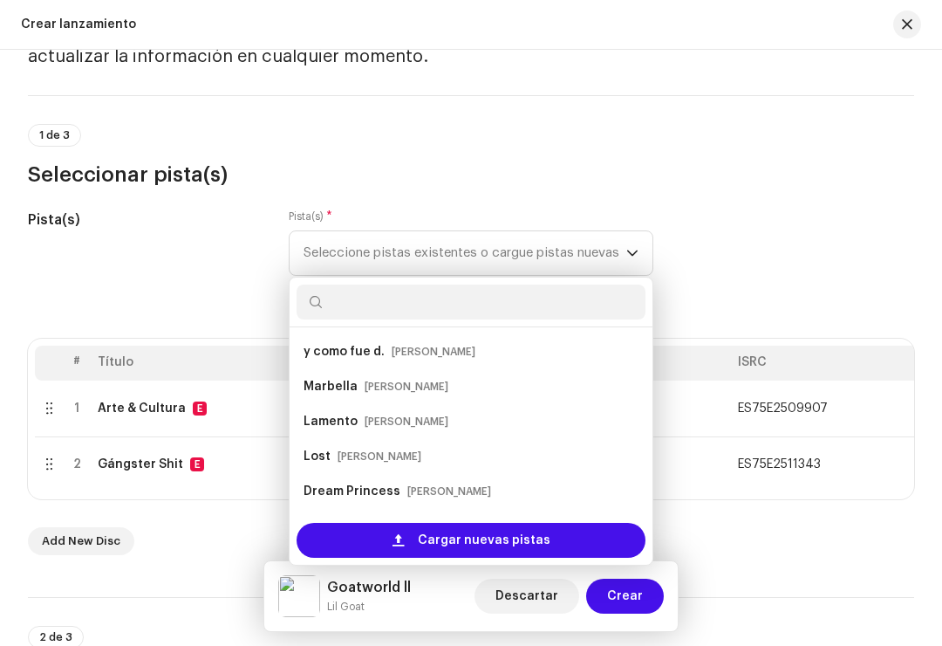
click at [599, 306] on input "text" at bounding box center [471, 301] width 349 height 35
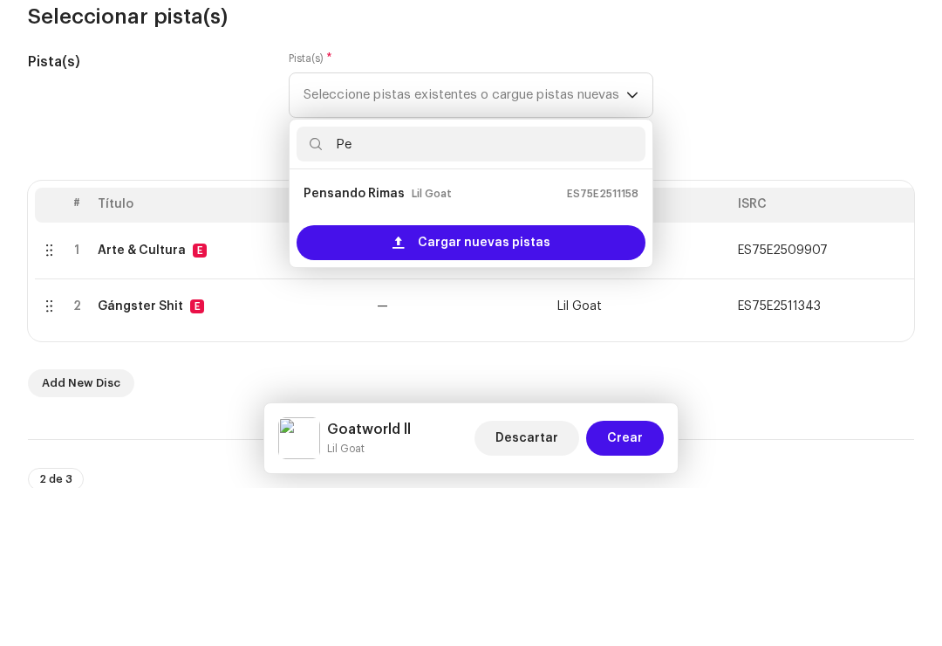
type input "P"
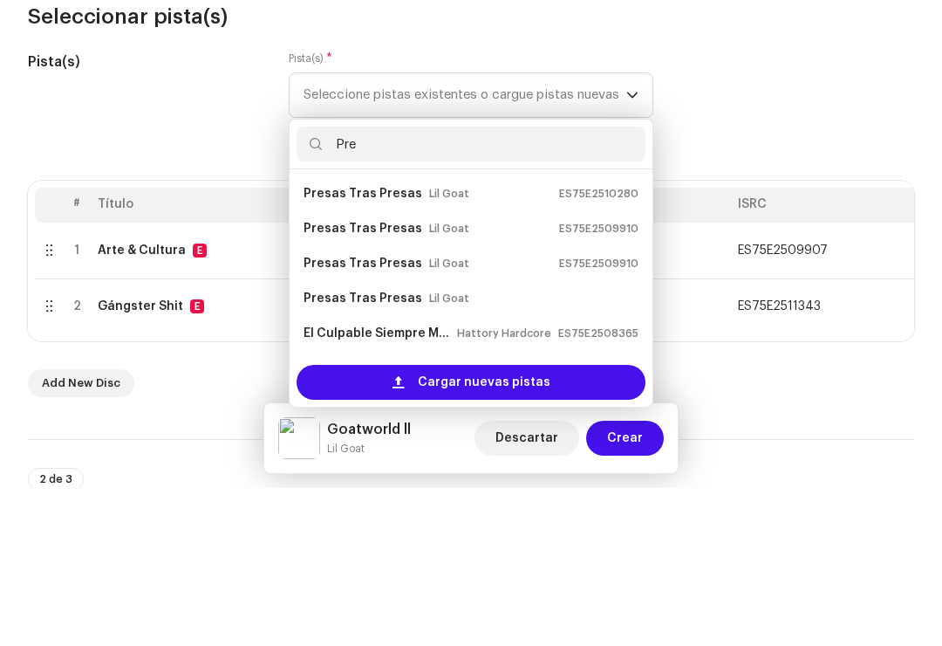
type input "Pre"
click at [624, 343] on small "ES75E2510280" at bounding box center [598, 351] width 79 height 17
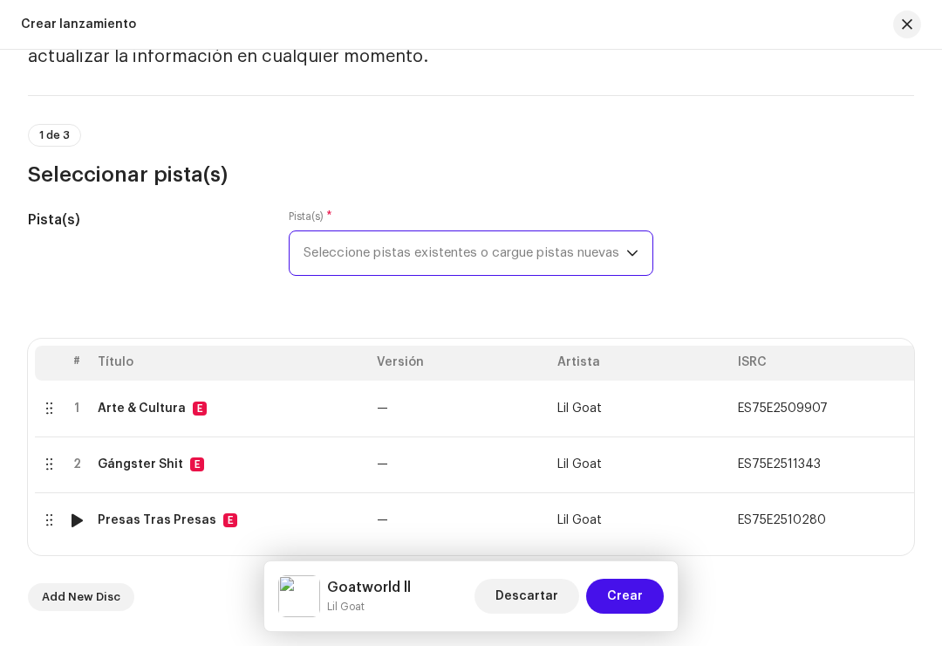
click at [86, 518] on img at bounding box center [76, 520] width 23 height 23
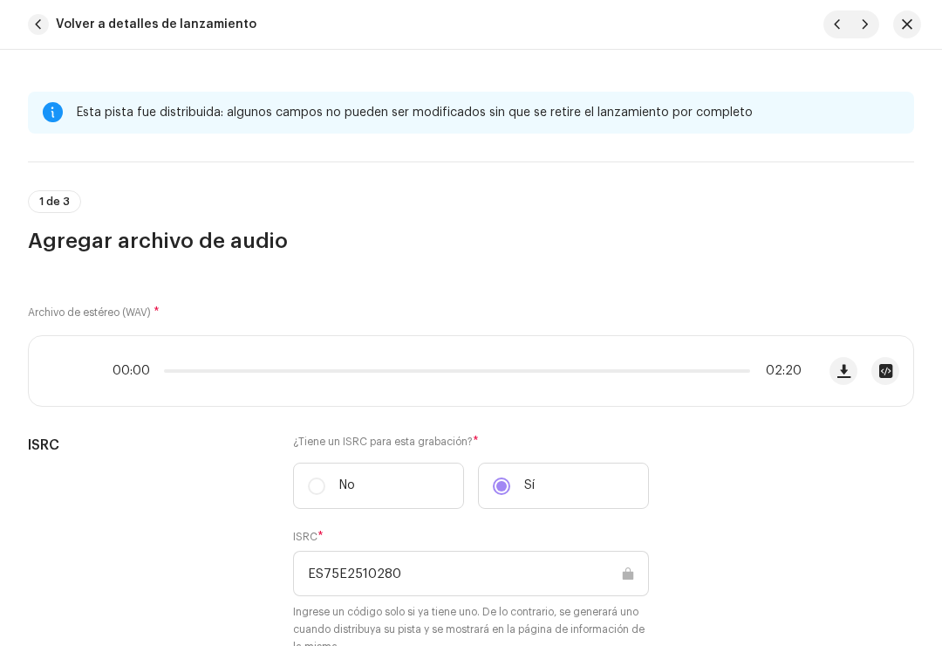
click at [30, 25] on span "button" at bounding box center [38, 24] width 21 height 21
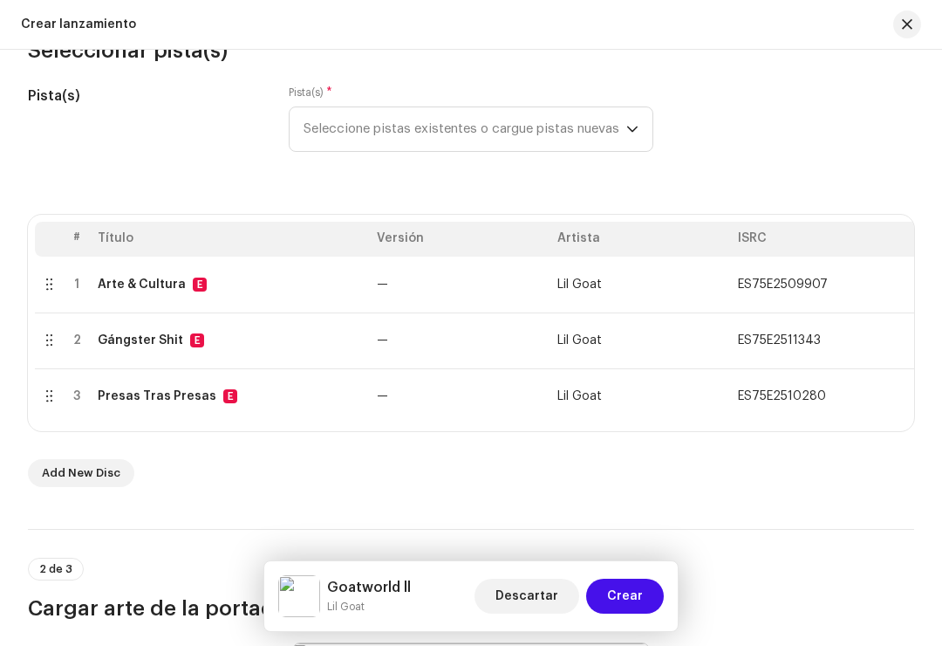
scroll to position [228, 0]
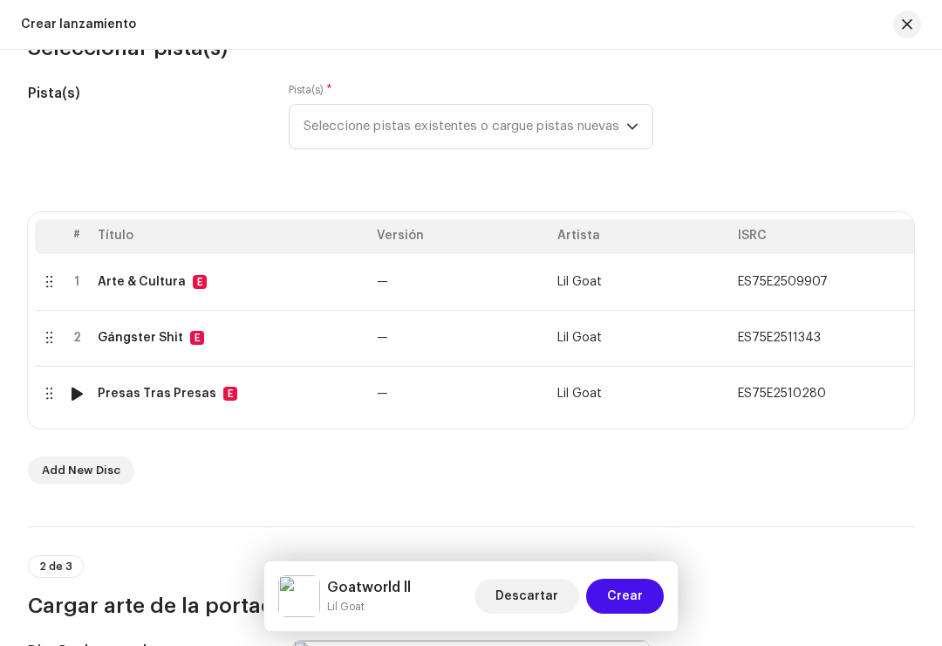
click at [81, 391] on div at bounding box center [77, 394] width 13 height 14
click at [77, 390] on div at bounding box center [77, 394] width 13 height 14
click at [83, 399] on div at bounding box center [77, 394] width 13 height 14
click at [560, 126] on span "Seleccione pistas existentes o cargue pistas nuevas" at bounding box center [465, 127] width 323 height 44
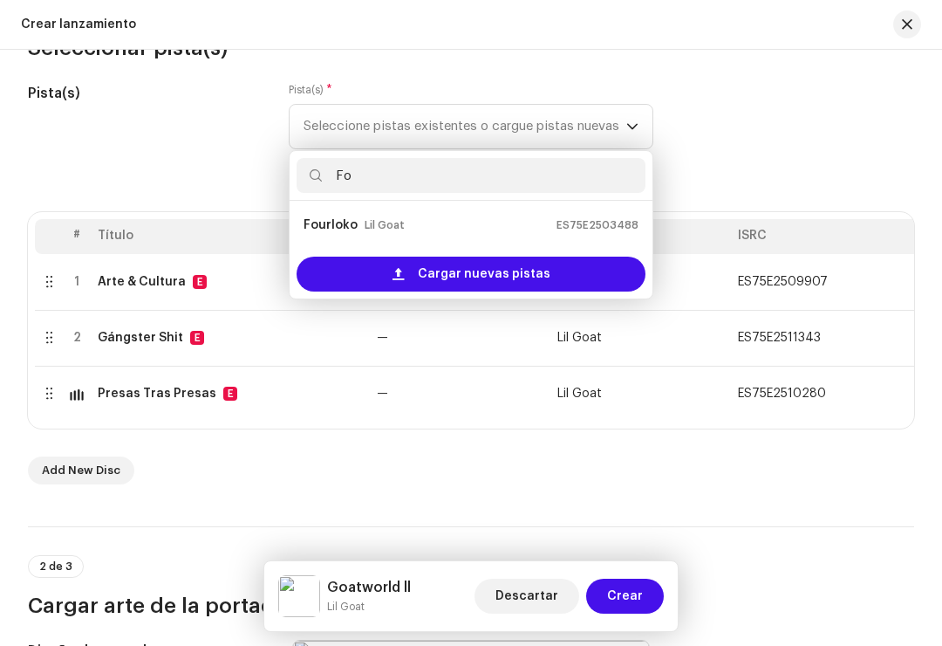
type input "Fou"
click at [613, 223] on small "ES75E2503488" at bounding box center [598, 224] width 82 height 17
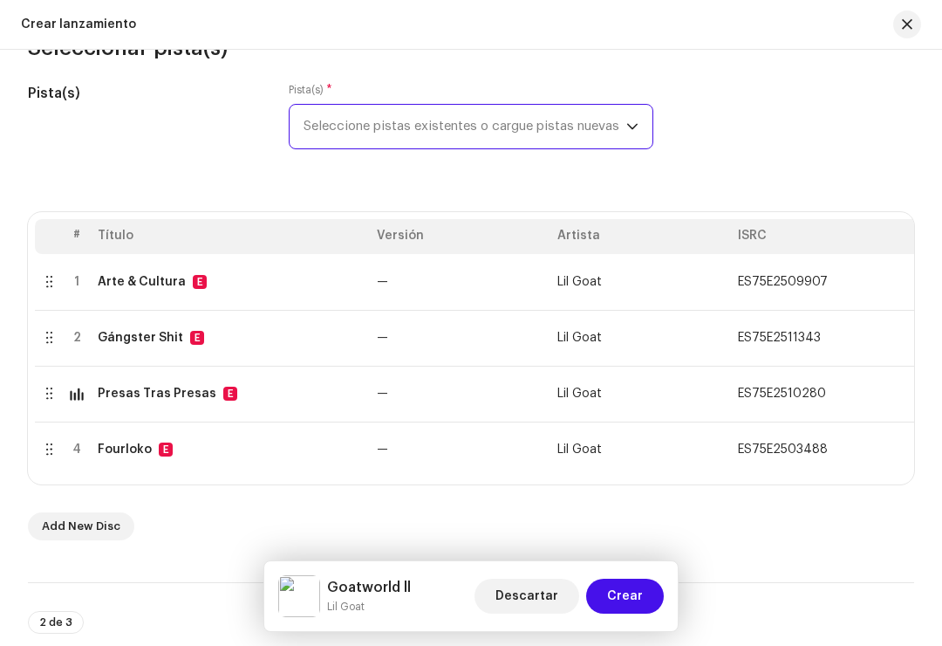
click at [618, 595] on span "Crear" at bounding box center [625, 596] width 36 height 35
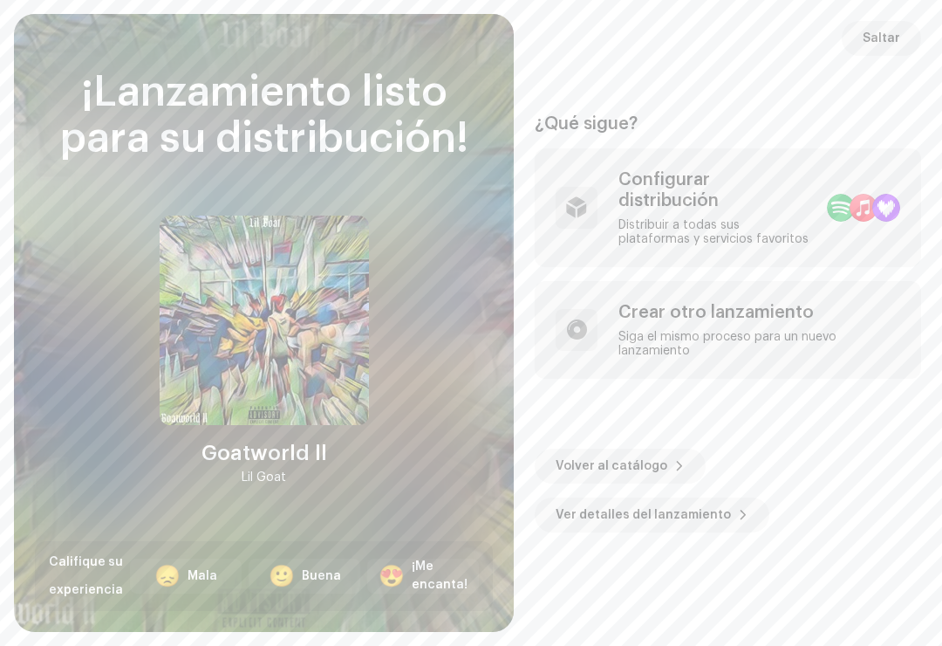
click at [877, 31] on span "Saltar" at bounding box center [882, 38] width 38 height 35
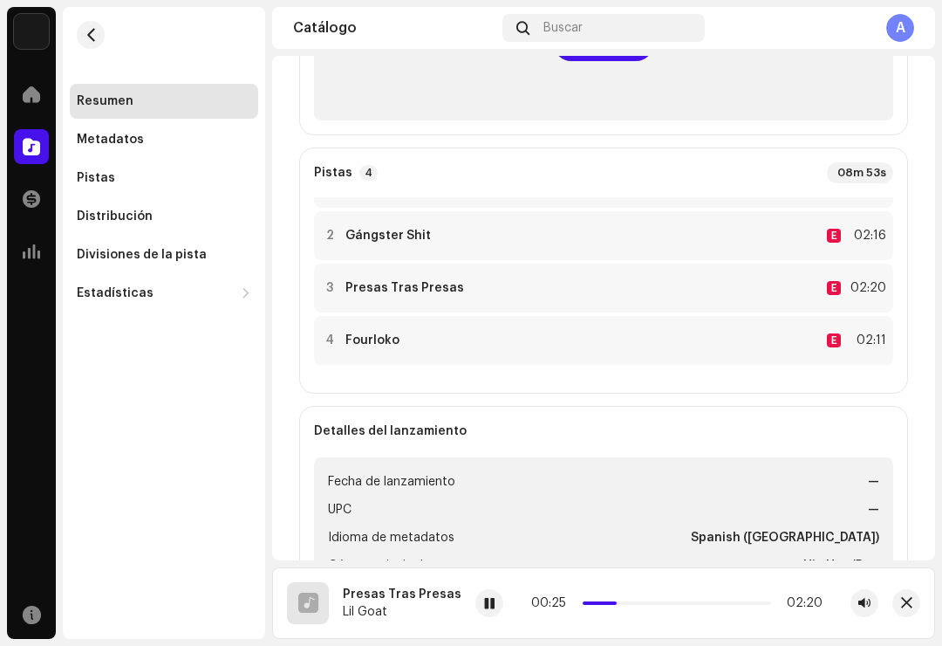
scroll to position [38, 0]
click at [92, 192] on div "Pistas" at bounding box center [164, 178] width 188 height 35
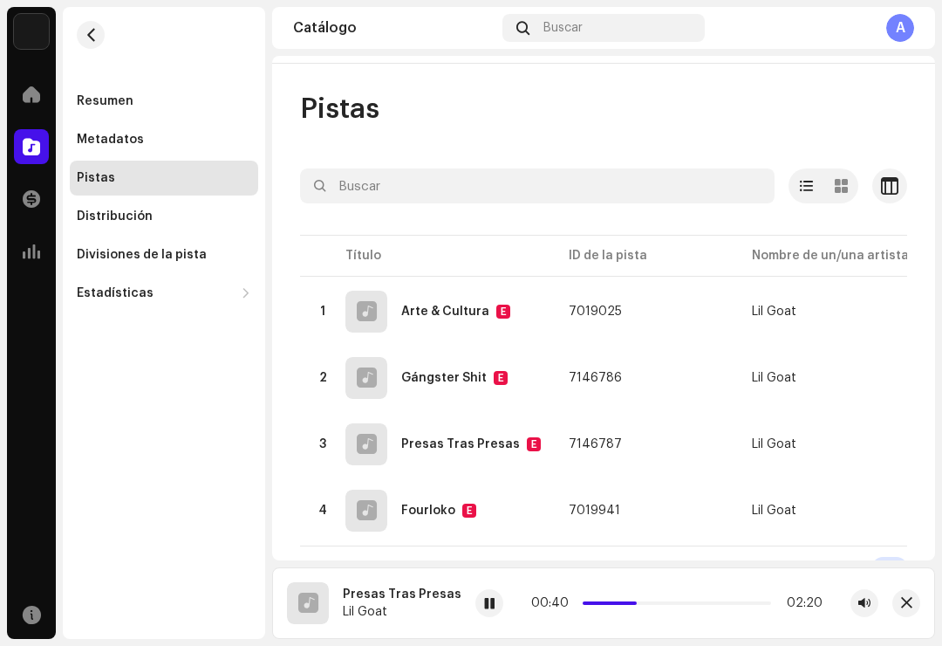
click at [476, 617] on div at bounding box center [490, 603] width 28 height 28
click at [24, 83] on div at bounding box center [31, 94] width 35 height 35
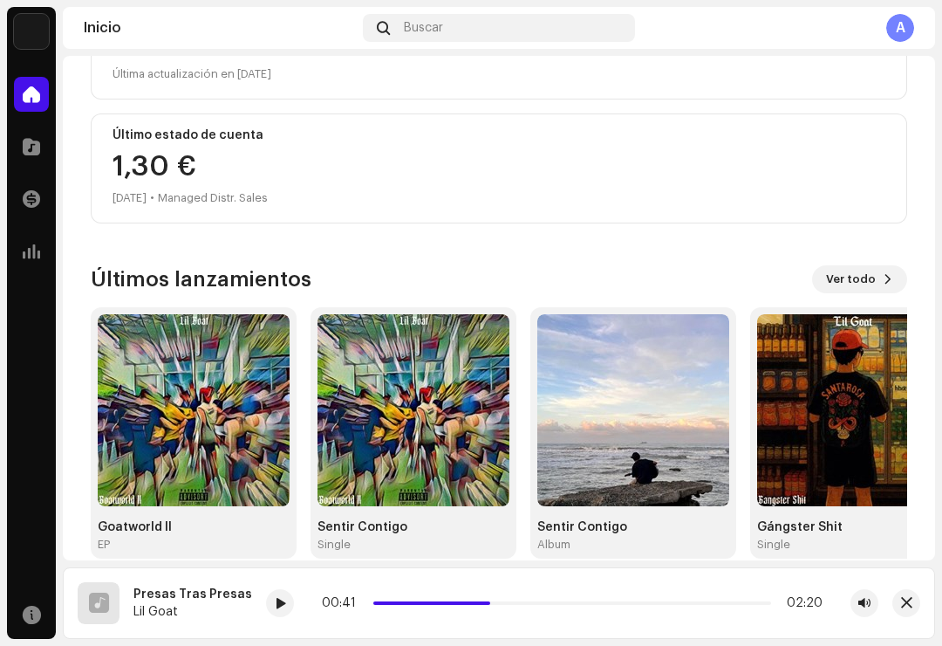
scroll to position [268, 0]
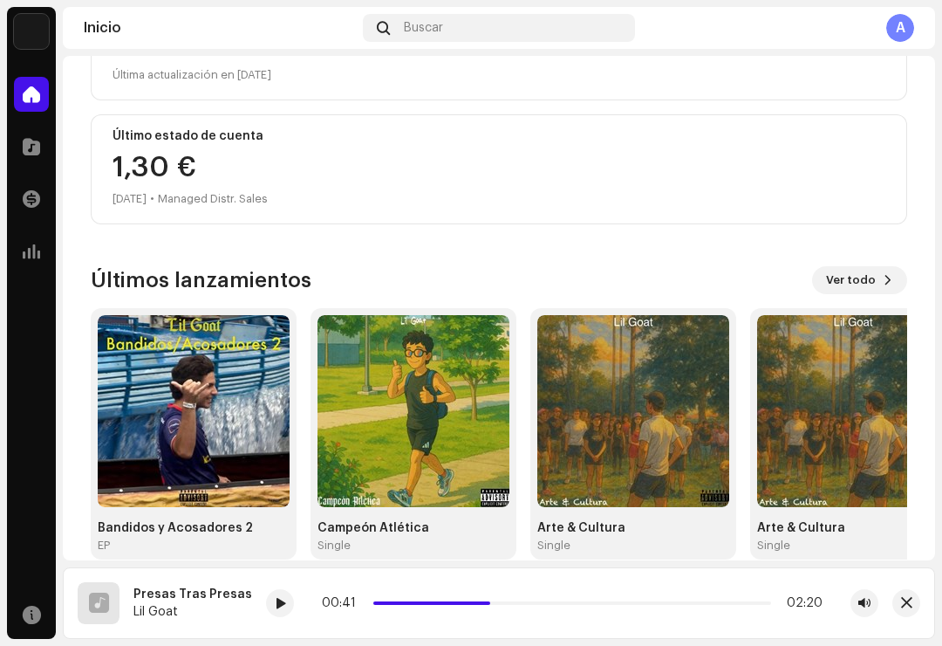
click at [26, 87] on span at bounding box center [31, 94] width 17 height 14
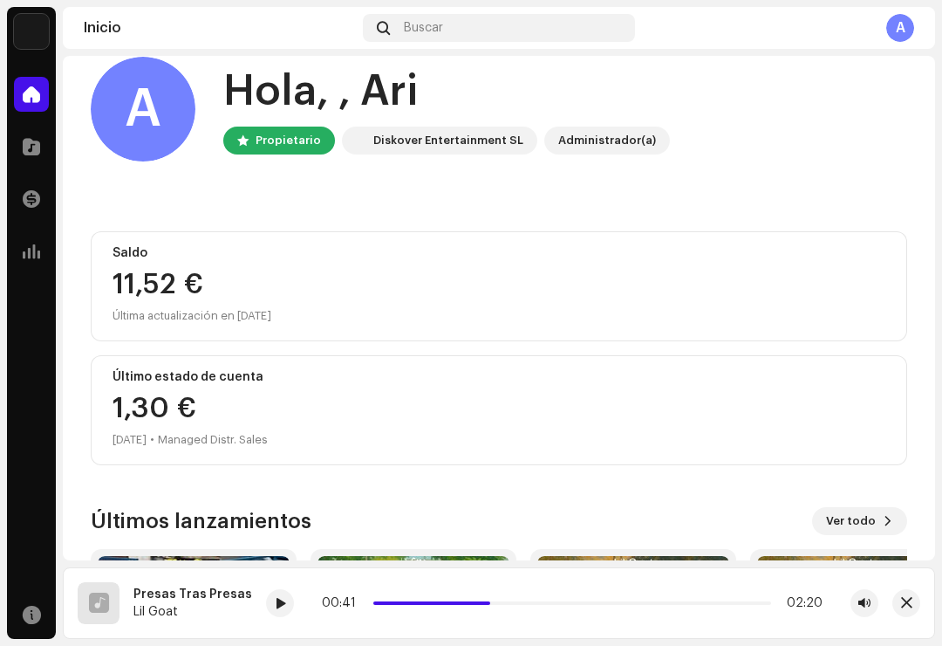
scroll to position [0, 0]
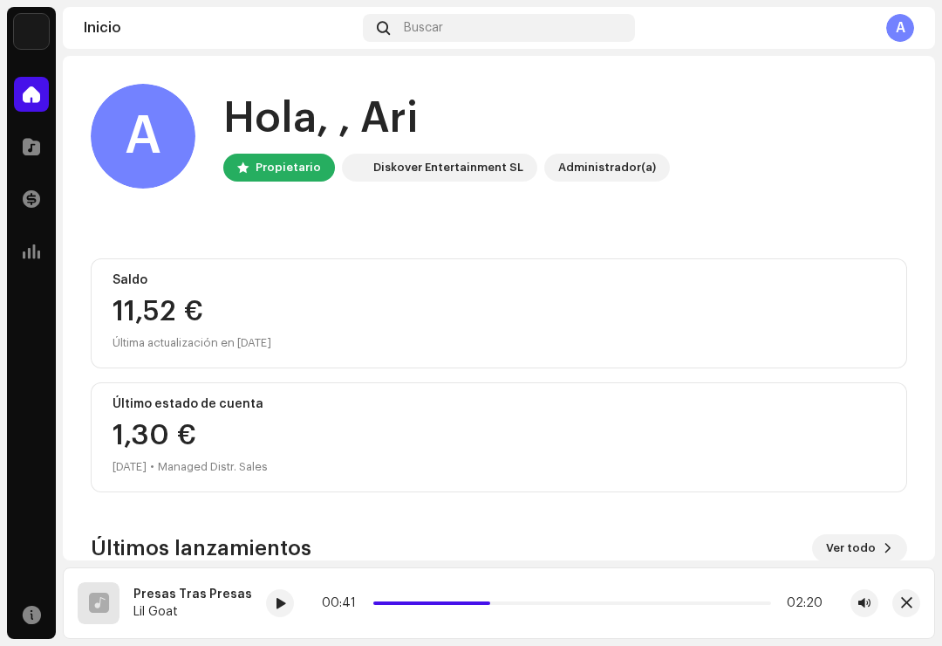
click at [28, 157] on div at bounding box center [31, 146] width 35 height 35
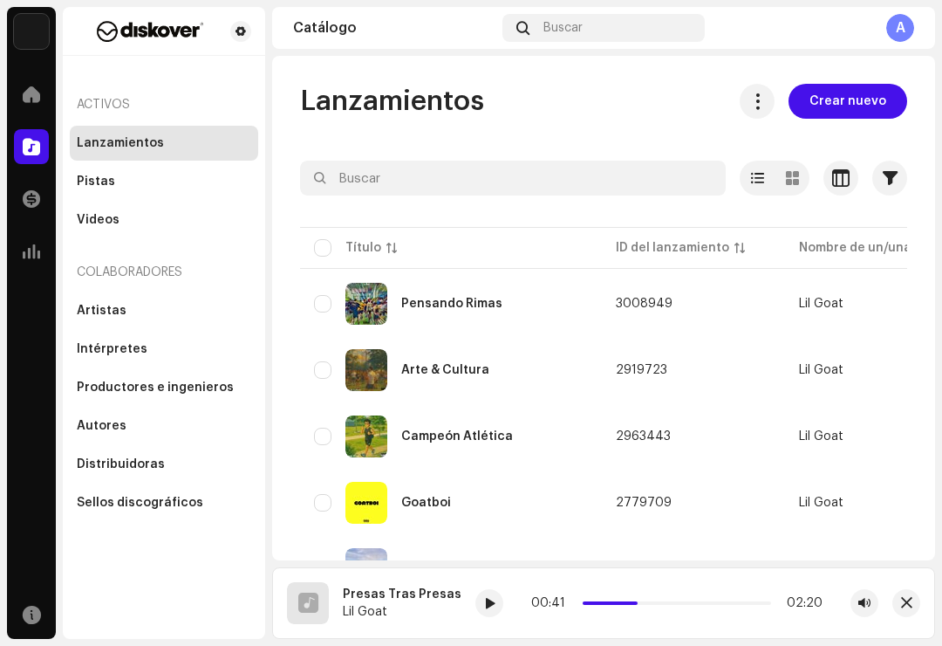
click at [31, 147] on span at bounding box center [31, 147] width 17 height 14
click at [80, 172] on div "Pistas" at bounding box center [164, 181] width 188 height 35
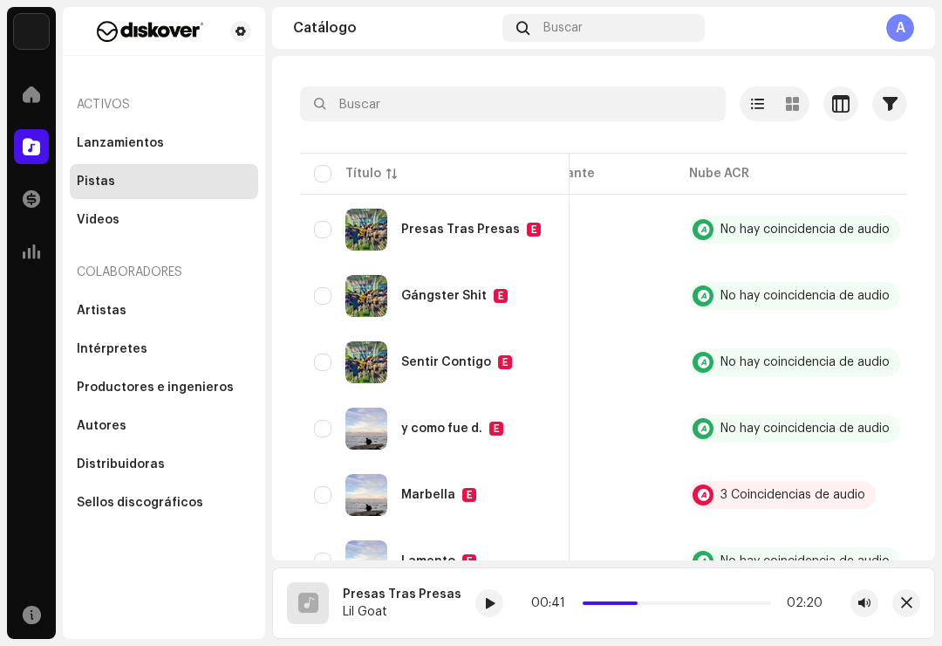
scroll to position [0, 831]
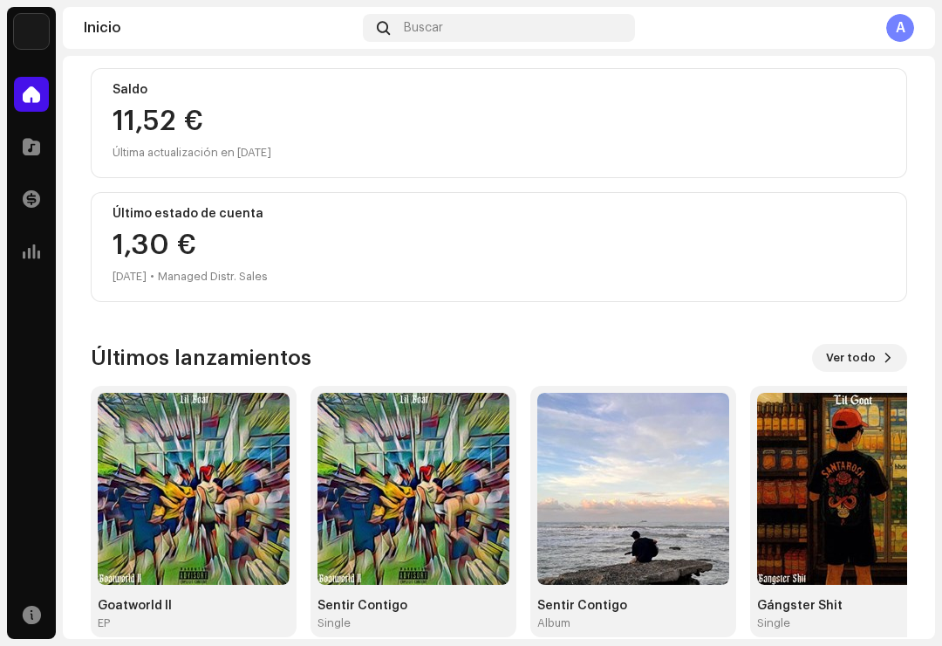
scroll to position [189, 0]
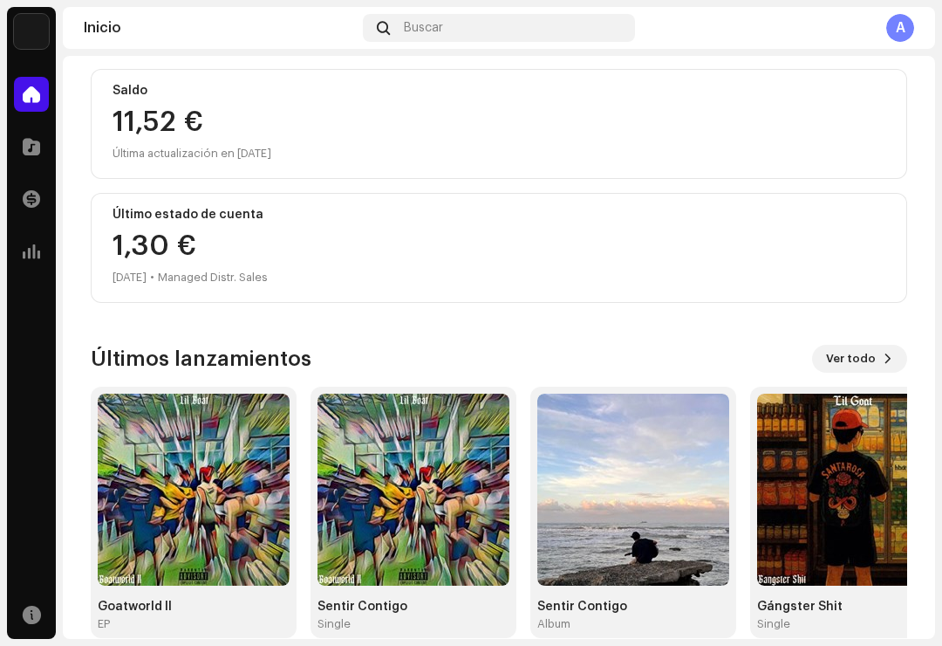
click at [35, 140] on span at bounding box center [31, 147] width 17 height 14
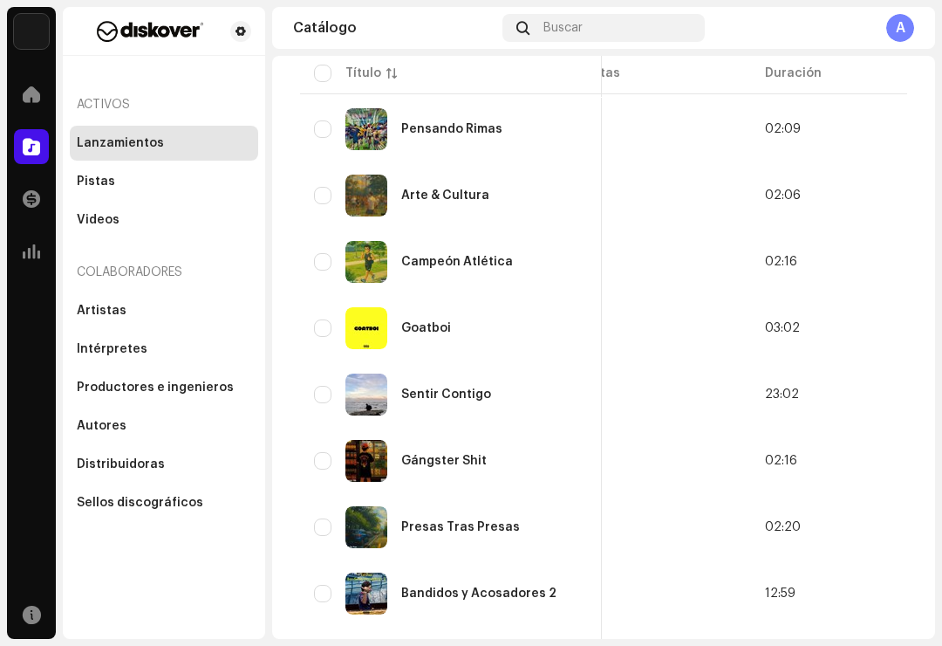
scroll to position [155, 0]
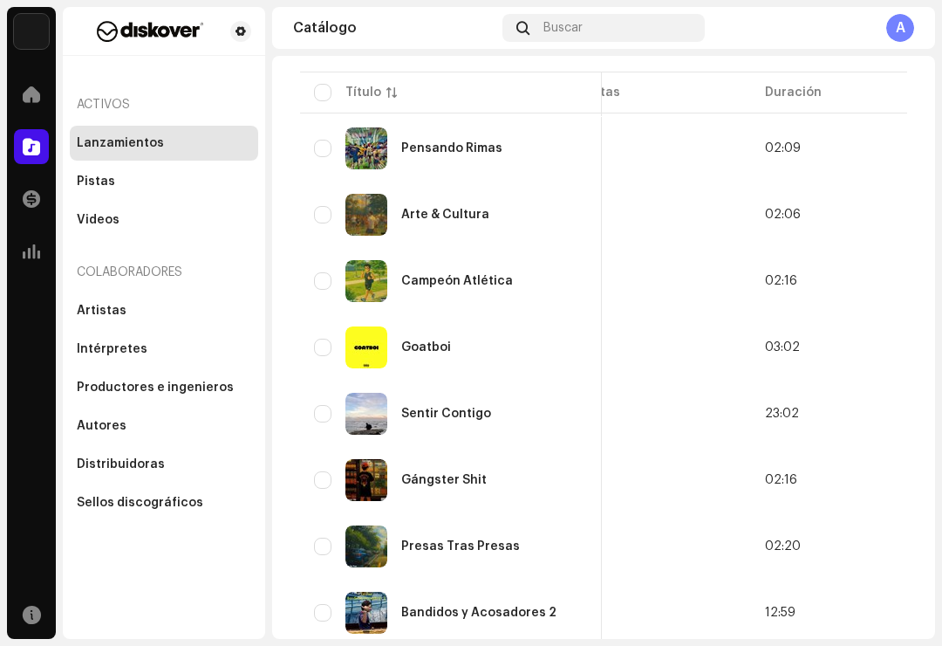
click at [424, 416] on div "Sentir Contigo" at bounding box center [446, 413] width 90 height 12
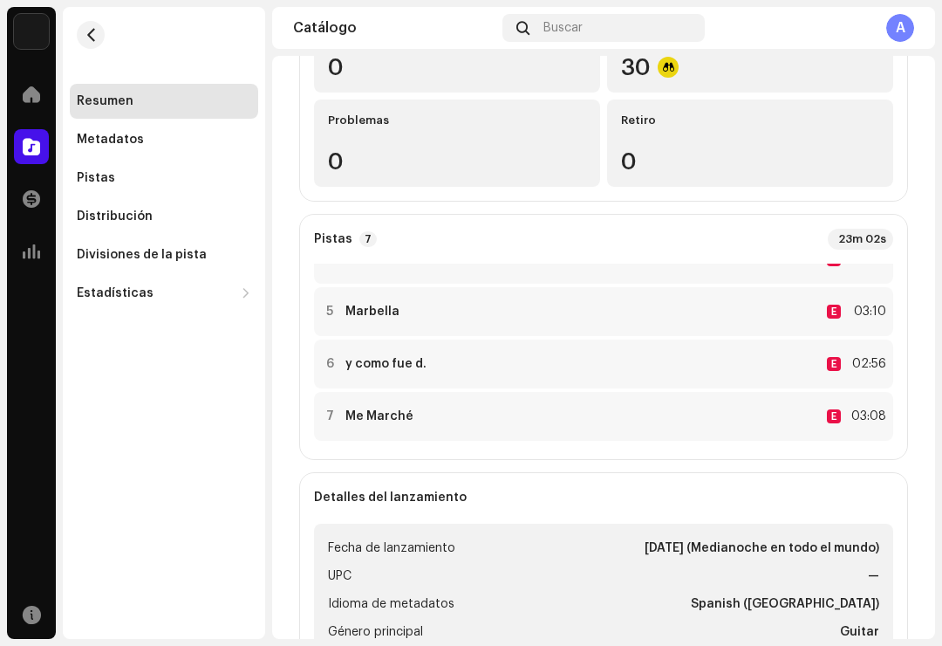
scroll to position [191, 0]
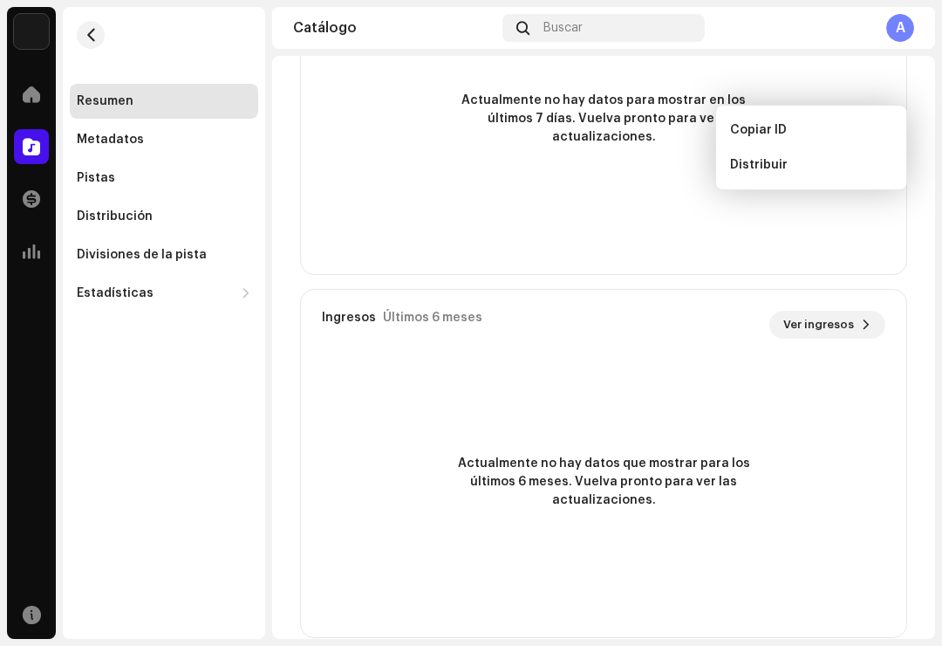
click at [883, 252] on div "Reproducciones en línea Últimos 7 días Ver consumo 0 Actualmente no hay datos p…" at bounding box center [603, 100] width 607 height 349
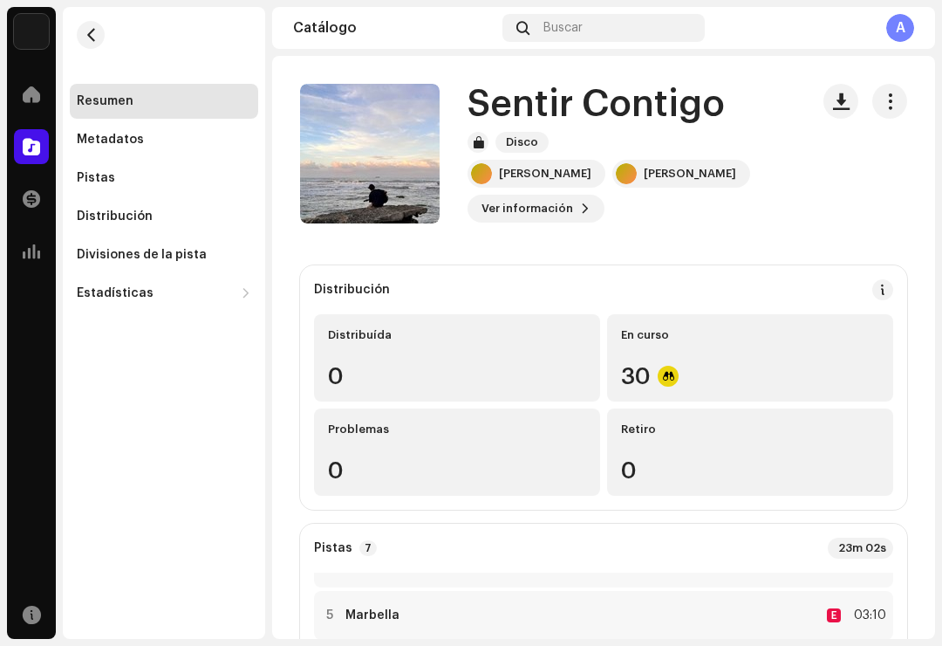
scroll to position [0, 0]
click at [94, 219] on div "Distribución" at bounding box center [115, 216] width 76 height 14
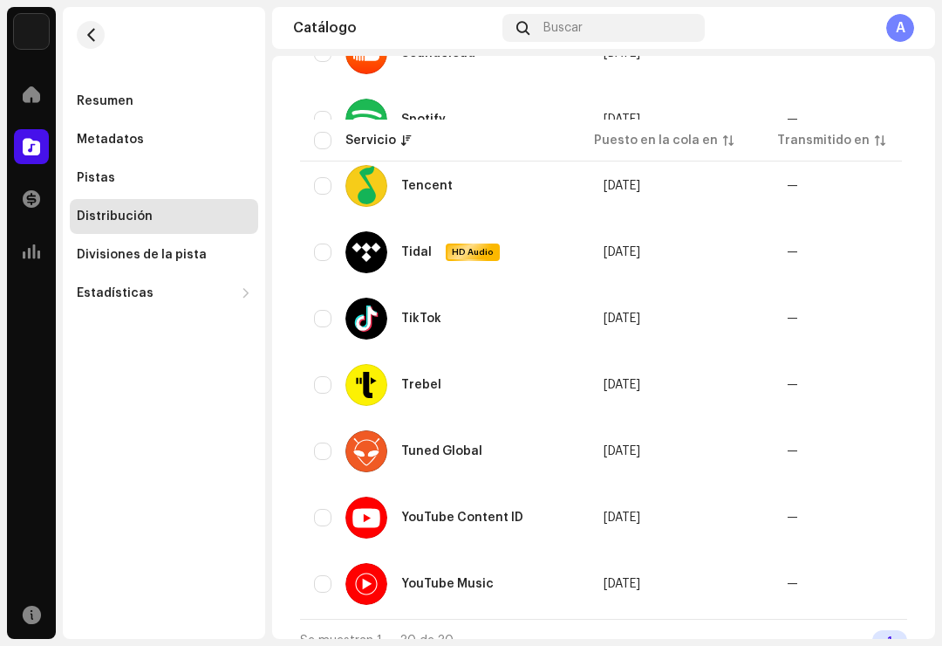
scroll to position [1769, 0]
